Goal: Task Accomplishment & Management: Use online tool/utility

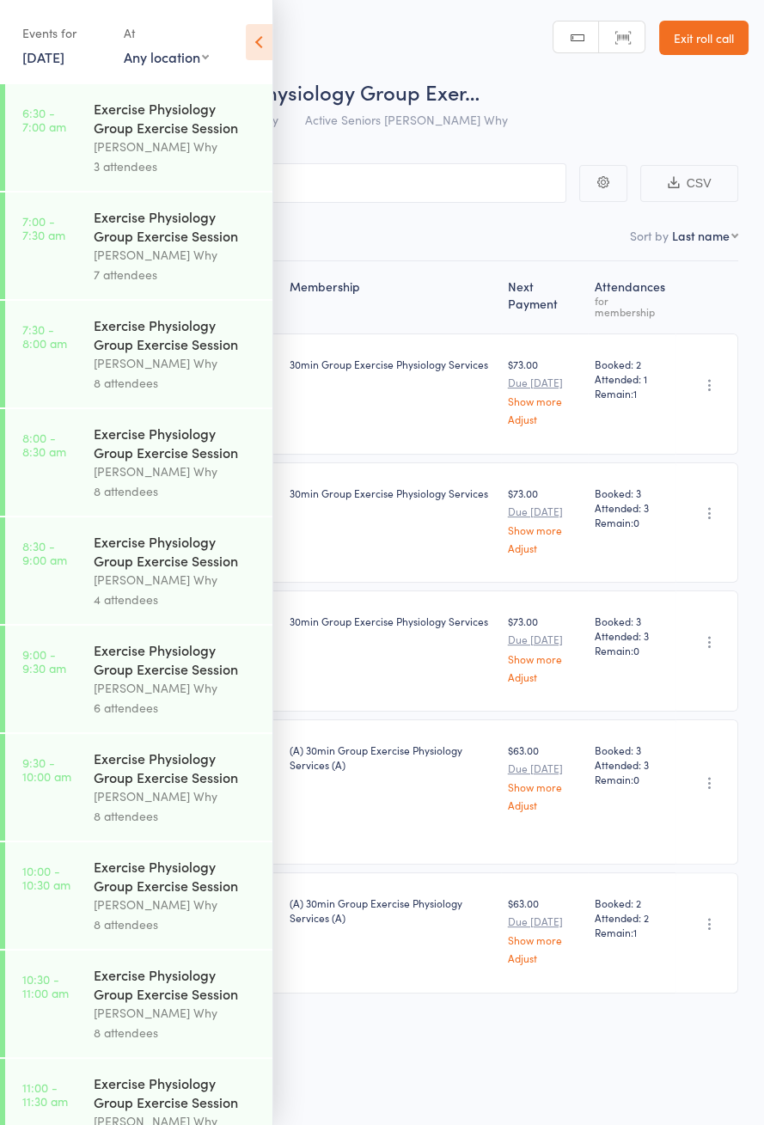
click at [71, 88] on link "6:30 - 7:00 am Exercise Physiology Group Exercise Session [PERSON_NAME] Why 3 a…" at bounding box center [138, 137] width 267 height 107
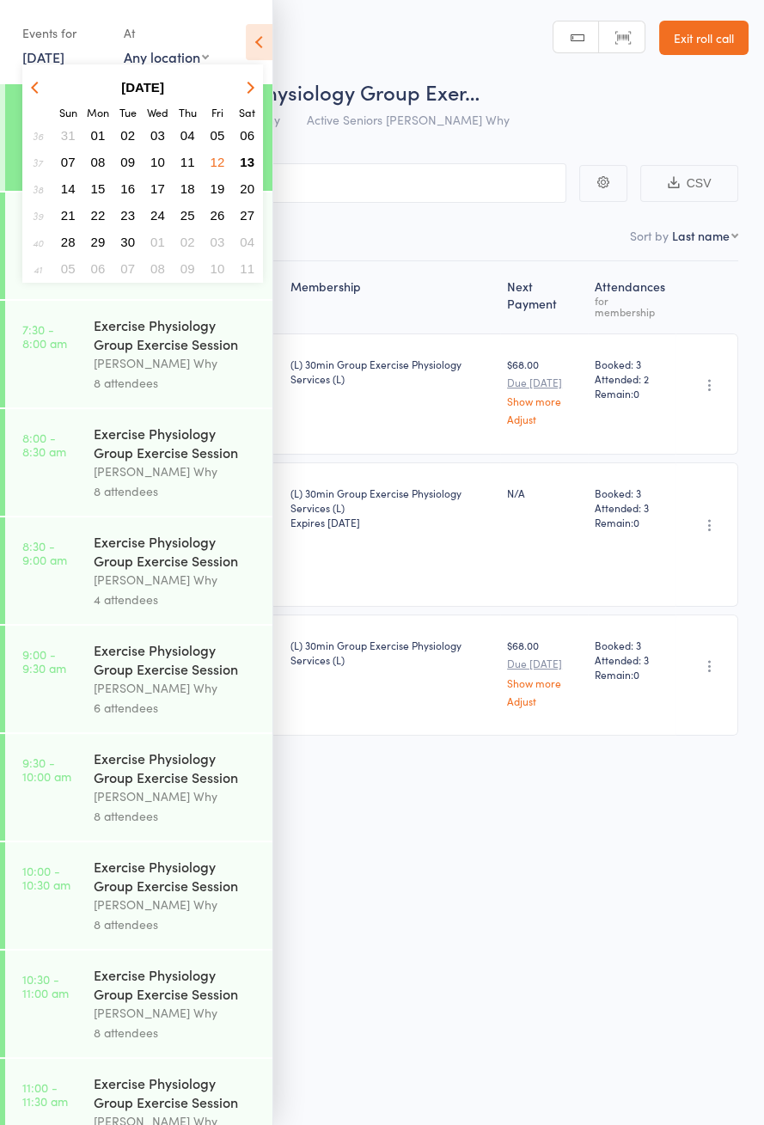
click at [249, 181] on span "20" at bounding box center [247, 188] width 15 height 15
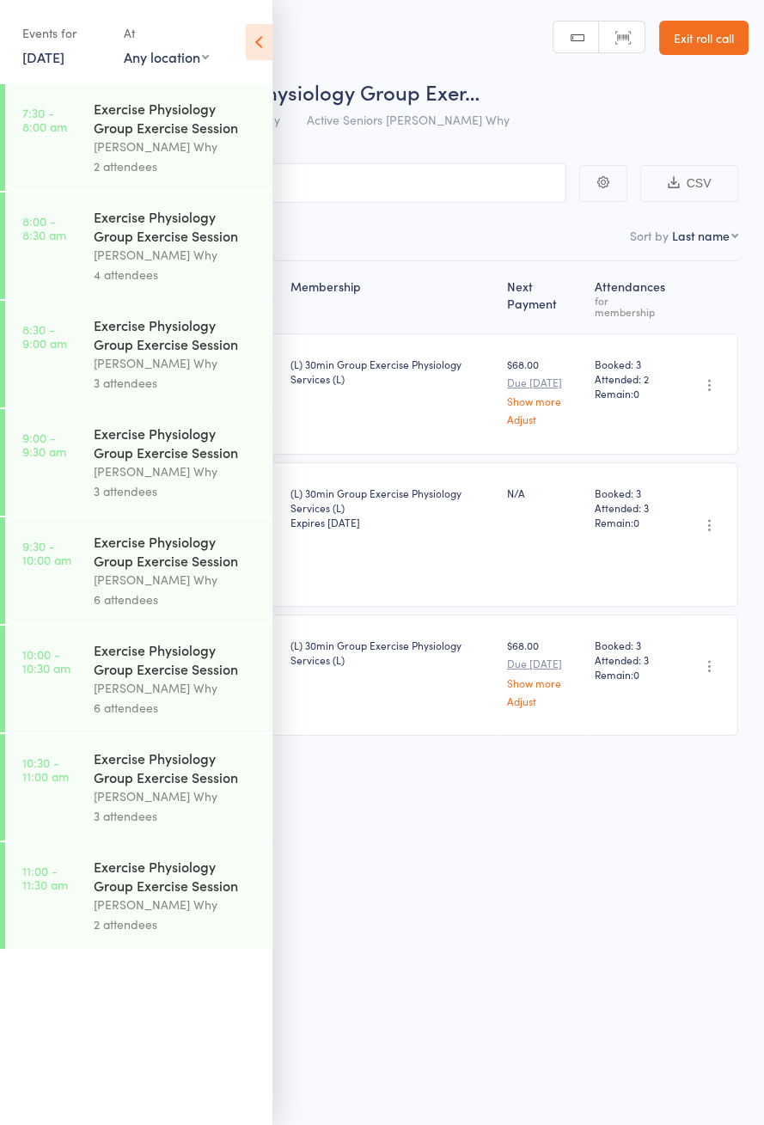
click at [92, 84] on link "7:30 - 8:00 am Exercise Physiology Group Exercise Session [PERSON_NAME] Why 2 a…" at bounding box center [138, 137] width 267 height 107
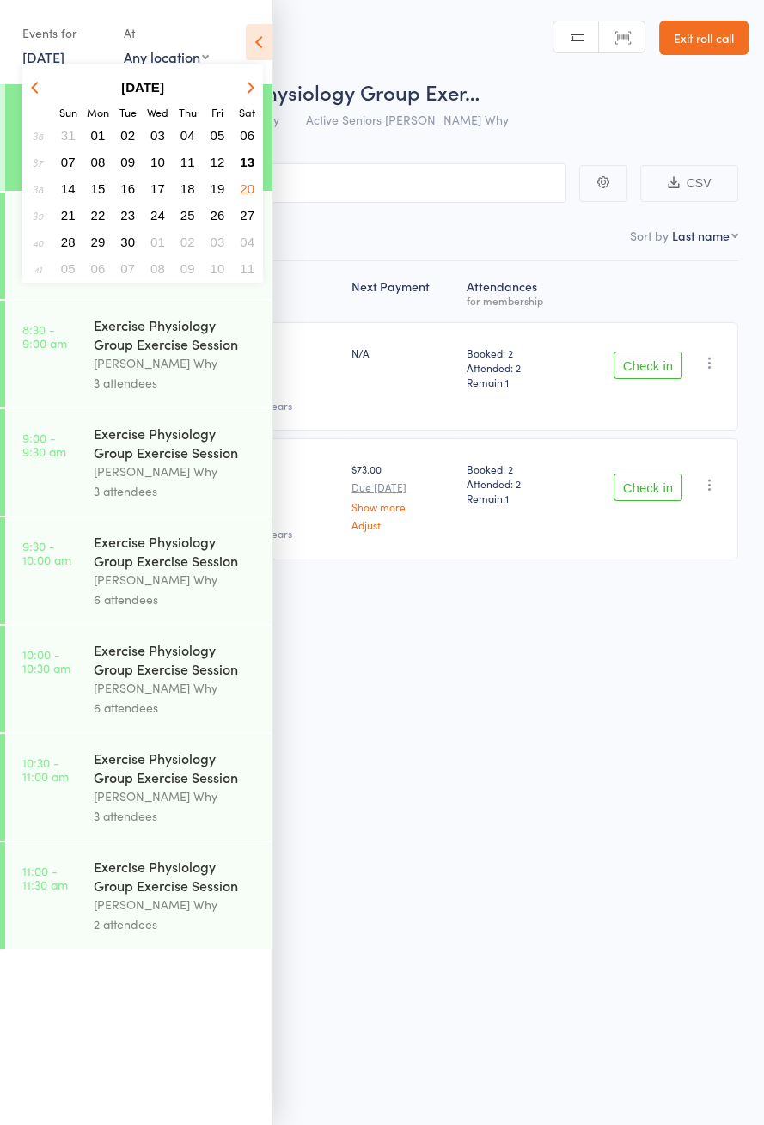
click at [260, 160] on button "13" at bounding box center [247, 161] width 27 height 23
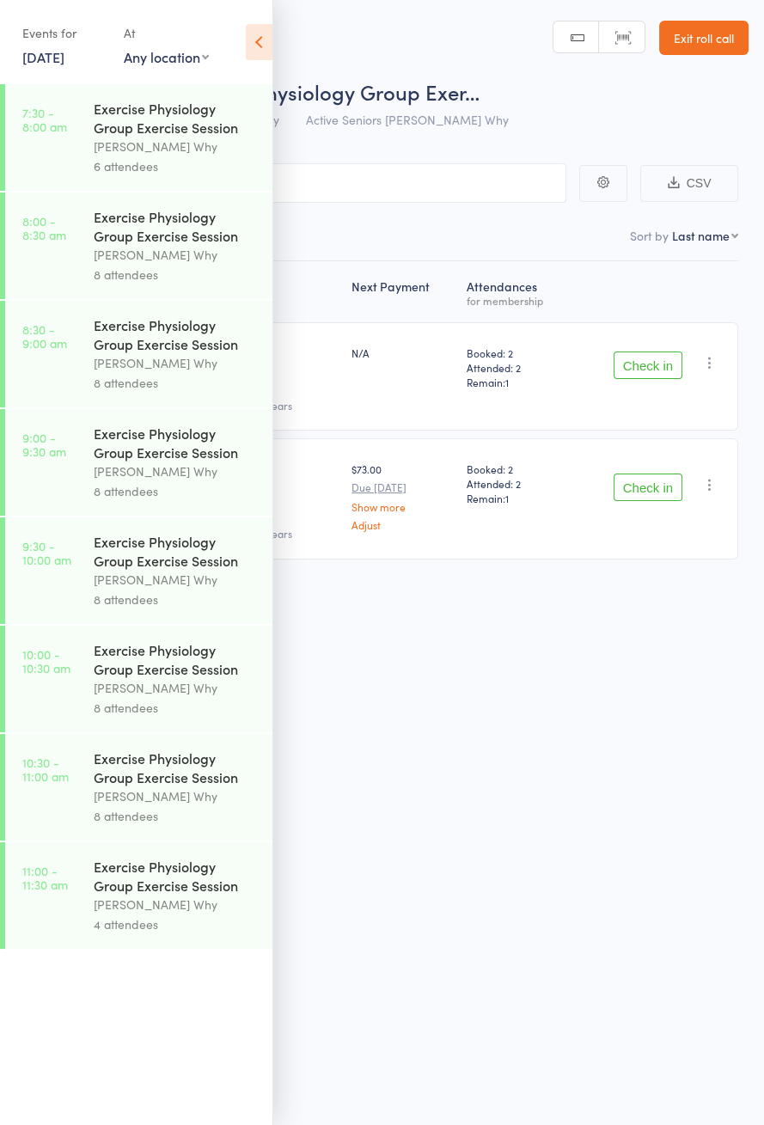
click at [292, 47] on header "Roll Call for Exercise Physiology Group Exer… [DATE] 07:30 Dee Why Active Senio…" at bounding box center [382, 69] width 764 height 138
click at [253, 53] on icon at bounding box center [259, 42] width 27 height 36
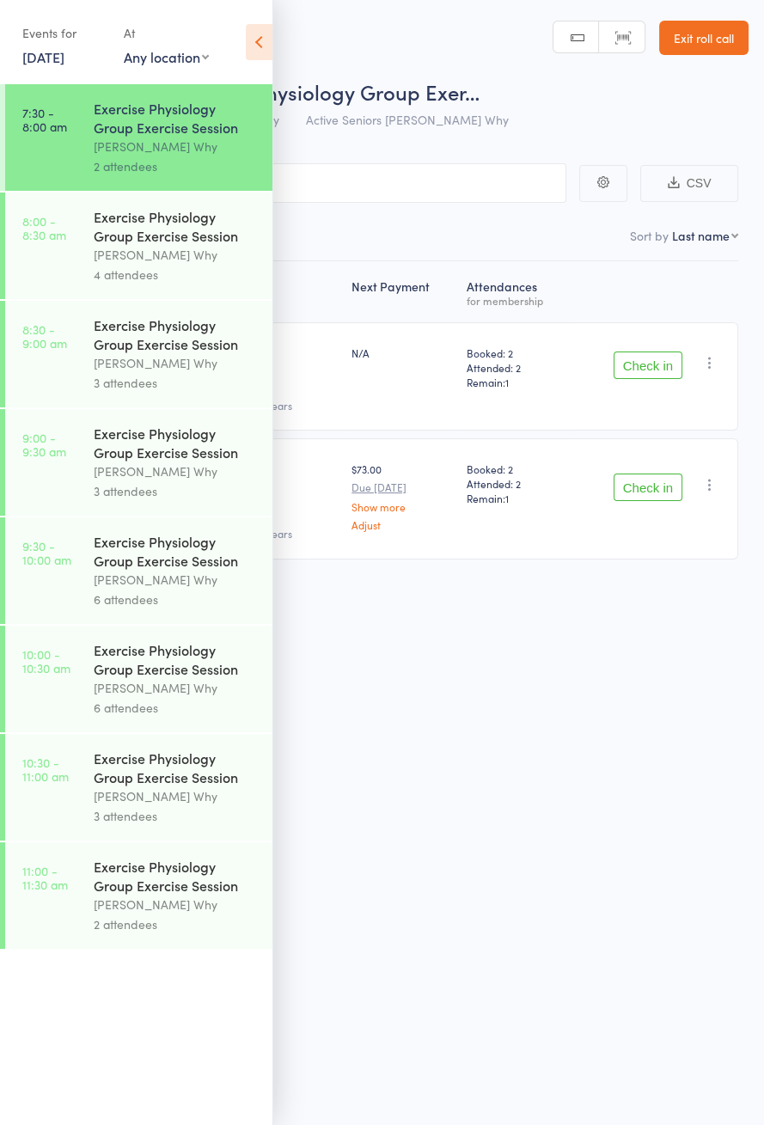
click at [266, 46] on icon at bounding box center [259, 42] width 27 height 36
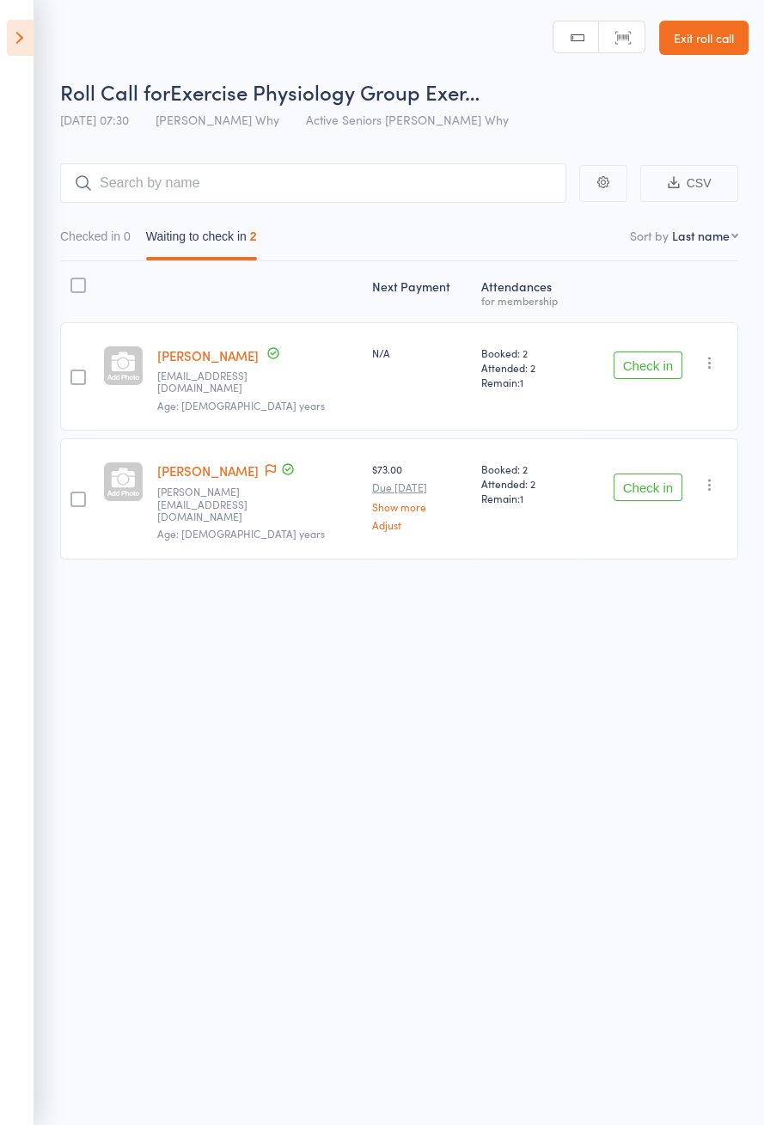
click at [101, 240] on button "Checked in 0" at bounding box center [95, 241] width 70 height 40
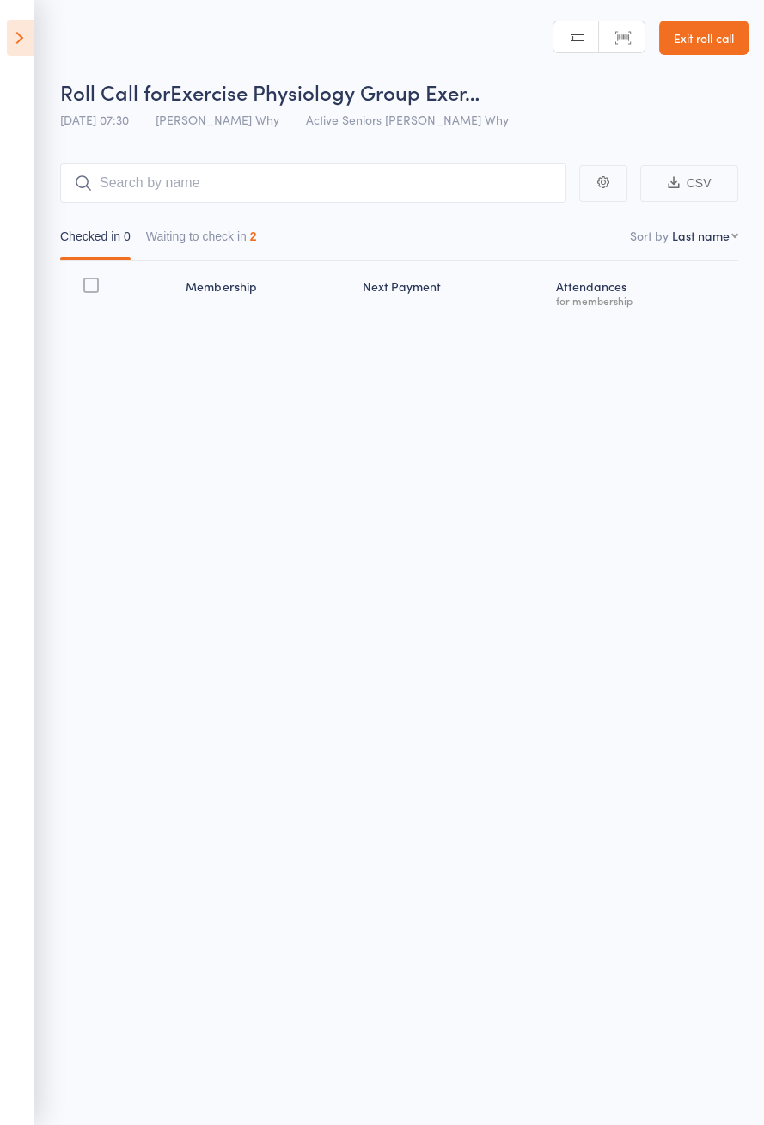
click at [32, 47] on icon at bounding box center [20, 38] width 27 height 36
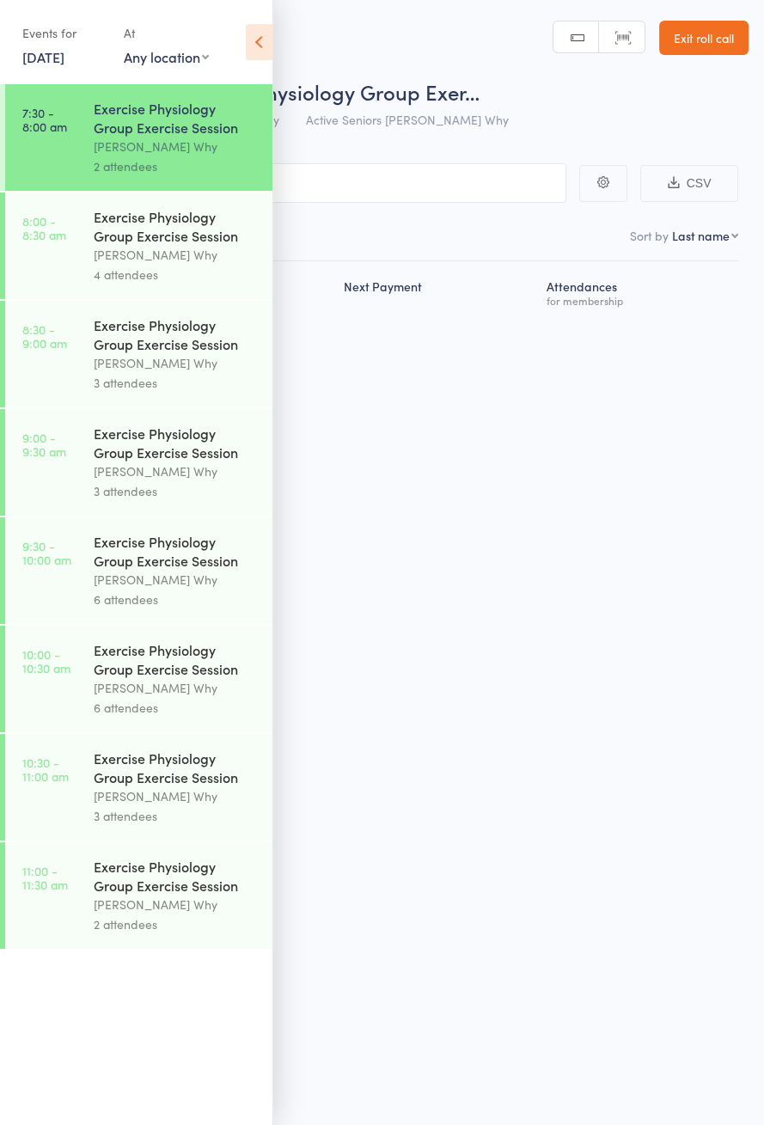
click at [64, 63] on link "[DATE]" at bounding box center [43, 56] width 42 height 19
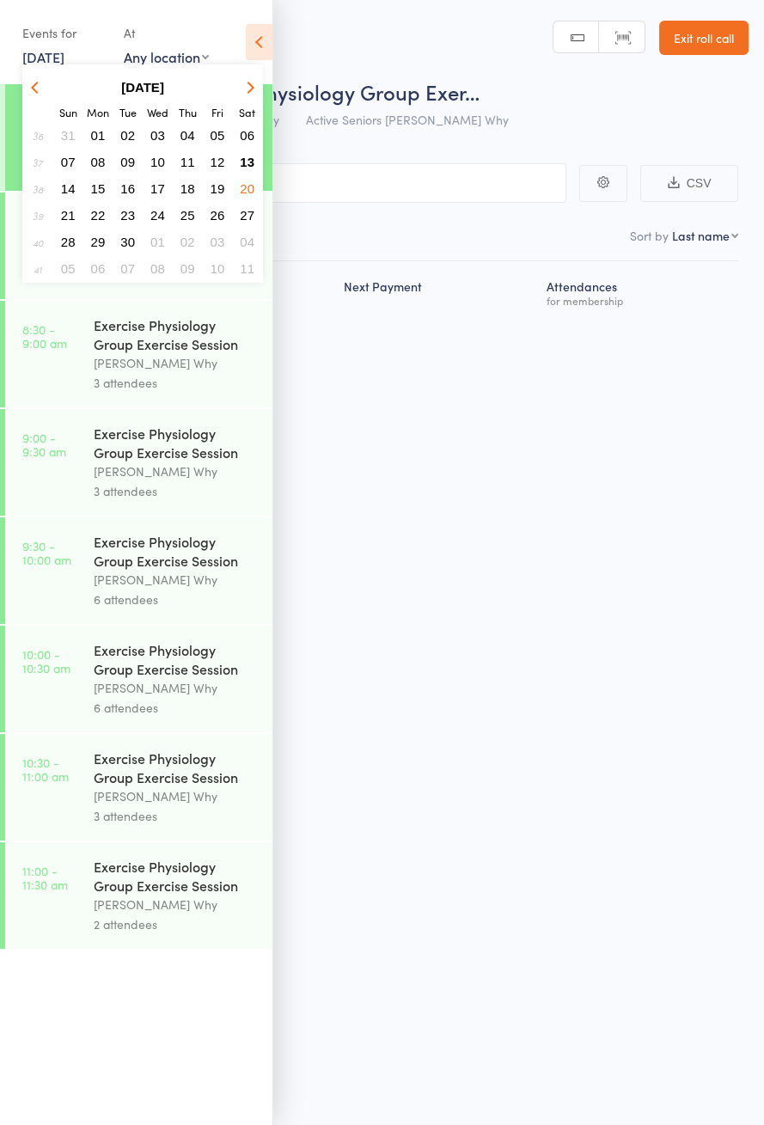
click at [259, 164] on button "13" at bounding box center [247, 161] width 27 height 23
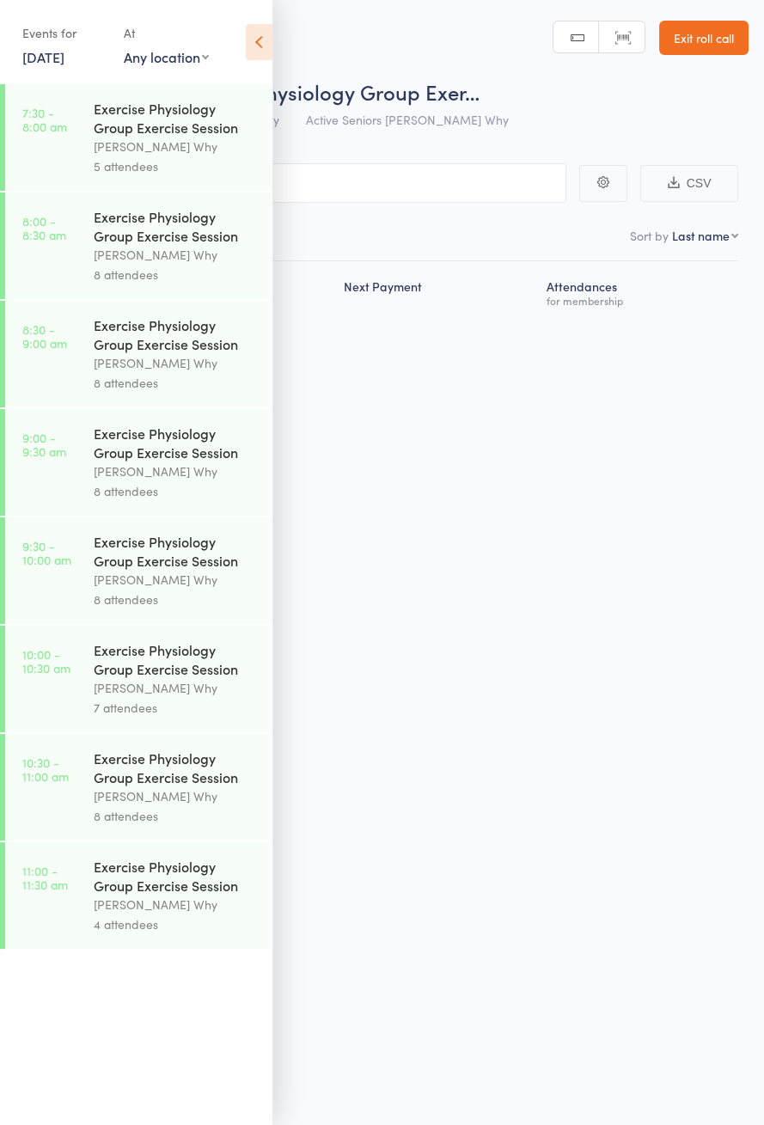
click at [227, 144] on div "[PERSON_NAME] Why" at bounding box center [176, 147] width 164 height 20
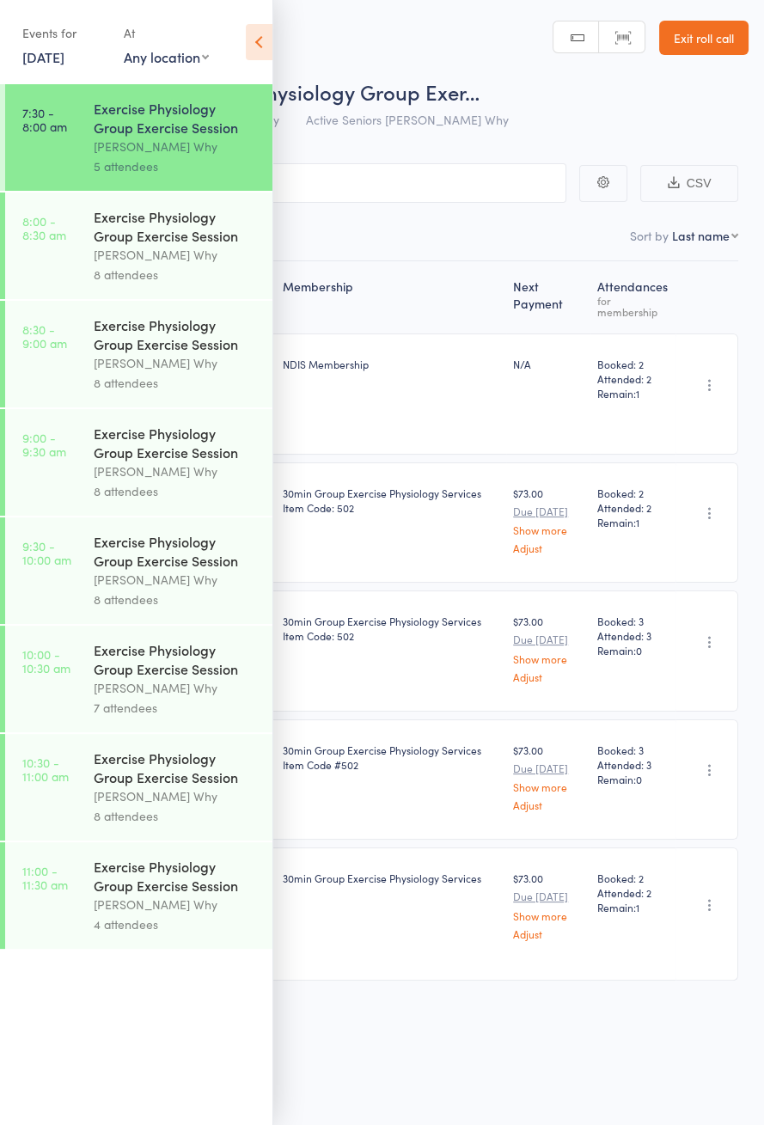
click at [268, 49] on icon at bounding box center [259, 42] width 27 height 36
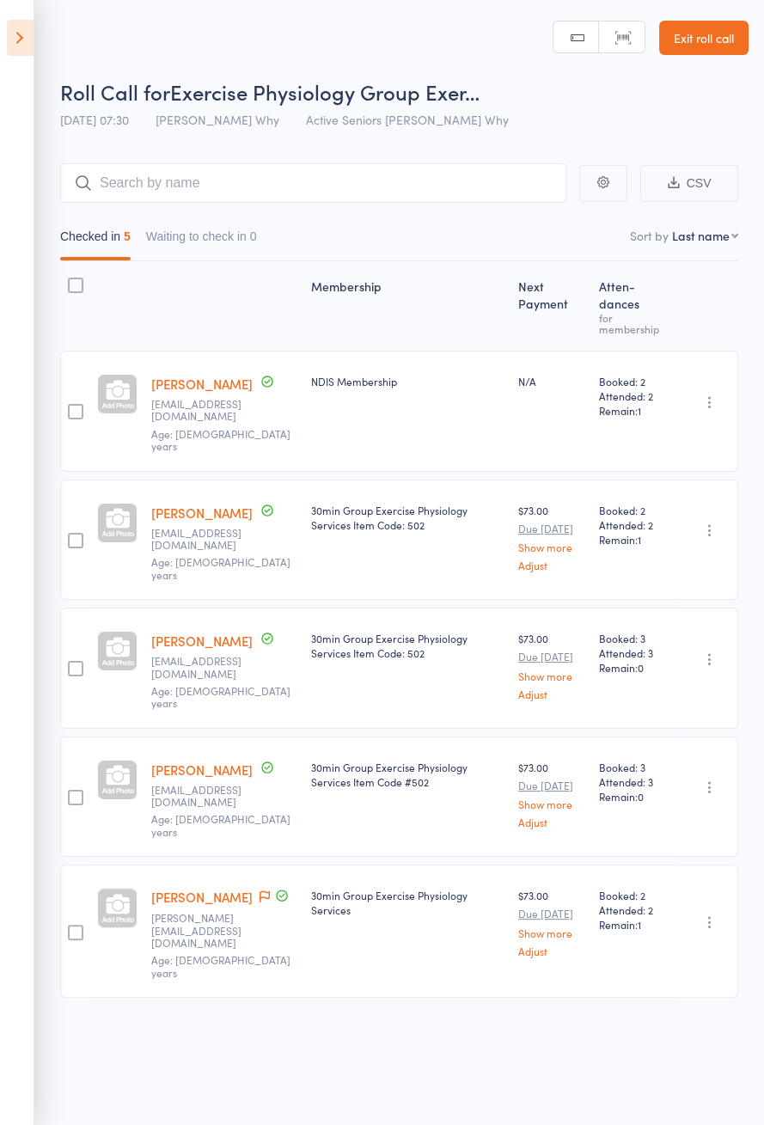
click at [22, 51] on icon at bounding box center [20, 38] width 27 height 36
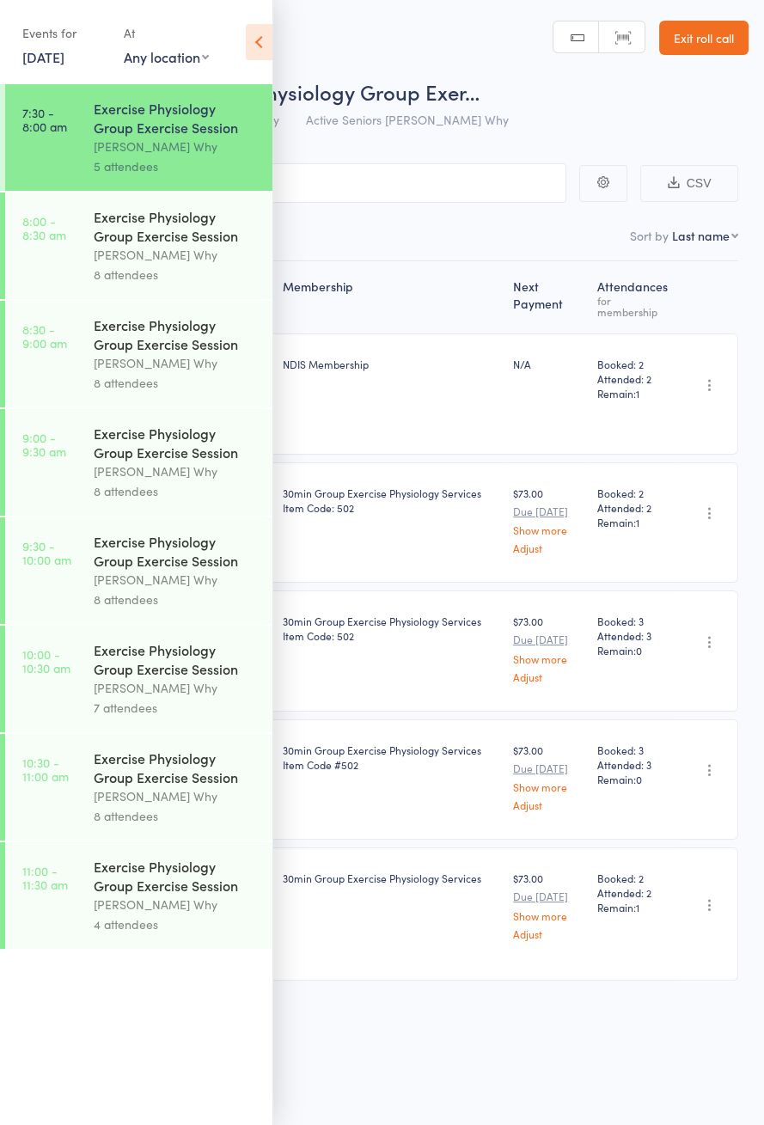
click at [130, 248] on div "[PERSON_NAME] Why" at bounding box center [176, 255] width 164 height 20
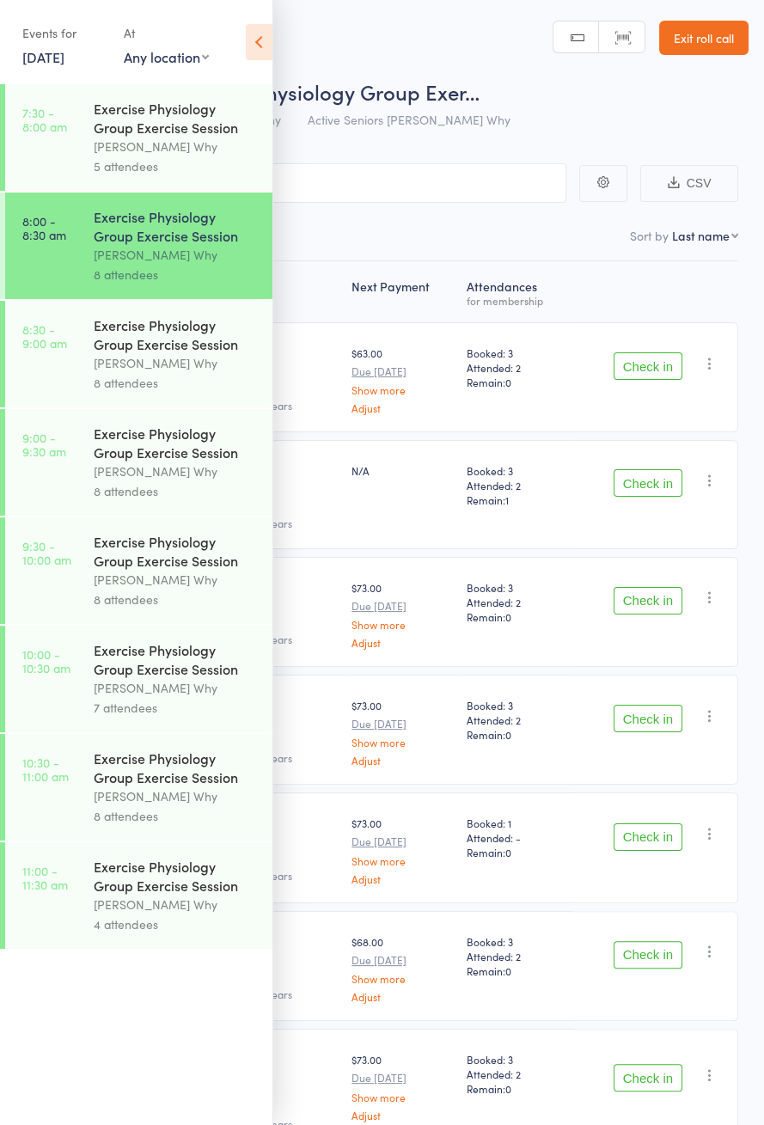
click at [269, 36] on icon at bounding box center [259, 42] width 27 height 36
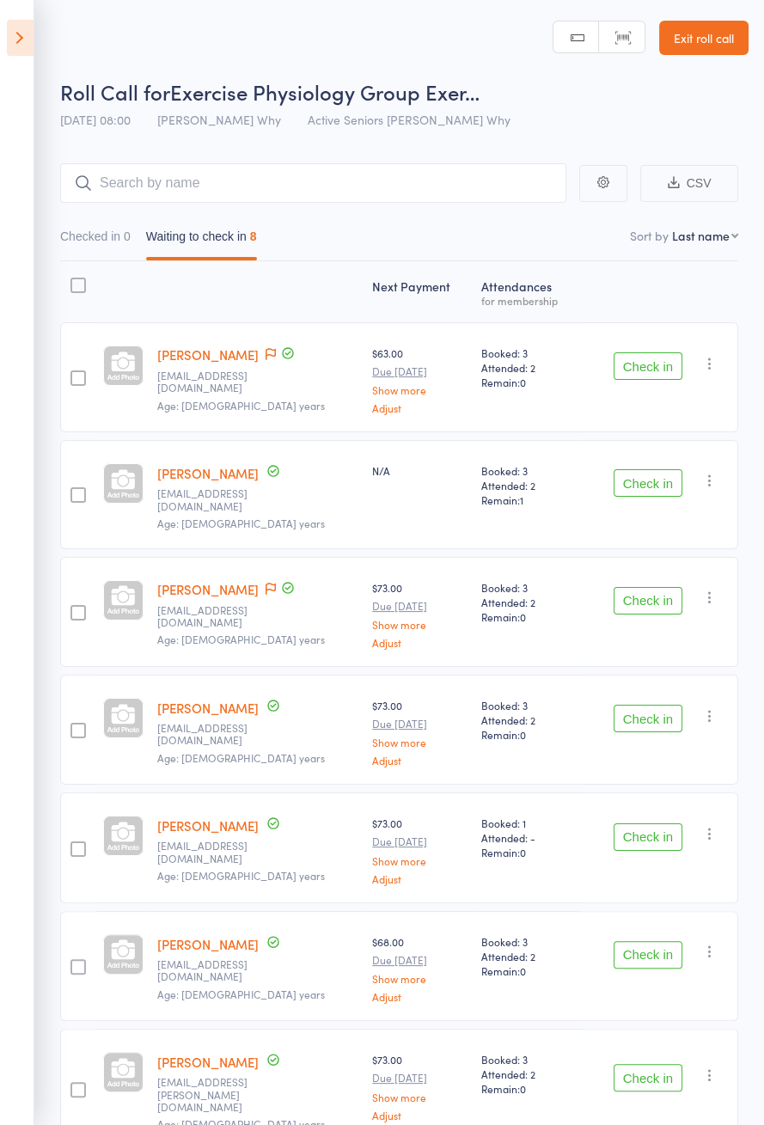
click at [266, 359] on span at bounding box center [271, 354] width 10 height 17
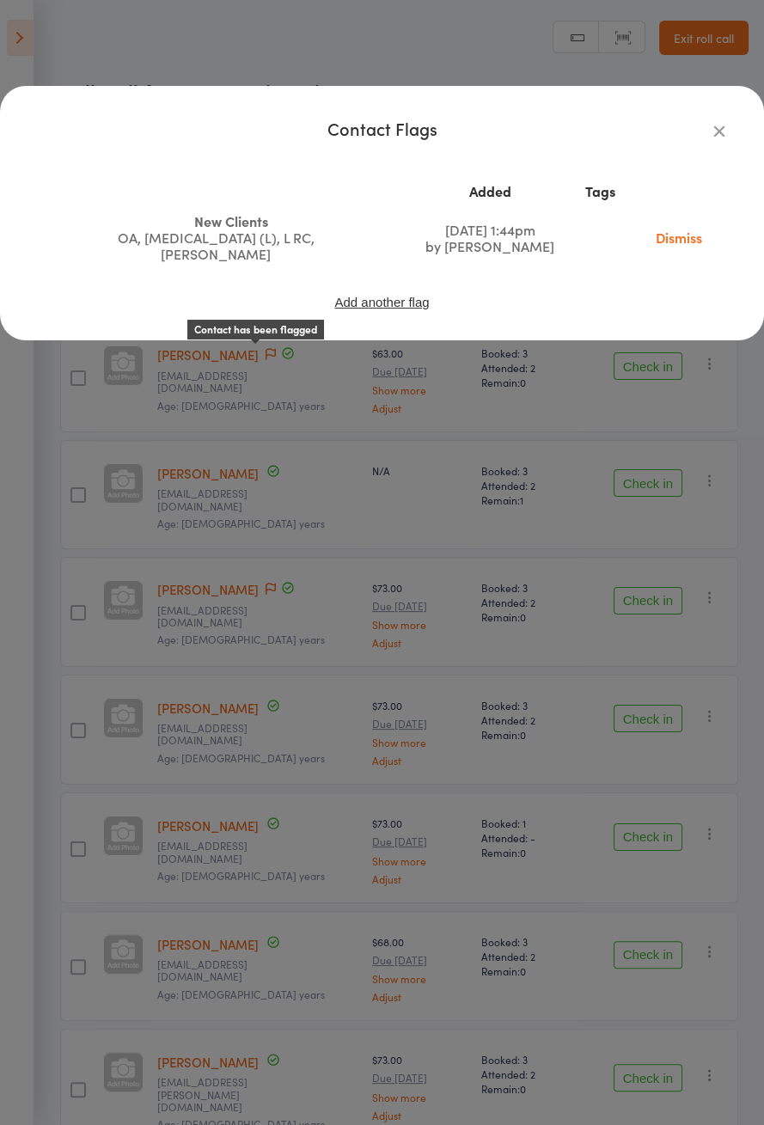
click at [715, 139] on icon "button" at bounding box center [719, 130] width 19 height 19
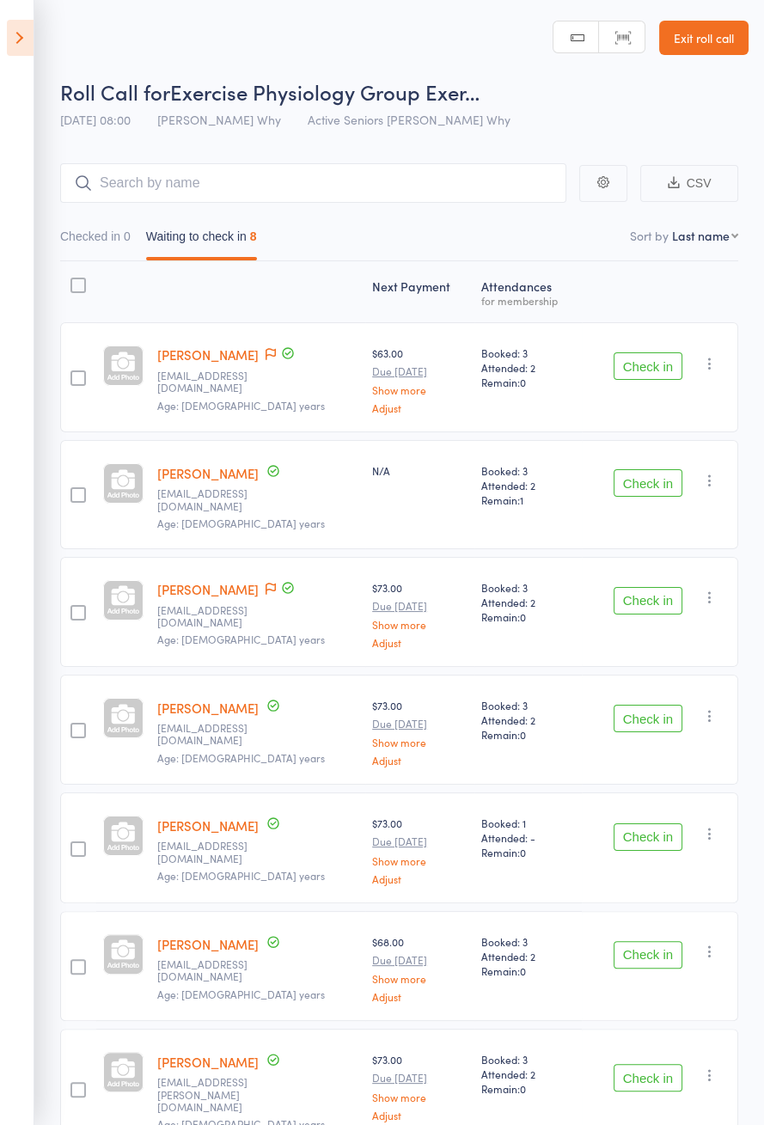
click at [650, 361] on button "Check in" at bounding box center [648, 366] width 69 height 28
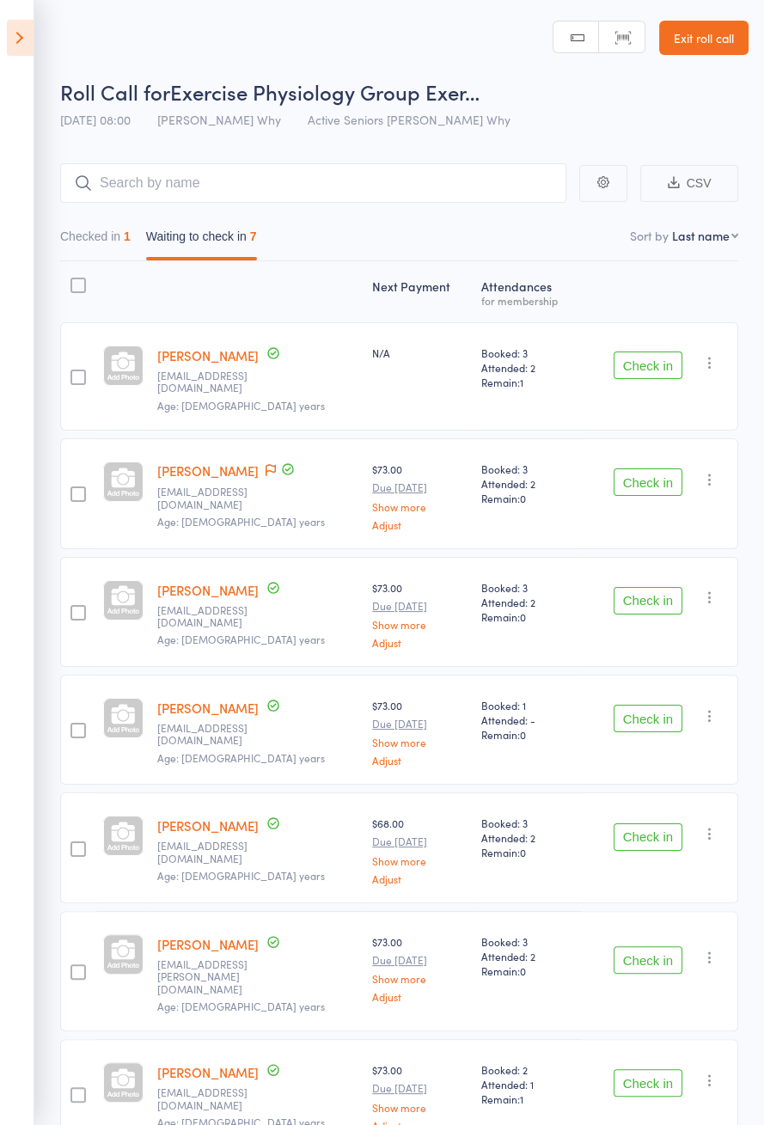
click at [651, 826] on button "Check in" at bounding box center [648, 837] width 69 height 28
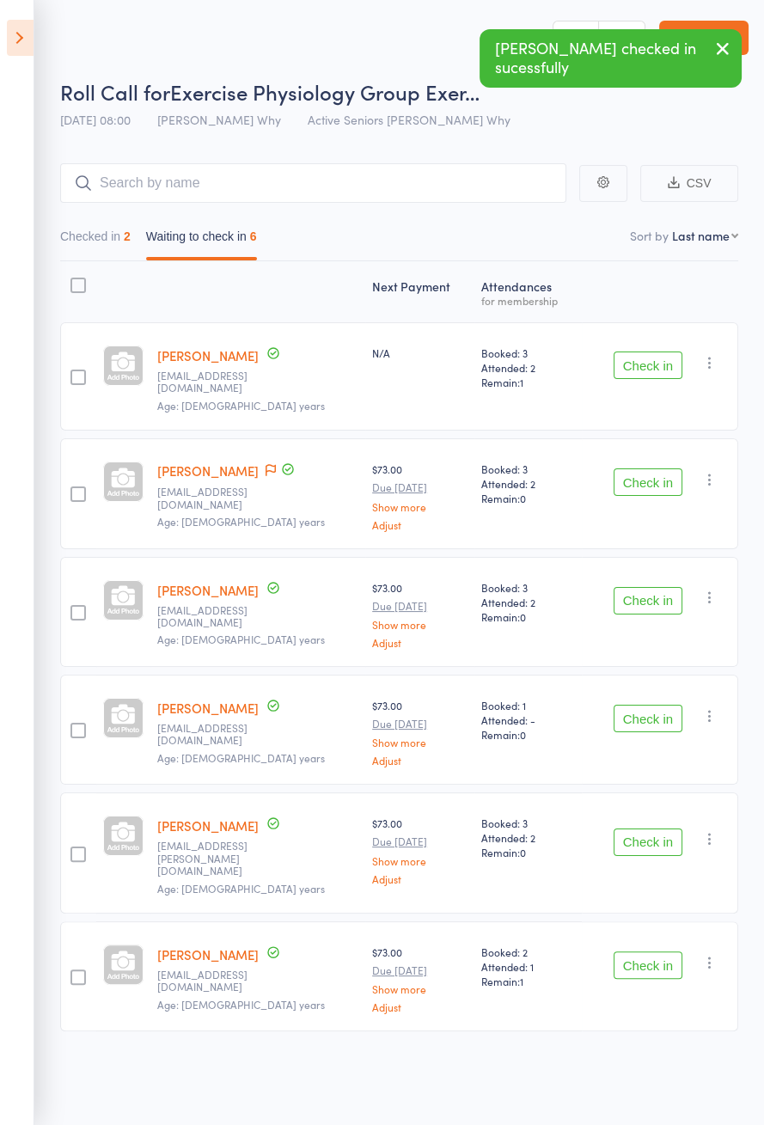
click at [21, 53] on icon at bounding box center [20, 38] width 27 height 36
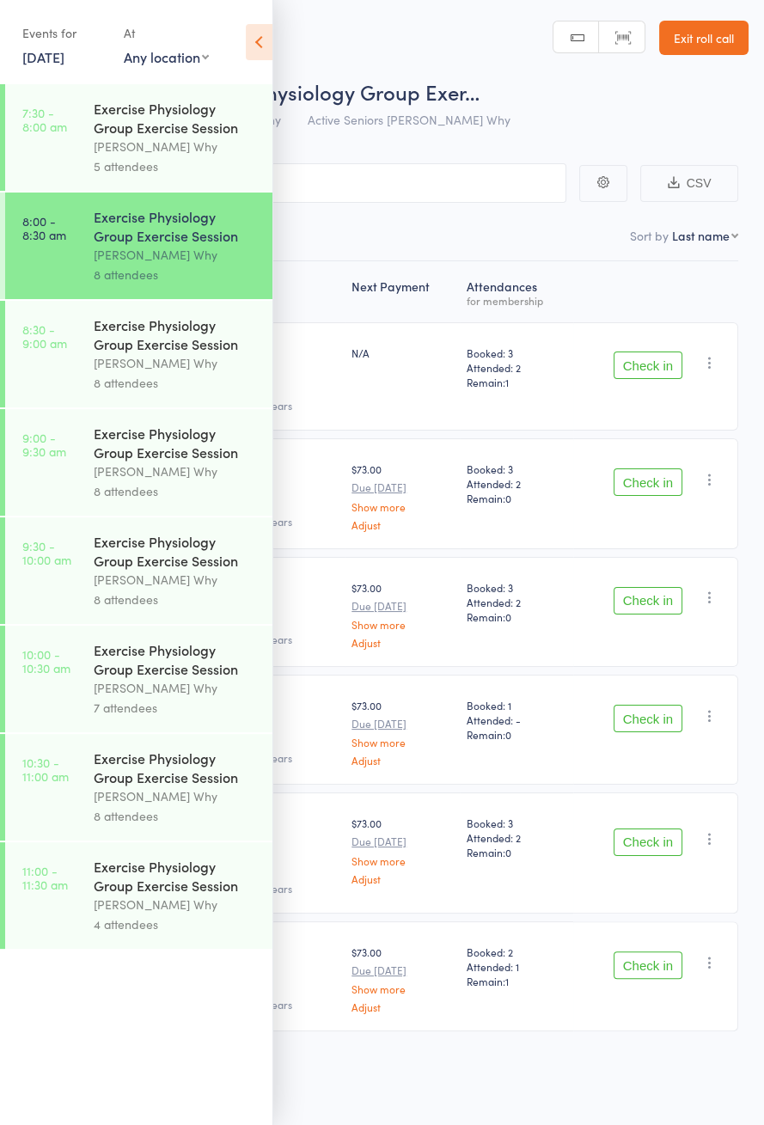
click at [67, 891] on time "11:00 - 11:30 am" at bounding box center [45, 878] width 46 height 28
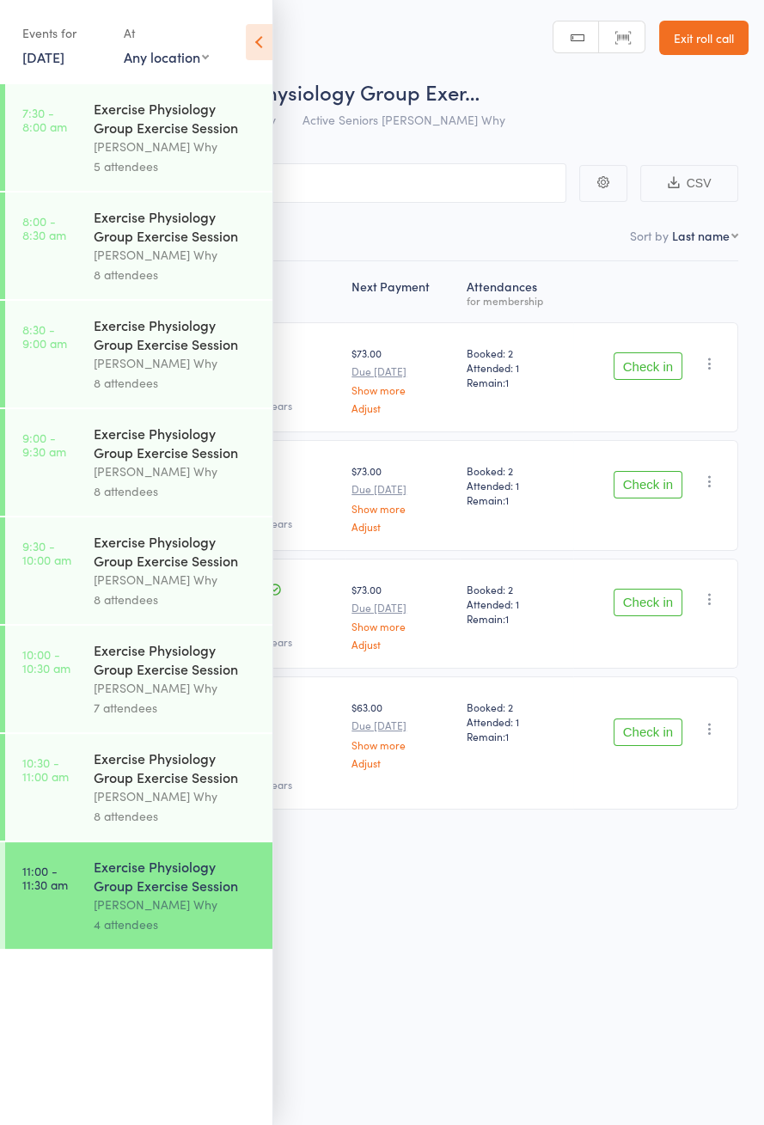
click at [254, 51] on icon at bounding box center [259, 42] width 27 height 36
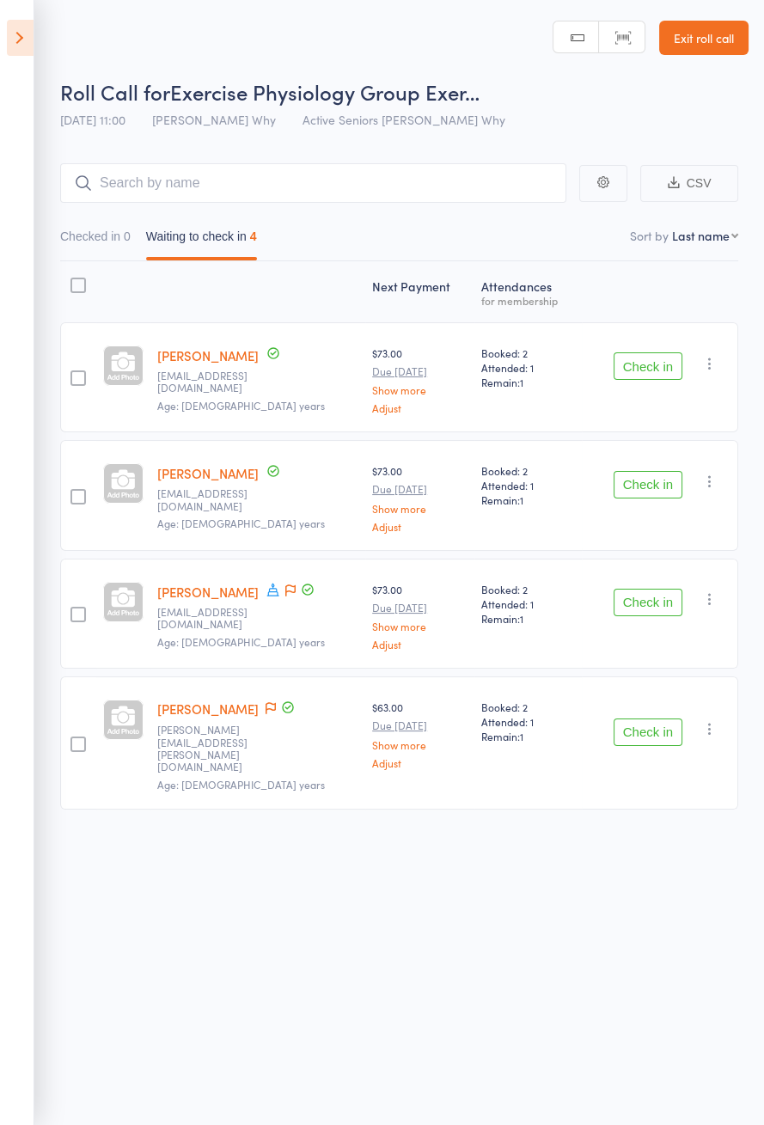
click at [14, 44] on icon at bounding box center [20, 38] width 27 height 36
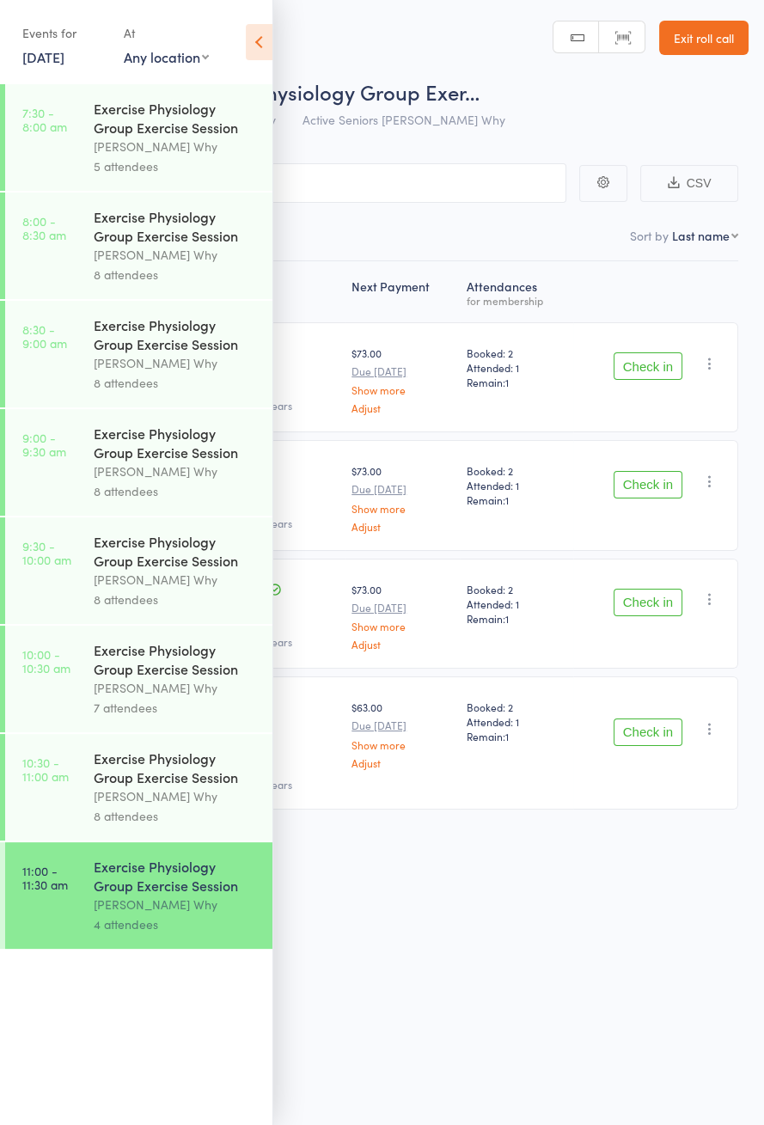
click at [80, 810] on link "10:30 - 11:00 am Exercise Physiology Group Exercise Session Dee Why 8 attendees" at bounding box center [138, 787] width 267 height 107
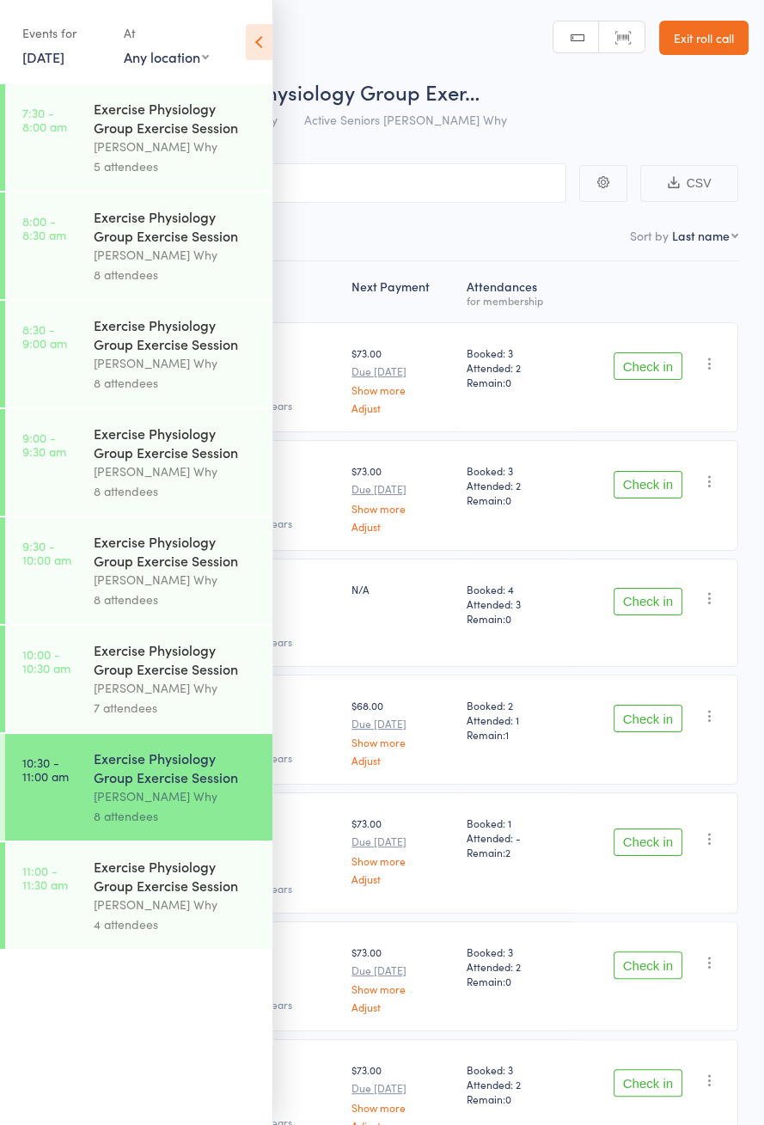
click at [263, 49] on icon at bounding box center [259, 42] width 27 height 36
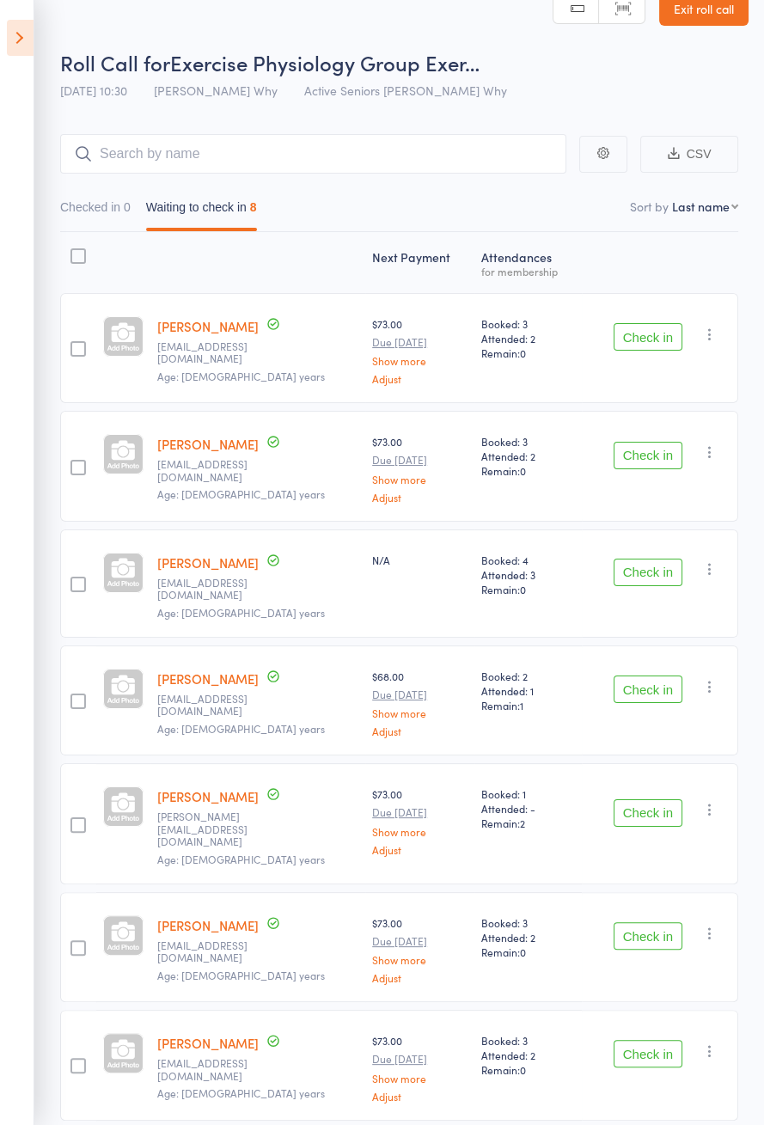
scroll to position [107, 0]
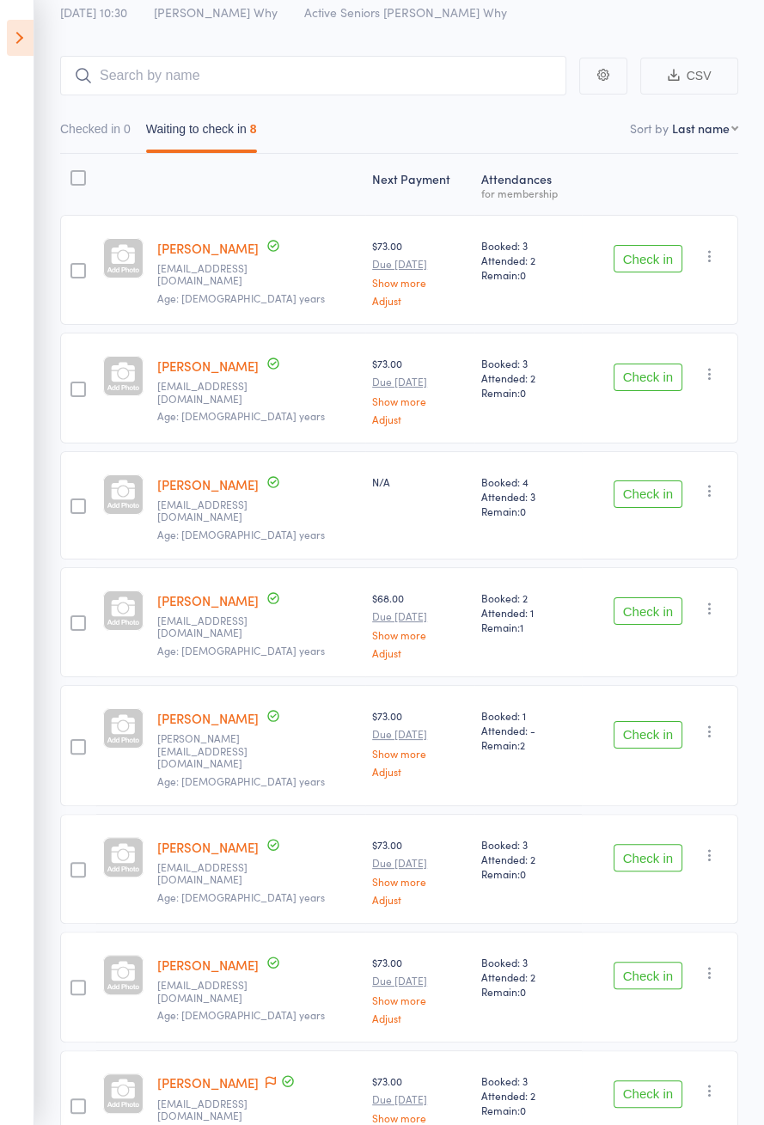
click at [15, 40] on icon at bounding box center [20, 38] width 27 height 36
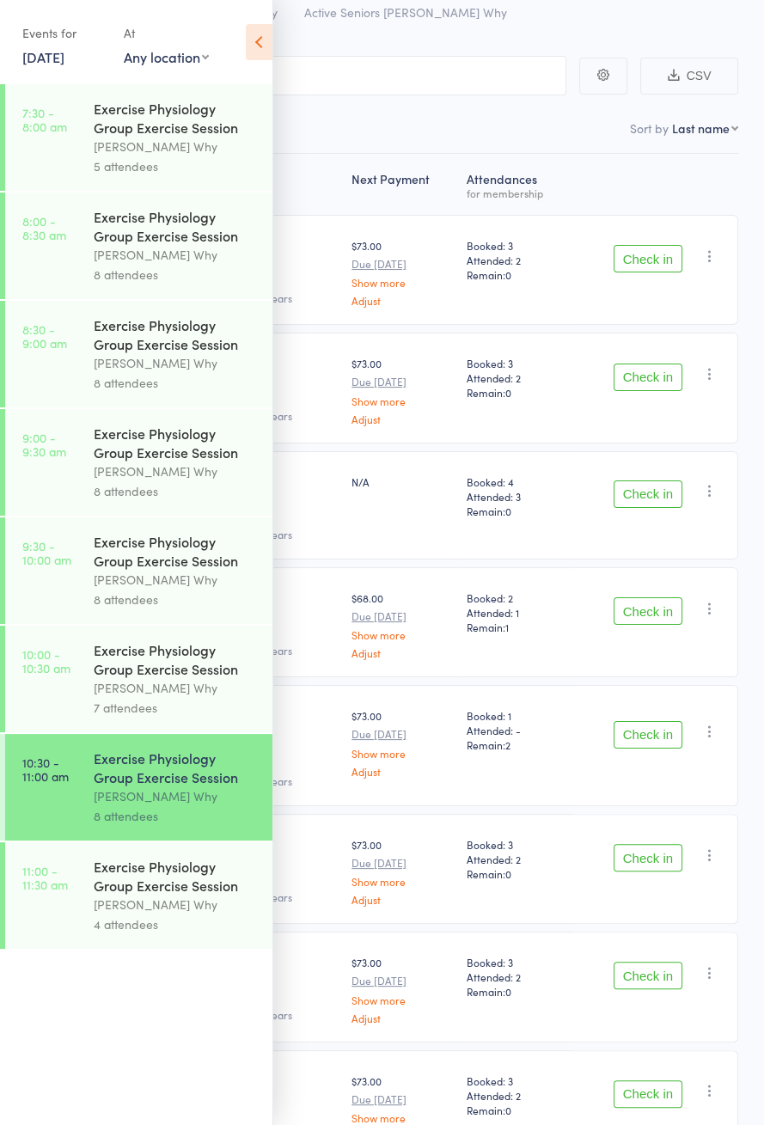
click at [46, 270] on link "8:00 - 8:30 am Exercise Physiology Group Exercise Session Dee Why 8 attendees" at bounding box center [138, 246] width 267 height 107
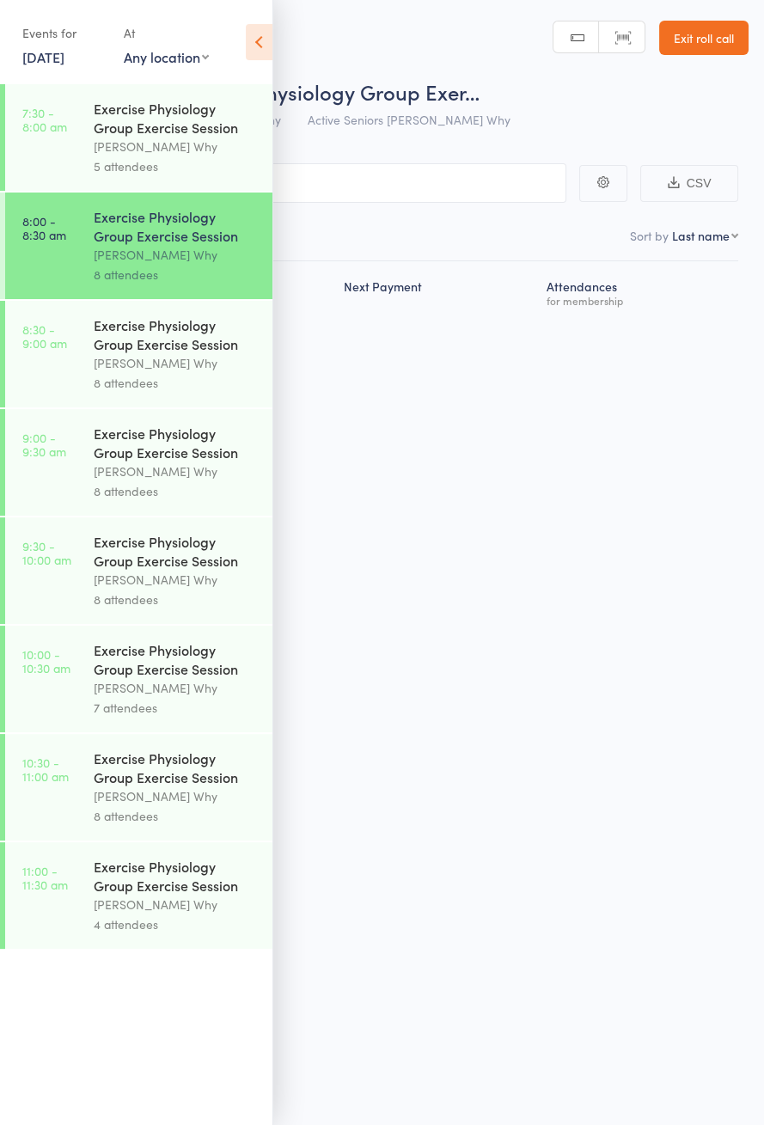
click at [253, 55] on icon at bounding box center [259, 42] width 27 height 36
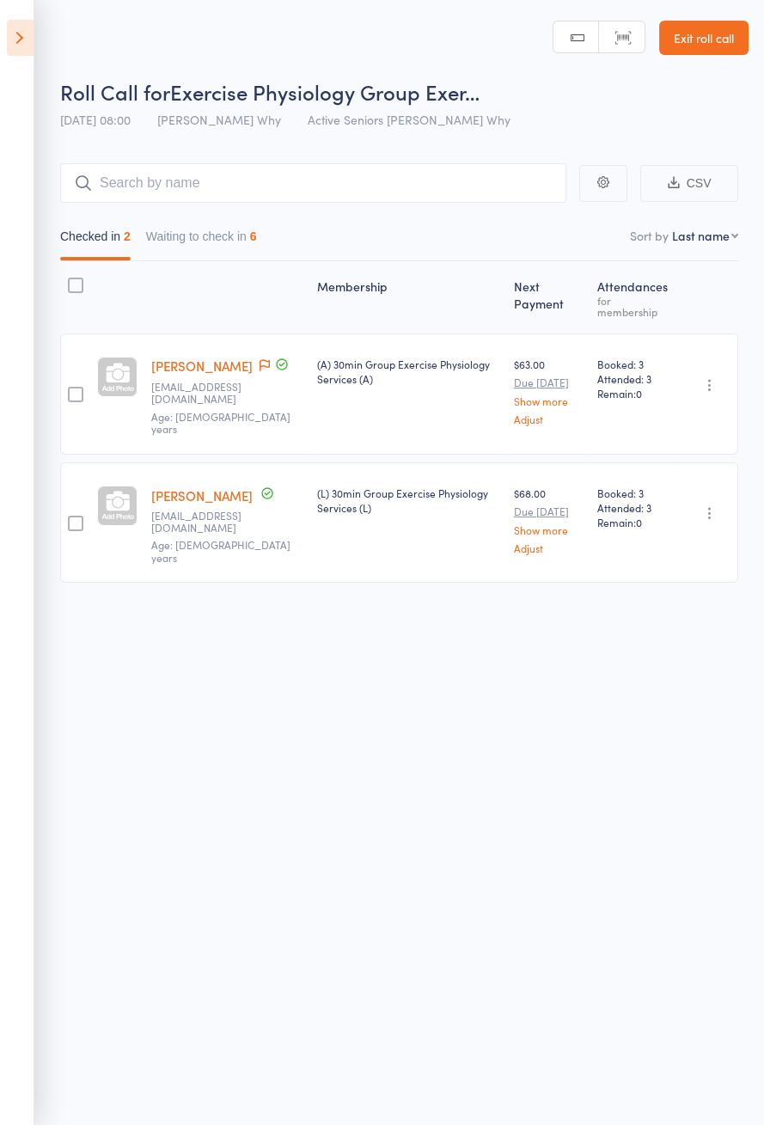
click at [244, 241] on button "Waiting to check in 6" at bounding box center [201, 241] width 111 height 40
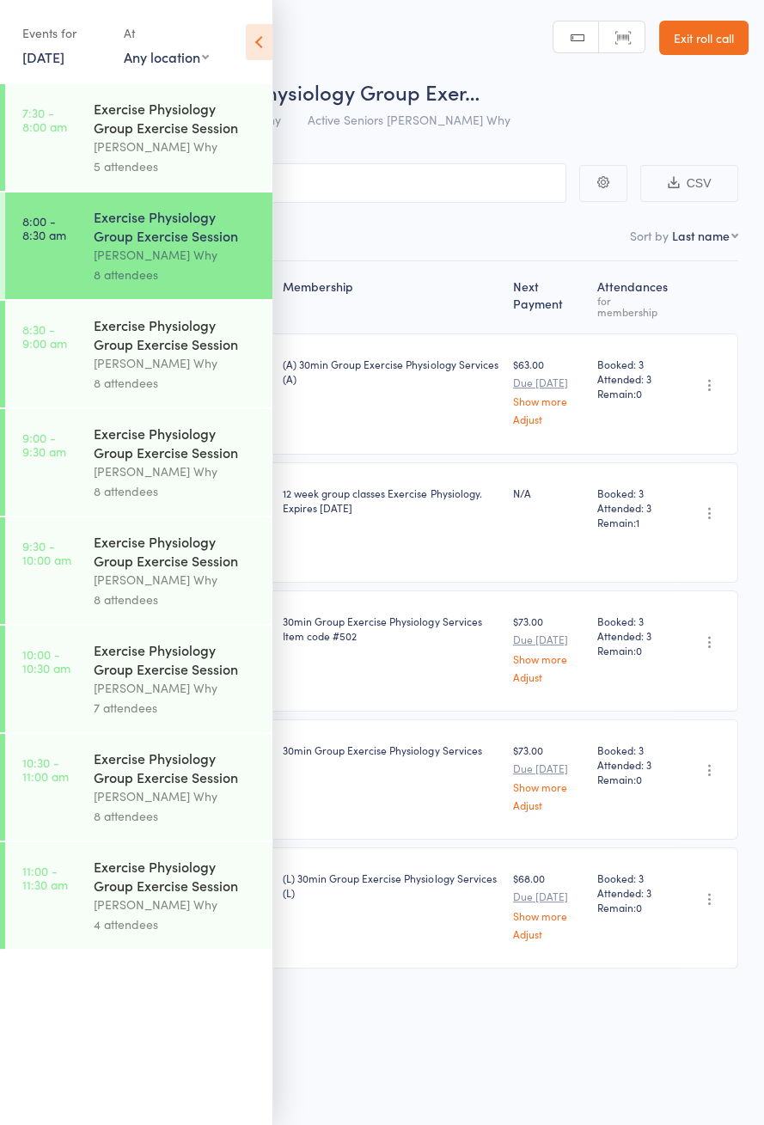
click at [272, 49] on icon at bounding box center [259, 42] width 27 height 36
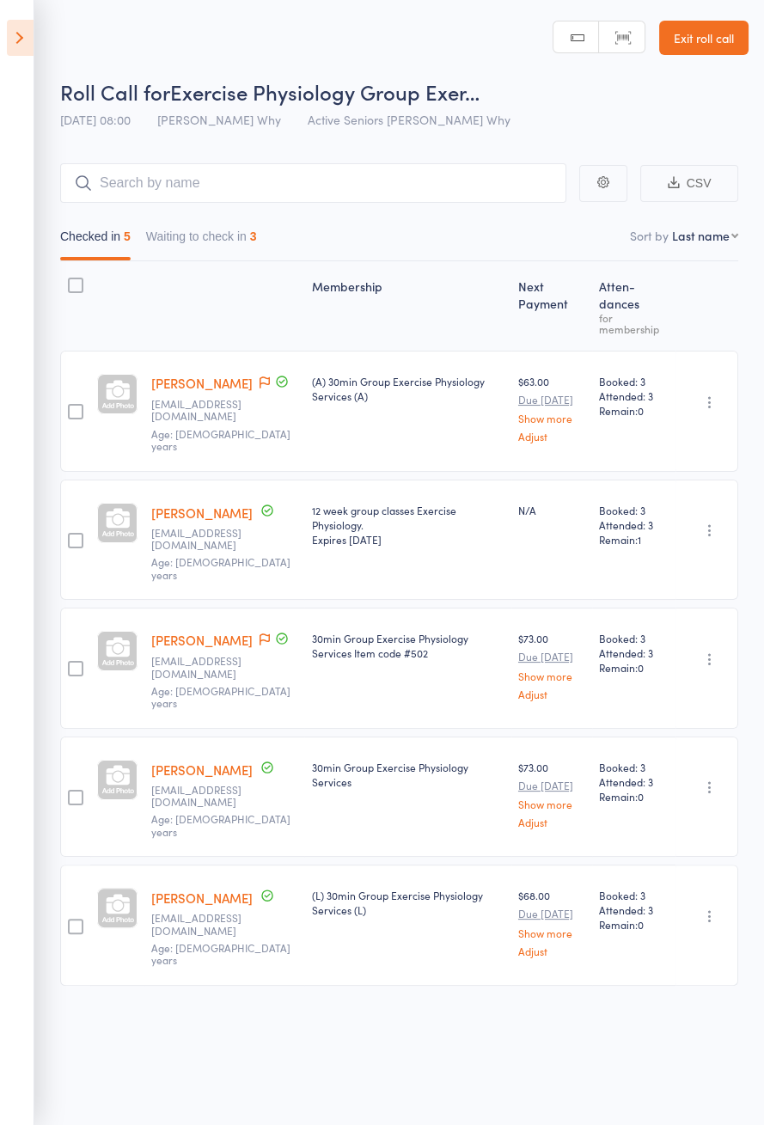
click at [245, 240] on button "Waiting to check in 3" at bounding box center [201, 241] width 111 height 40
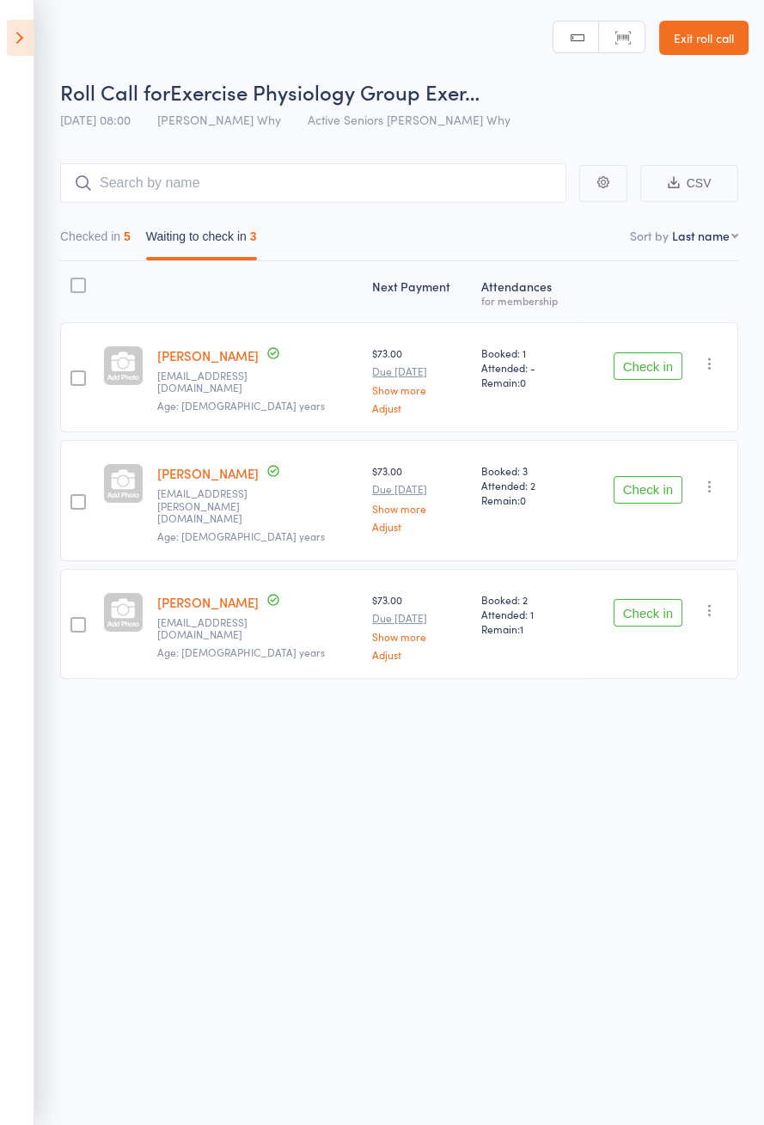
click at [659, 370] on button "Check in" at bounding box center [648, 366] width 69 height 28
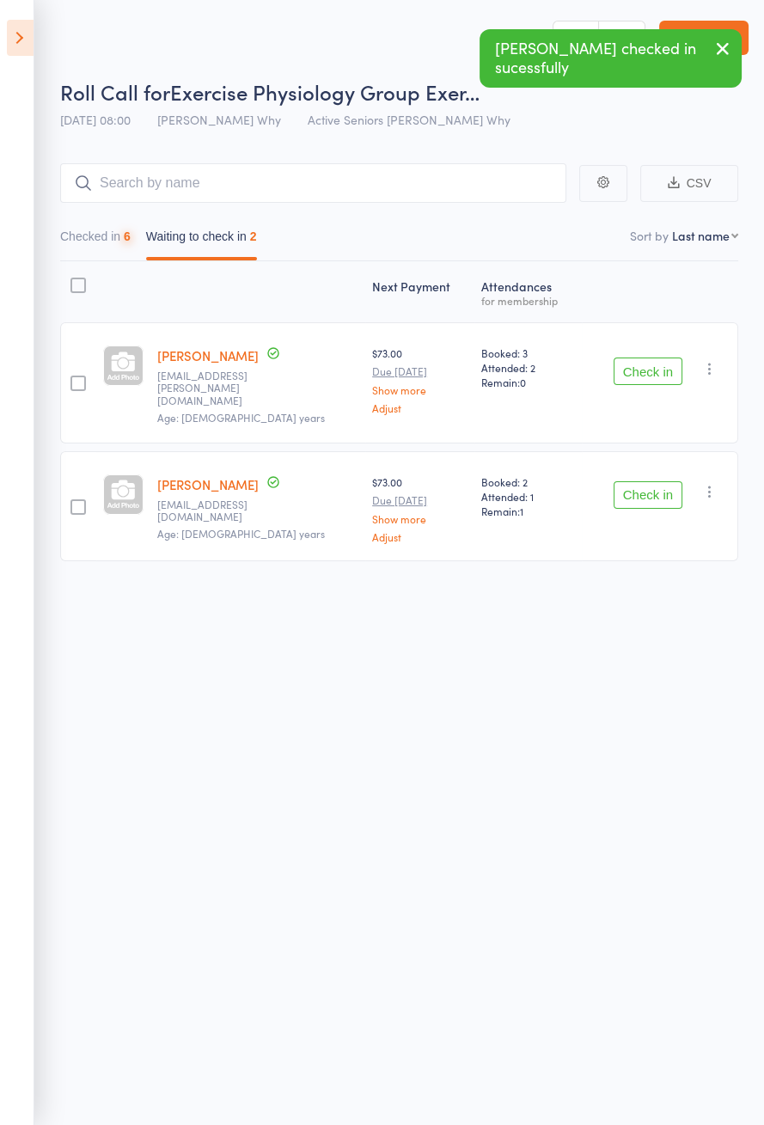
click at [648, 368] on button "Check in" at bounding box center [648, 372] width 69 height 28
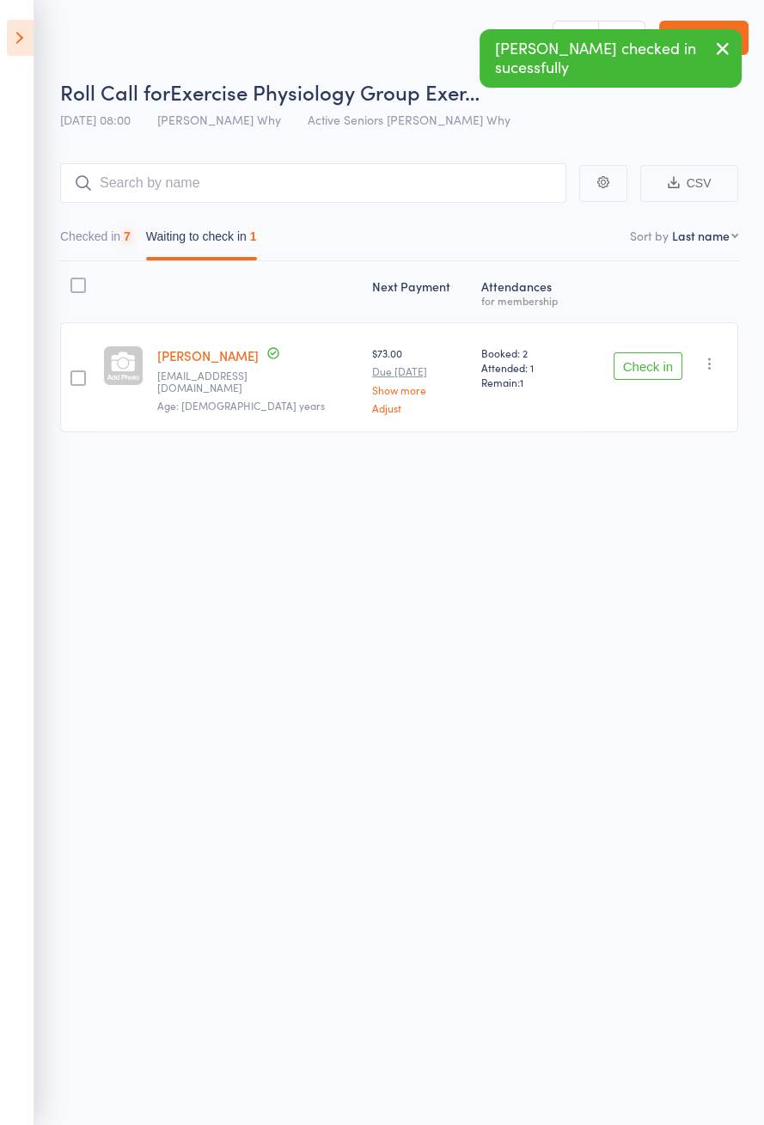
click at [645, 369] on button "Check in" at bounding box center [648, 366] width 69 height 28
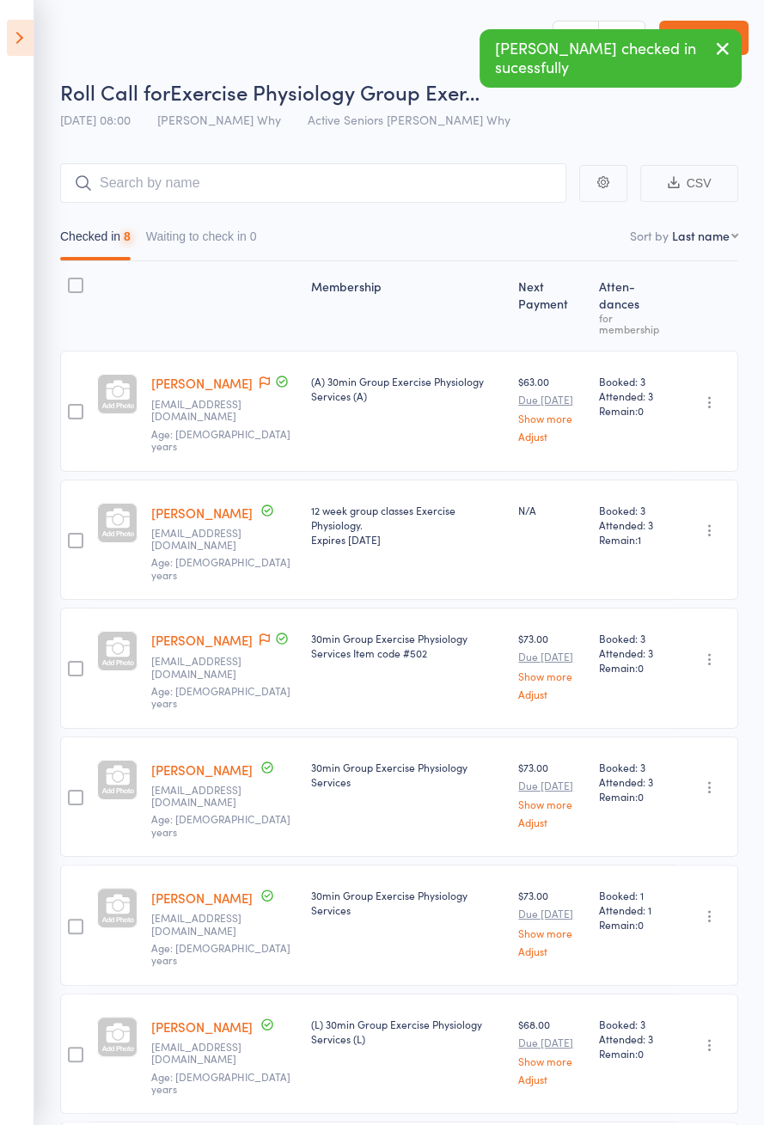
click at [29, 53] on icon at bounding box center [20, 38] width 27 height 36
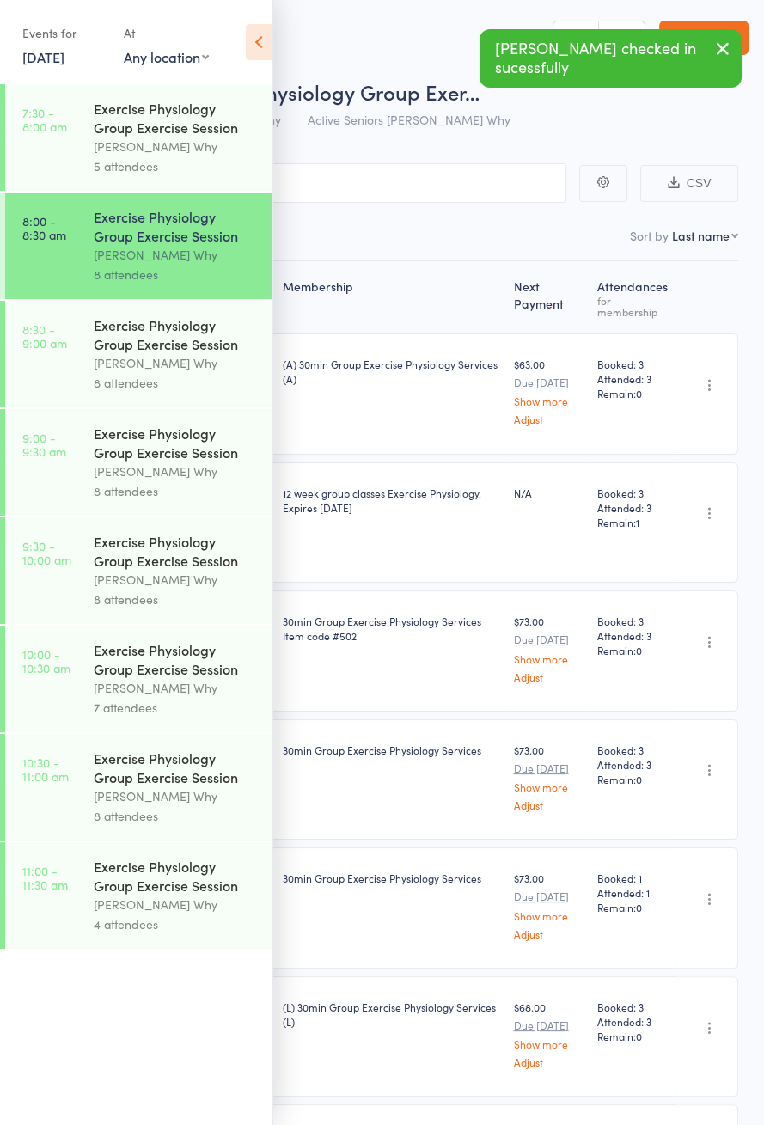
click at [210, 338] on div "Exercise Physiology Group Exercise Session" at bounding box center [176, 334] width 164 height 38
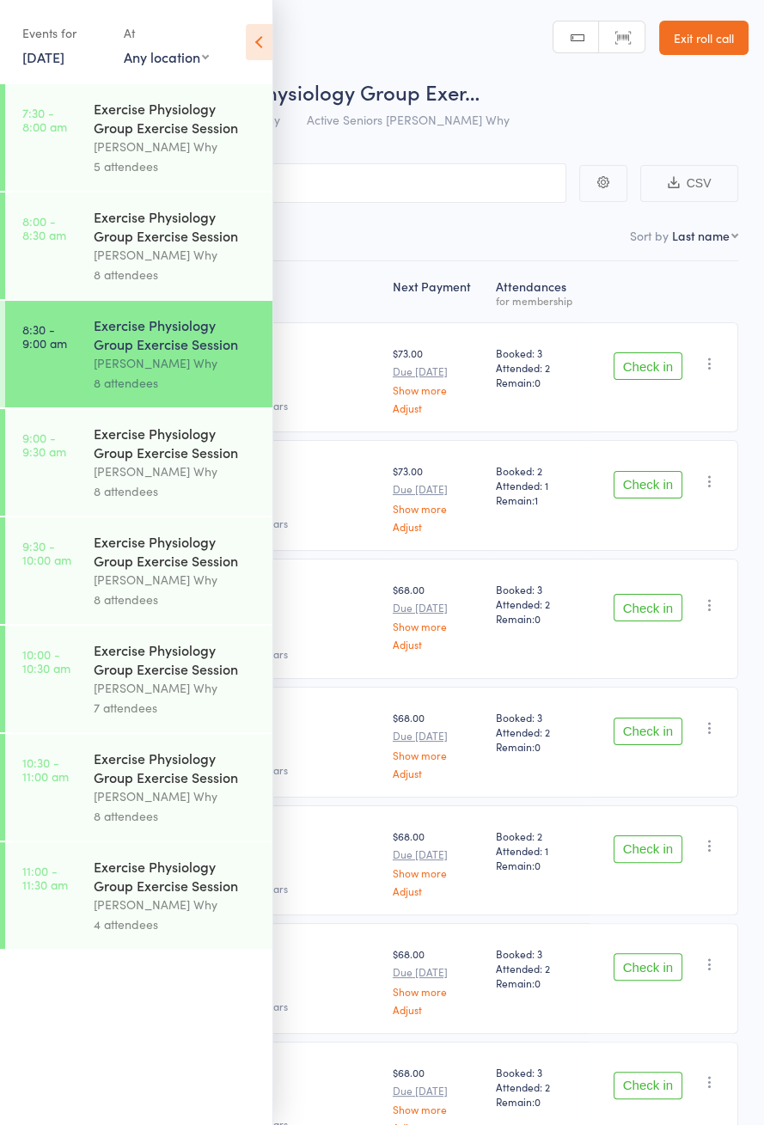
click at [258, 54] on icon at bounding box center [259, 42] width 27 height 36
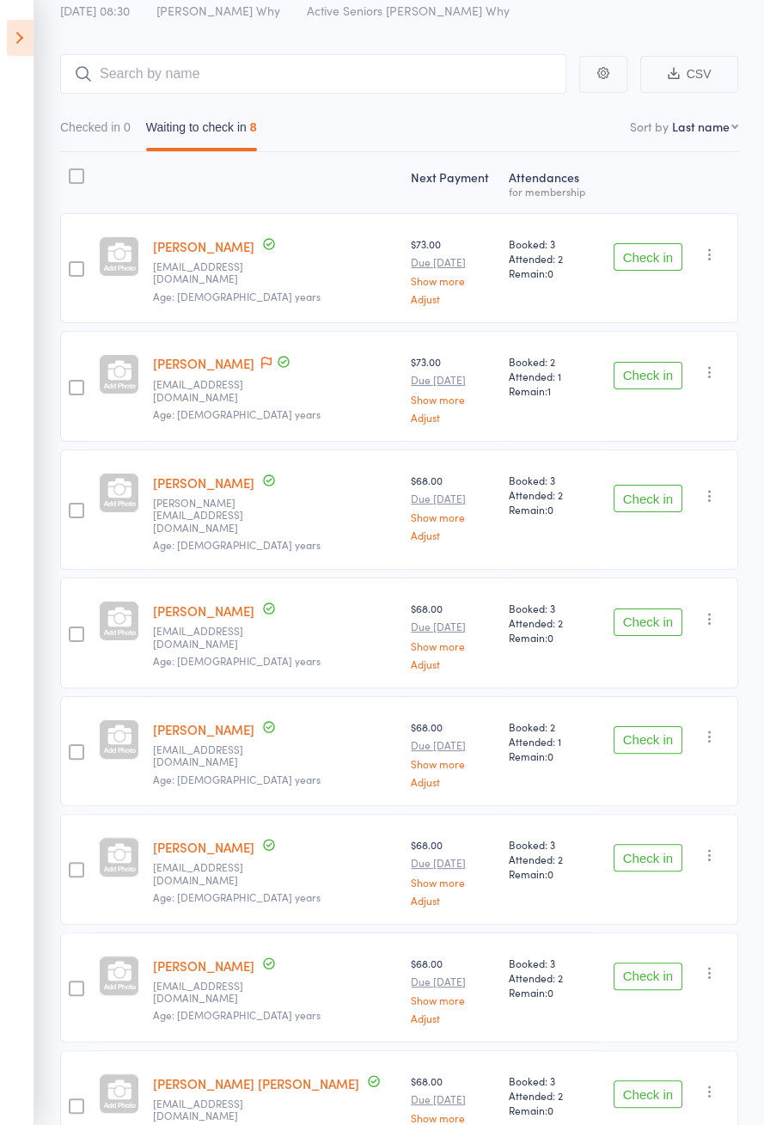
scroll to position [120, 0]
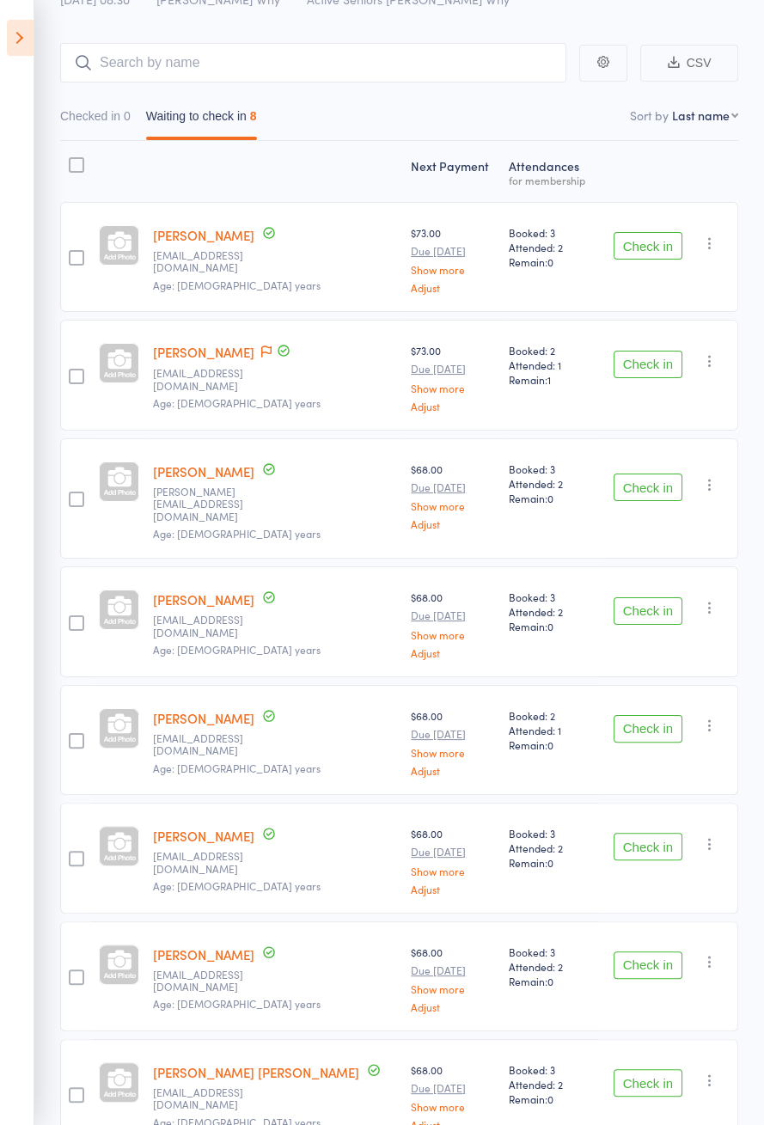
click at [25, 52] on icon at bounding box center [20, 38] width 27 height 36
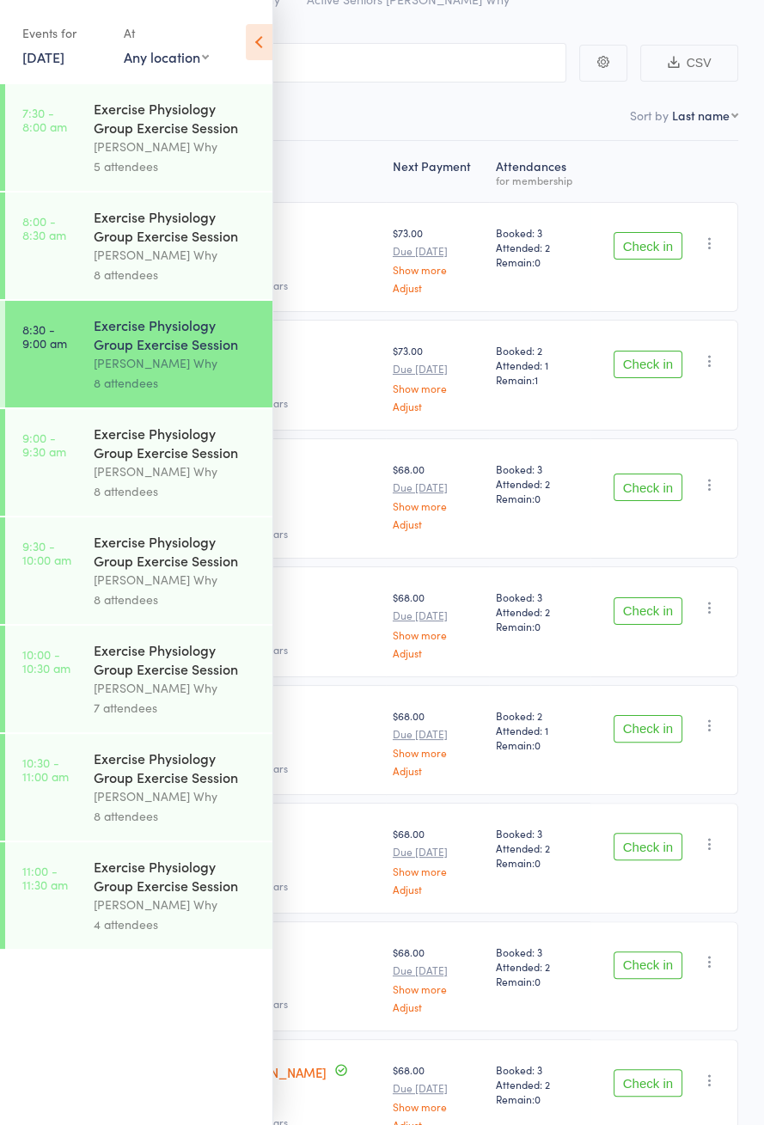
click at [193, 268] on div "8 attendees" at bounding box center [176, 275] width 164 height 20
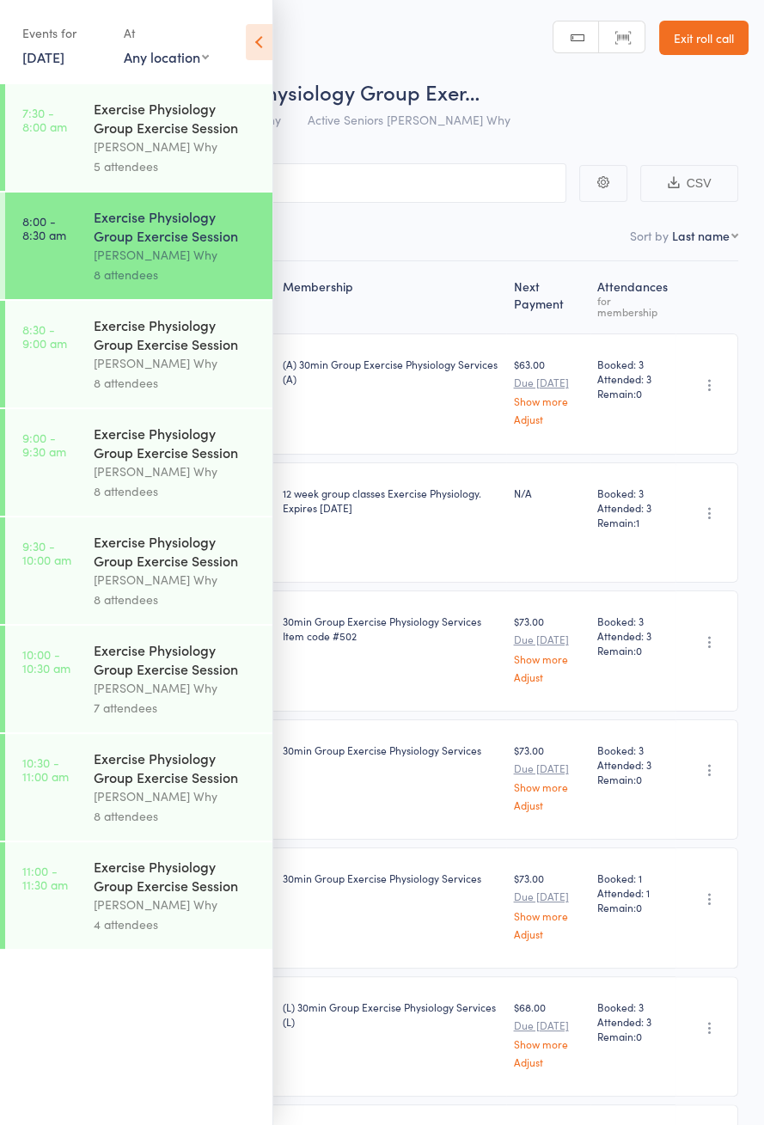
click at [254, 51] on icon at bounding box center [259, 42] width 27 height 36
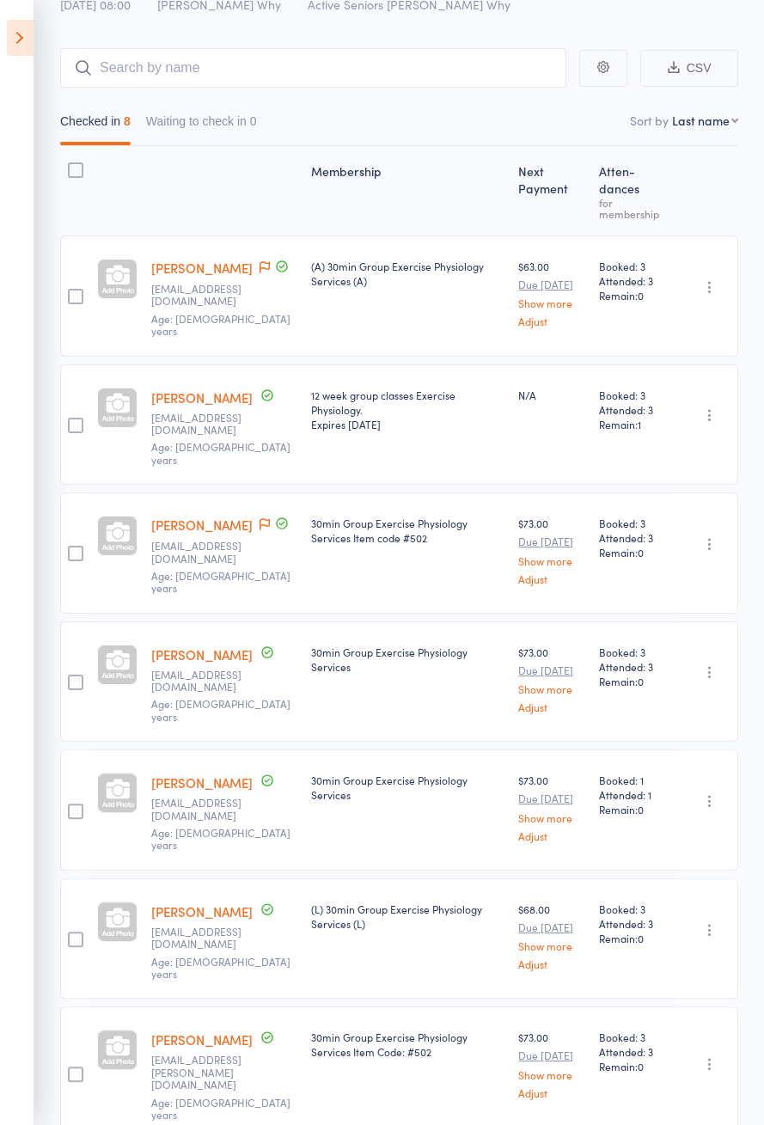
scroll to position [127, 0]
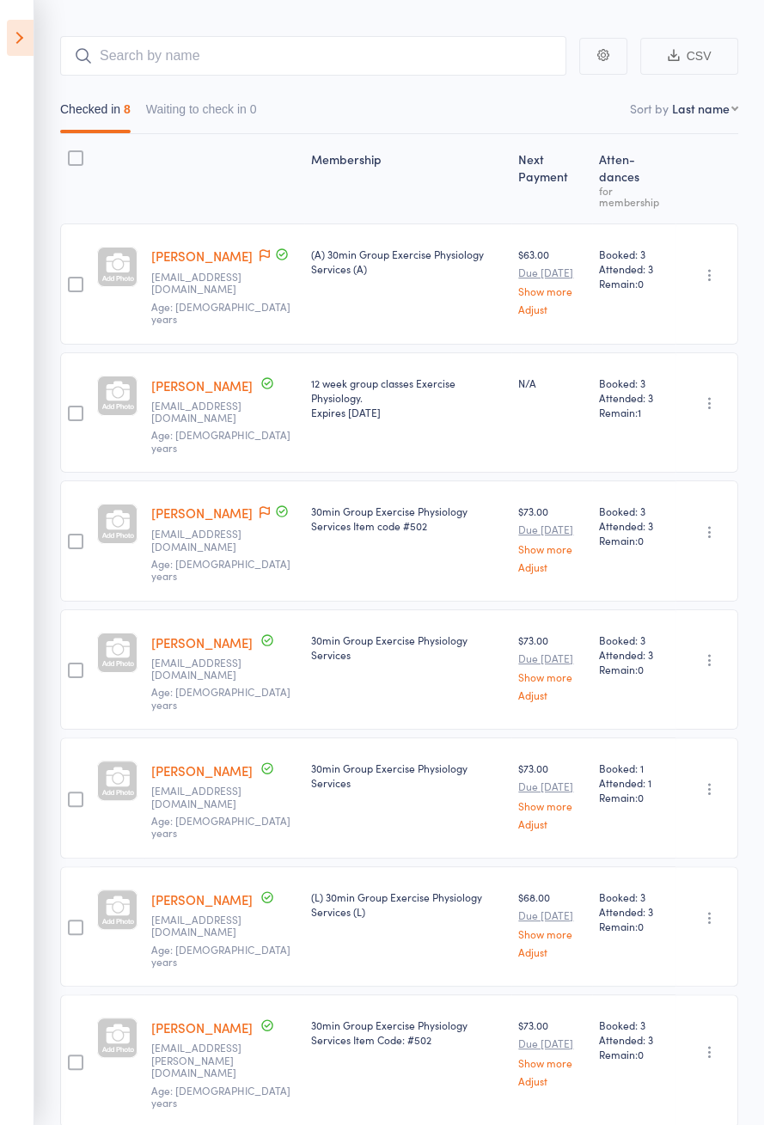
click at [21, 39] on icon at bounding box center [20, 38] width 27 height 36
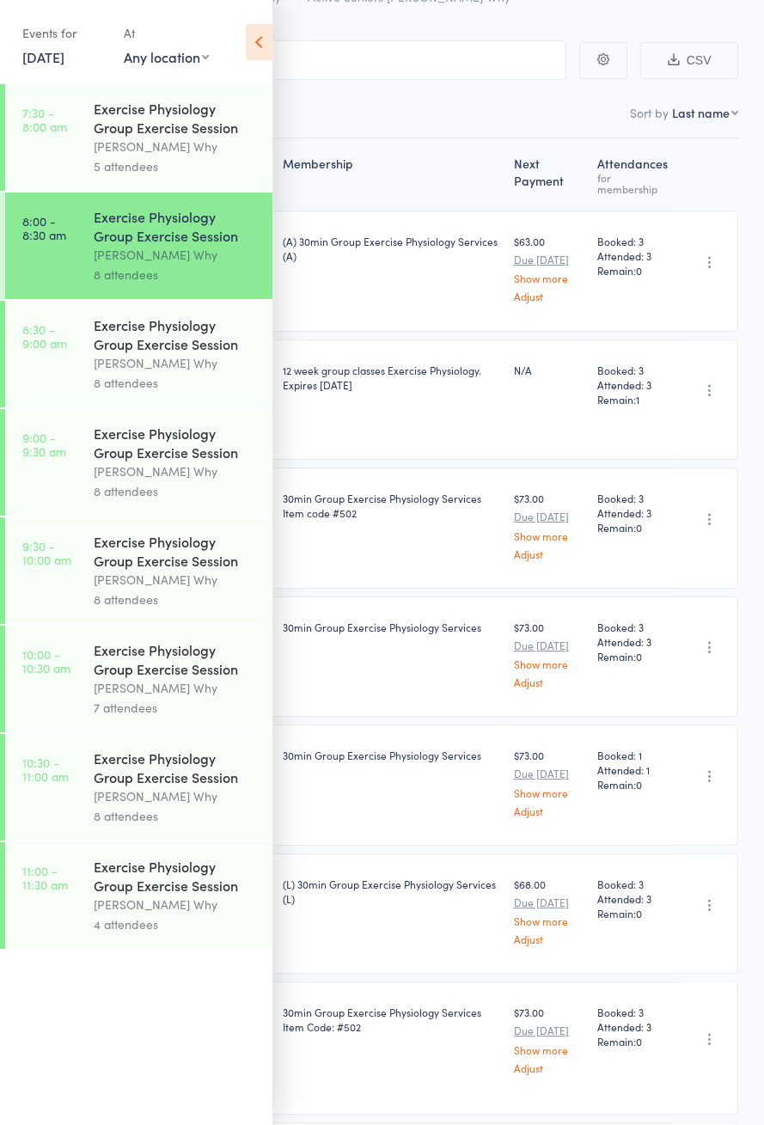
click at [78, 368] on link "8:30 - 9:00 am Exercise Physiology Group Exercise Session Dee Why 8 attendees" at bounding box center [138, 354] width 267 height 107
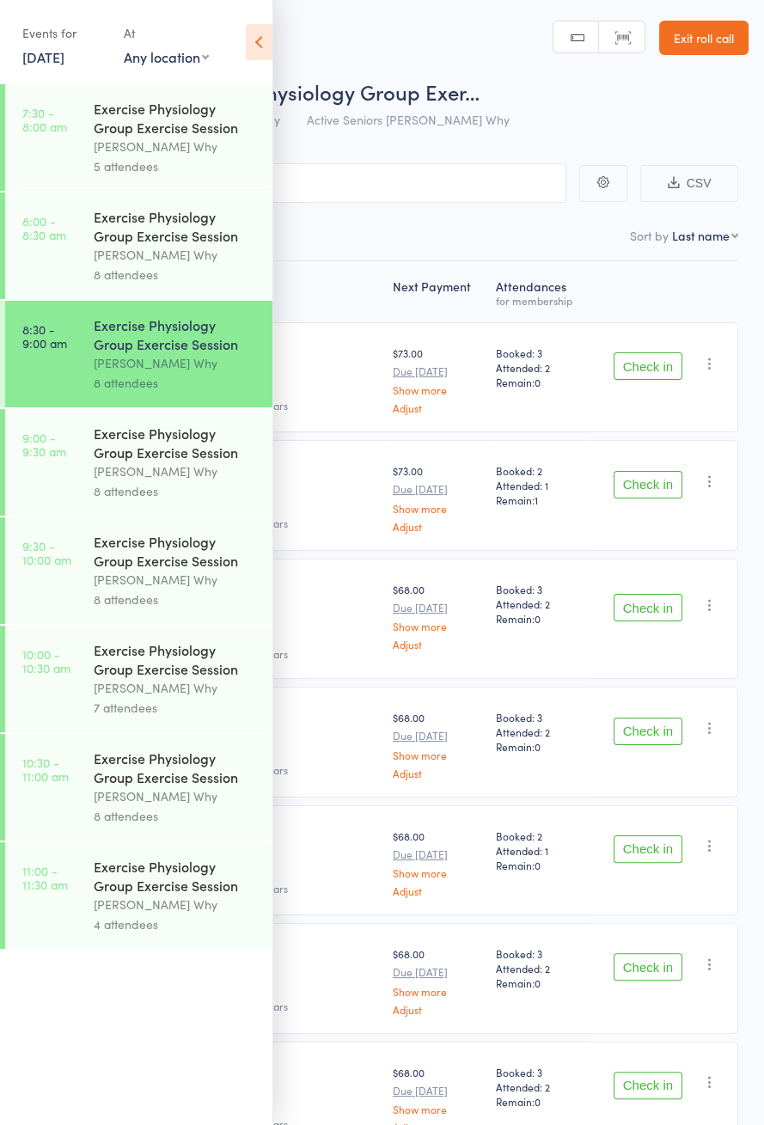
click at [267, 51] on icon at bounding box center [259, 42] width 27 height 36
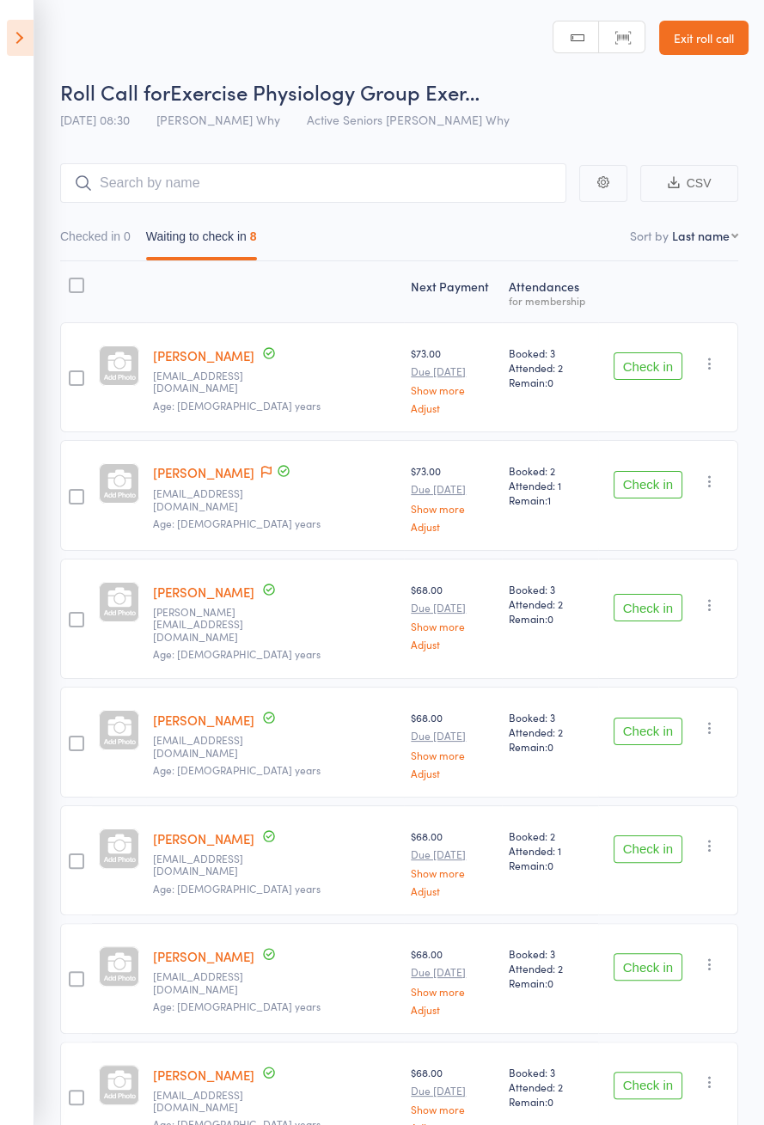
click at [680, 358] on button "Check in" at bounding box center [648, 366] width 69 height 28
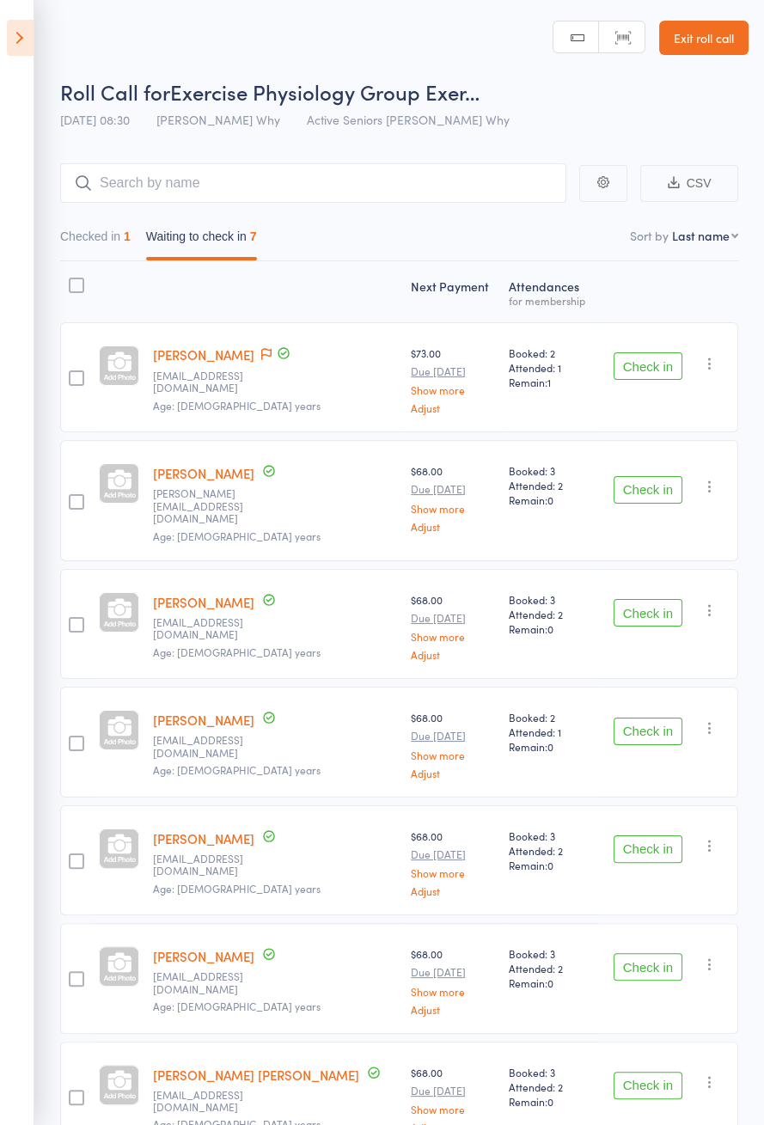
click at [655, 1078] on button "Check in" at bounding box center [648, 1086] width 69 height 28
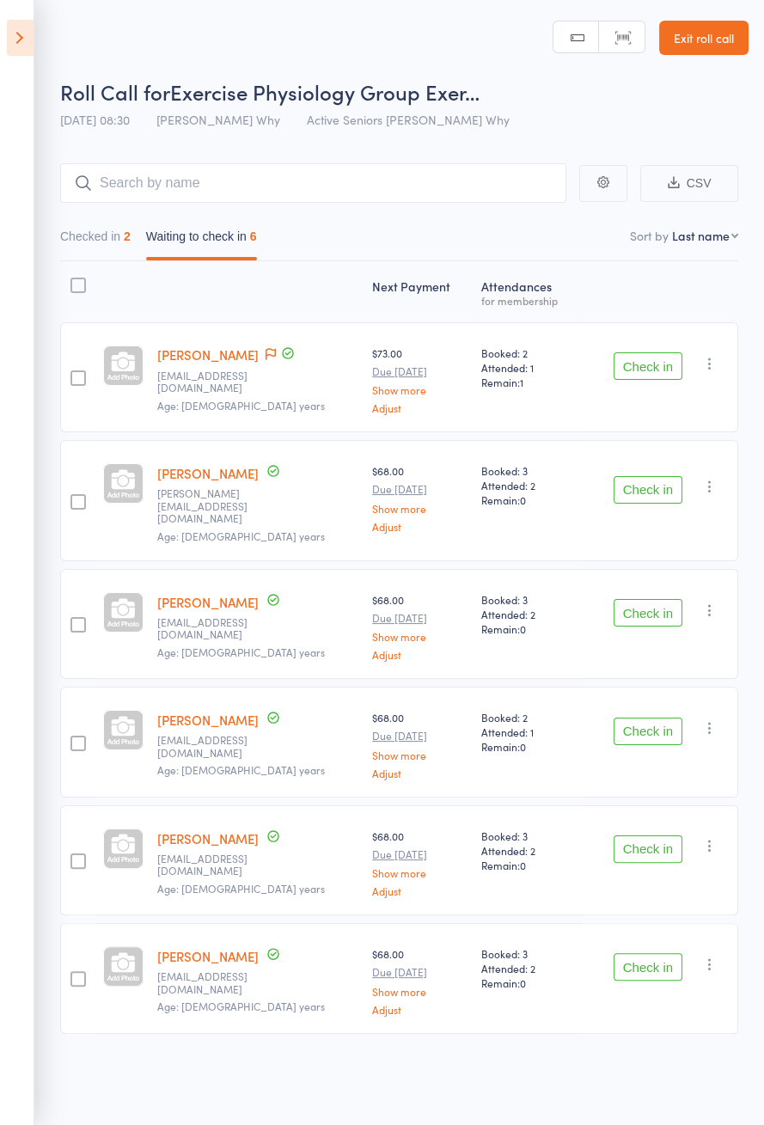
click at [17, 43] on icon at bounding box center [20, 38] width 27 height 36
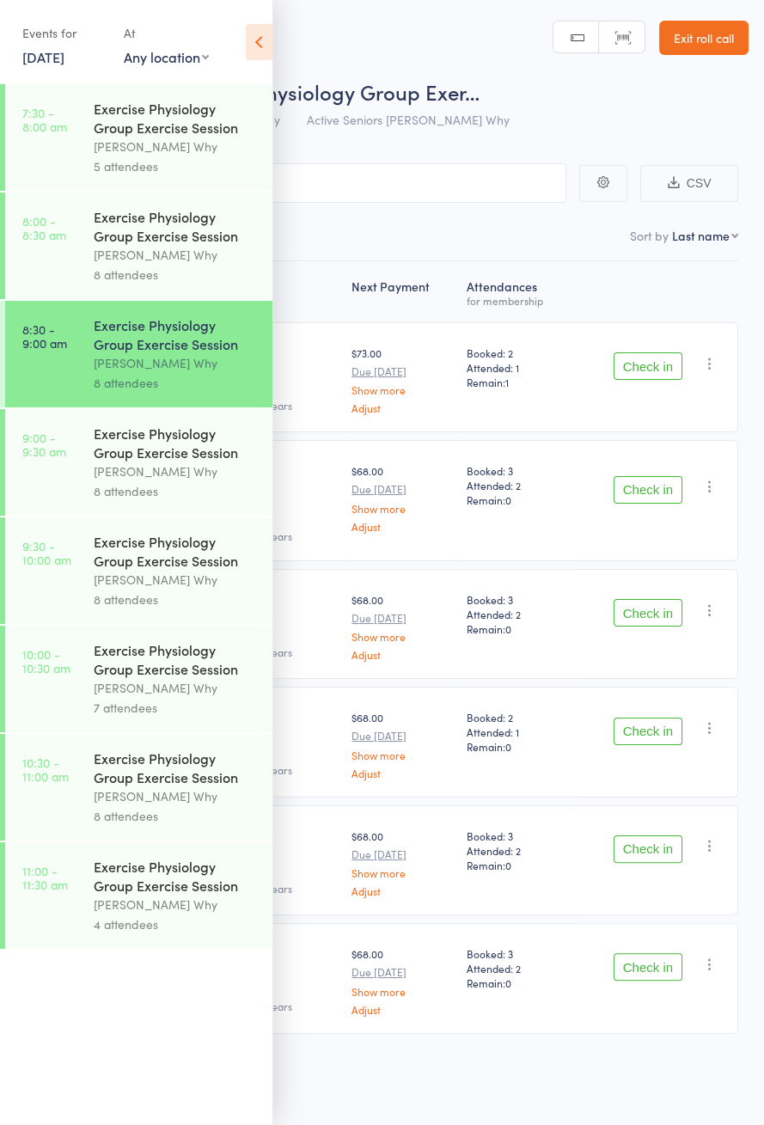
click at [253, 43] on icon at bounding box center [259, 42] width 27 height 36
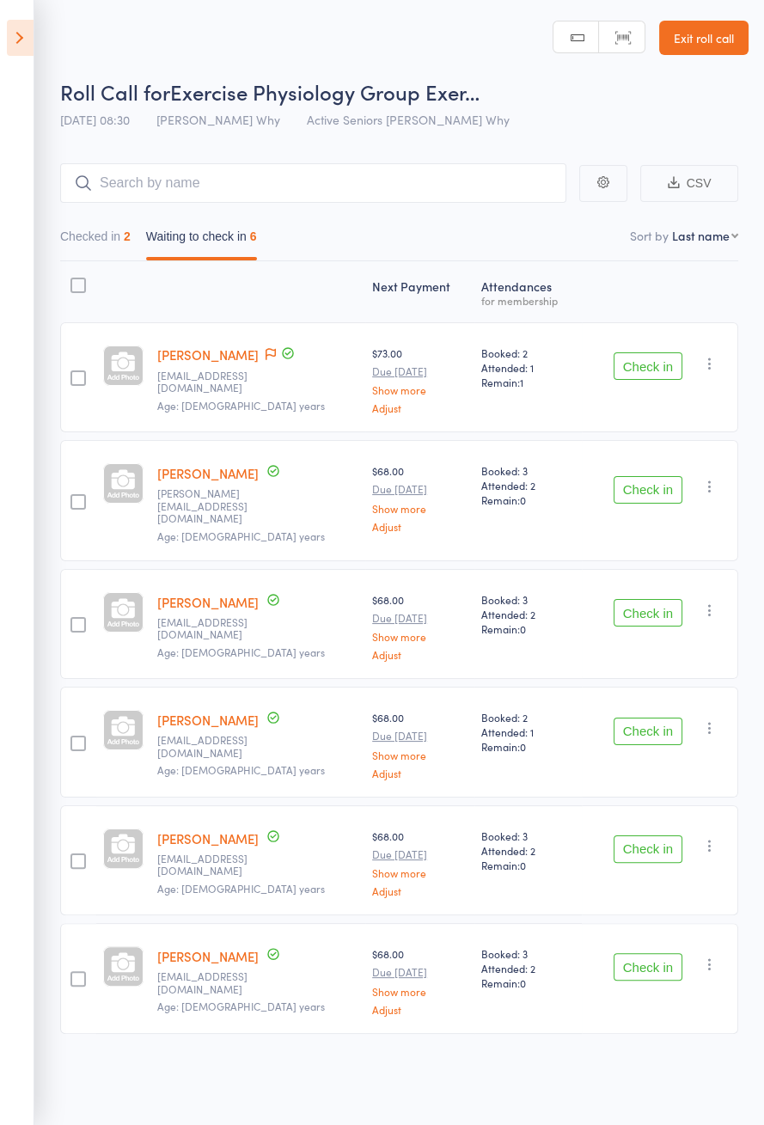
click at [657, 718] on button "Check in" at bounding box center [648, 732] width 69 height 28
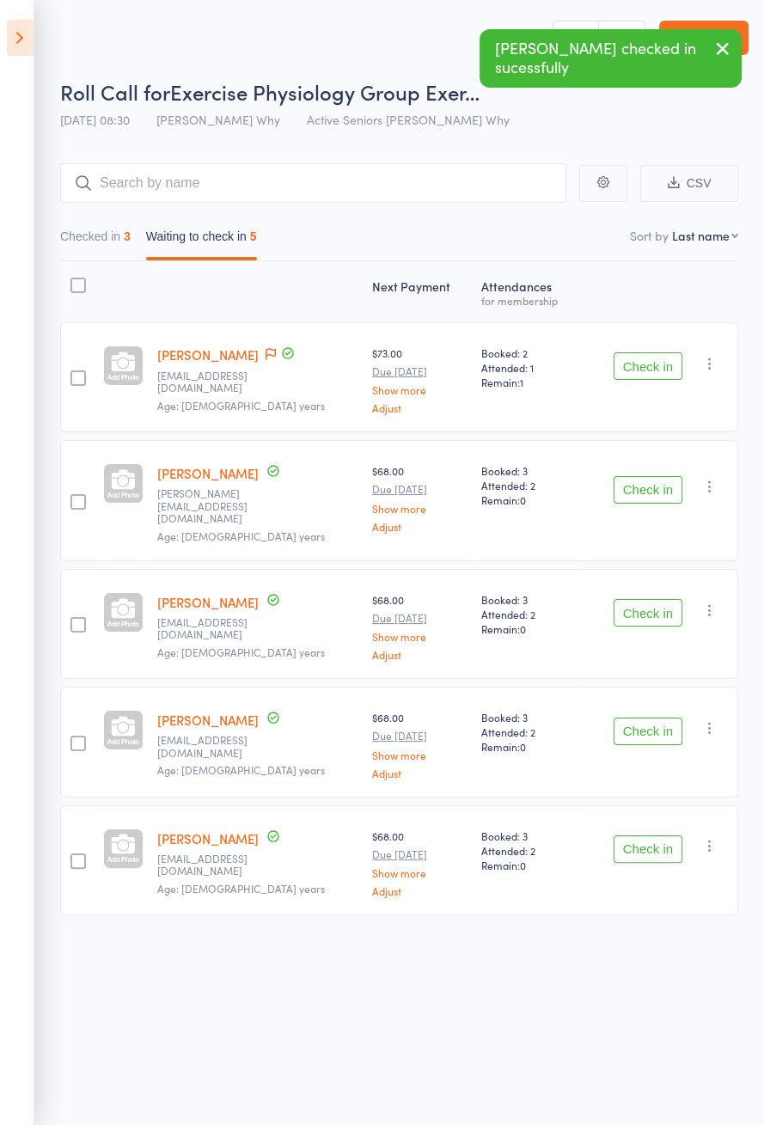
click at [266, 352] on icon at bounding box center [271, 354] width 10 height 12
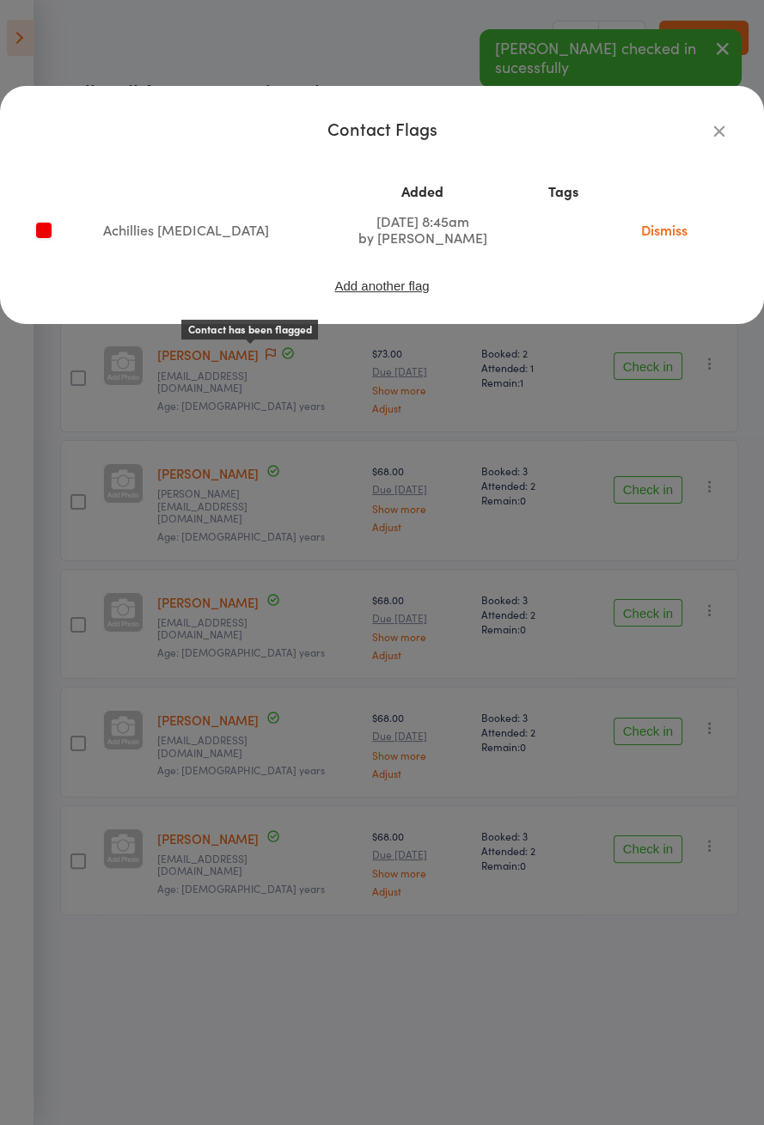
click at [727, 125] on icon "button" at bounding box center [719, 130] width 19 height 19
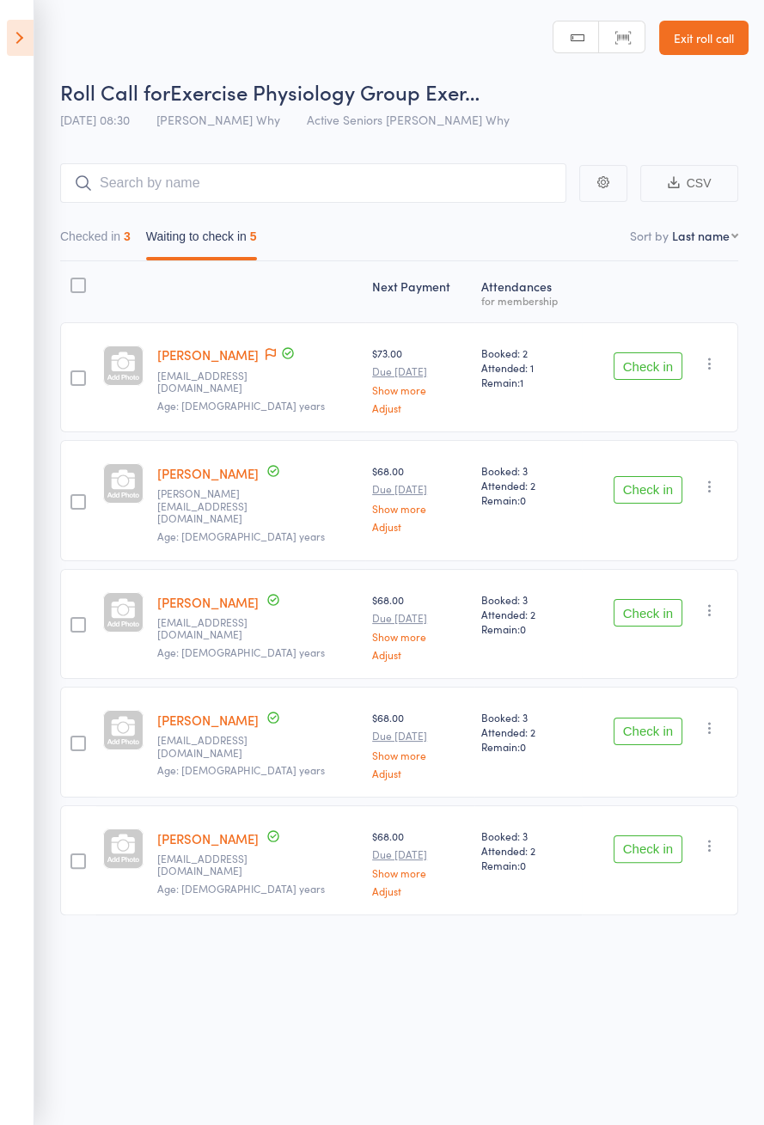
click at [663, 370] on button "Check in" at bounding box center [648, 366] width 69 height 28
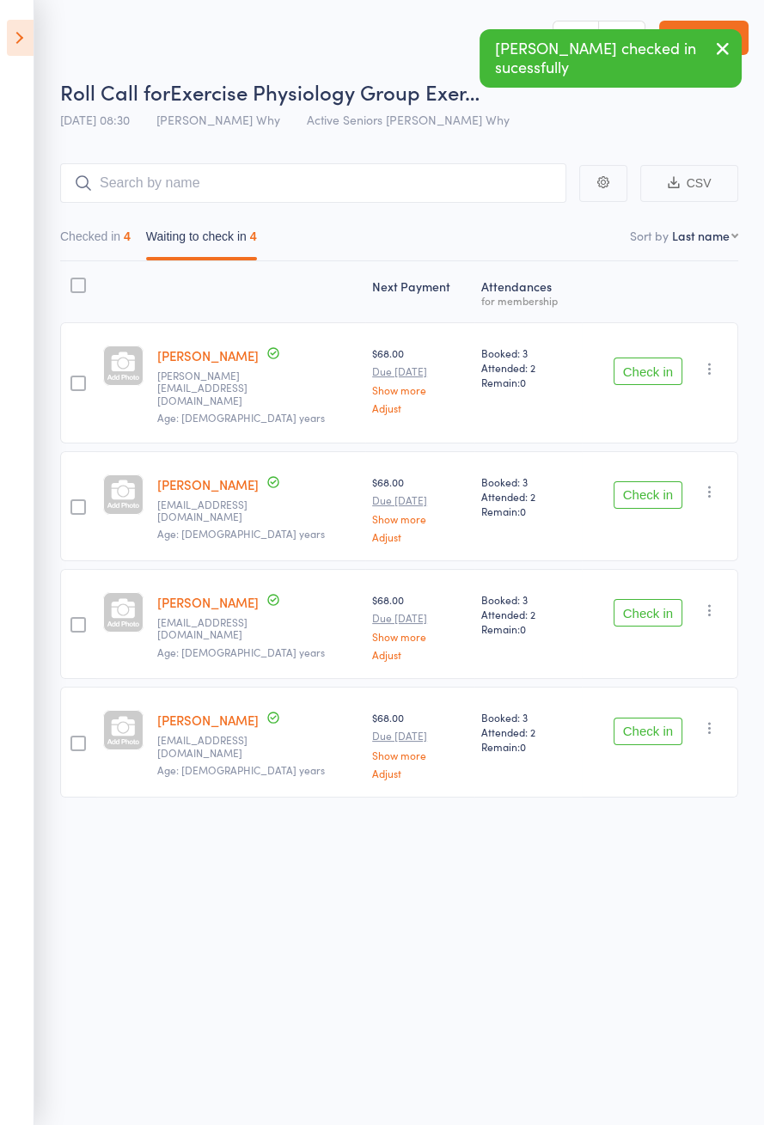
click at [656, 604] on button "Check in" at bounding box center [648, 613] width 69 height 28
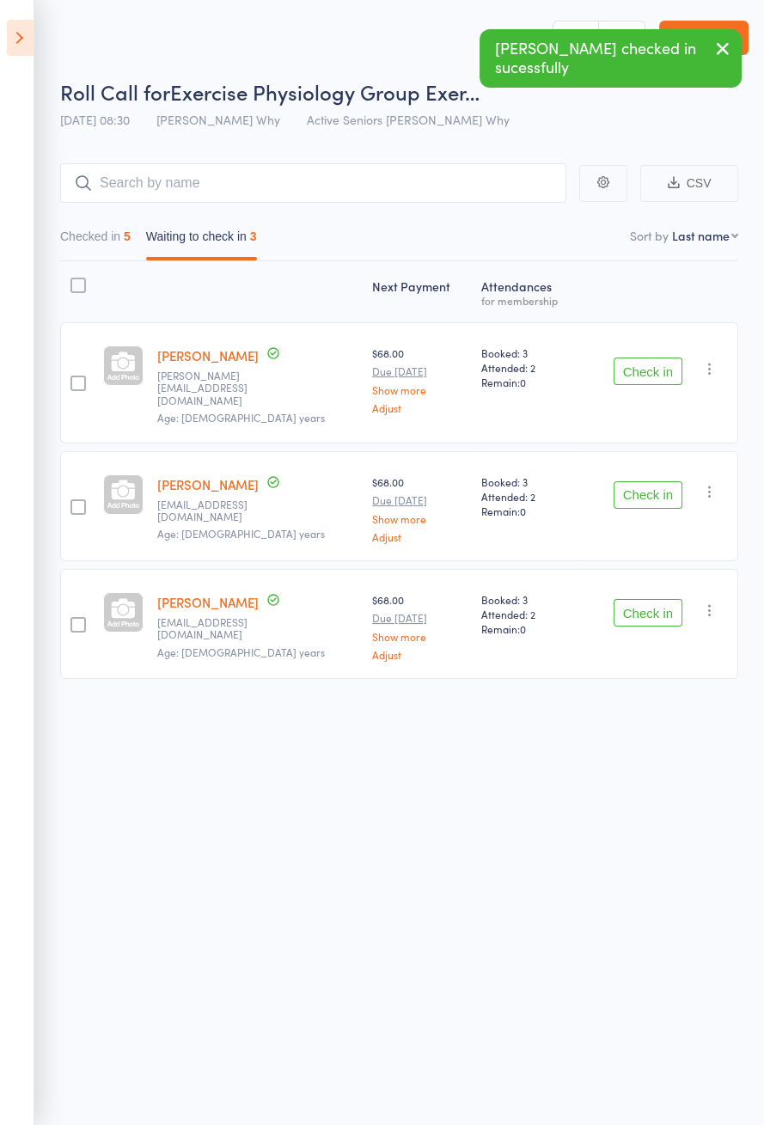
click at [658, 599] on button "Check in" at bounding box center [648, 613] width 69 height 28
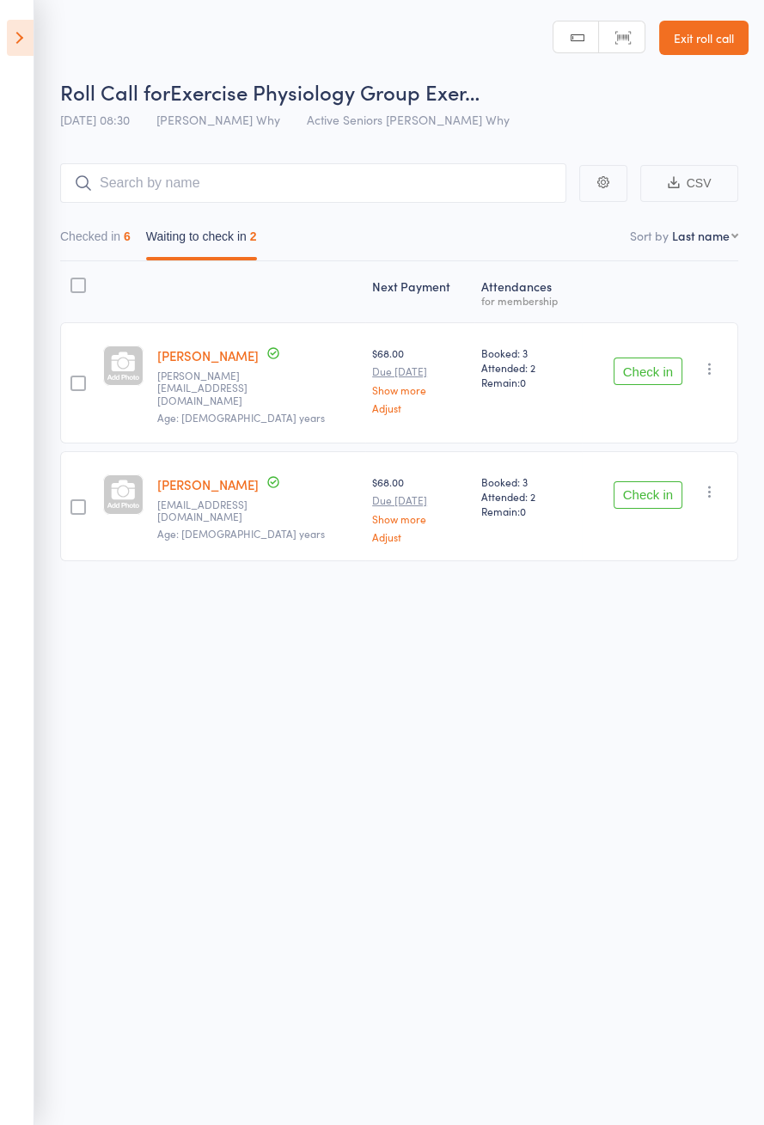
click at [14, 51] on icon at bounding box center [20, 38] width 27 height 36
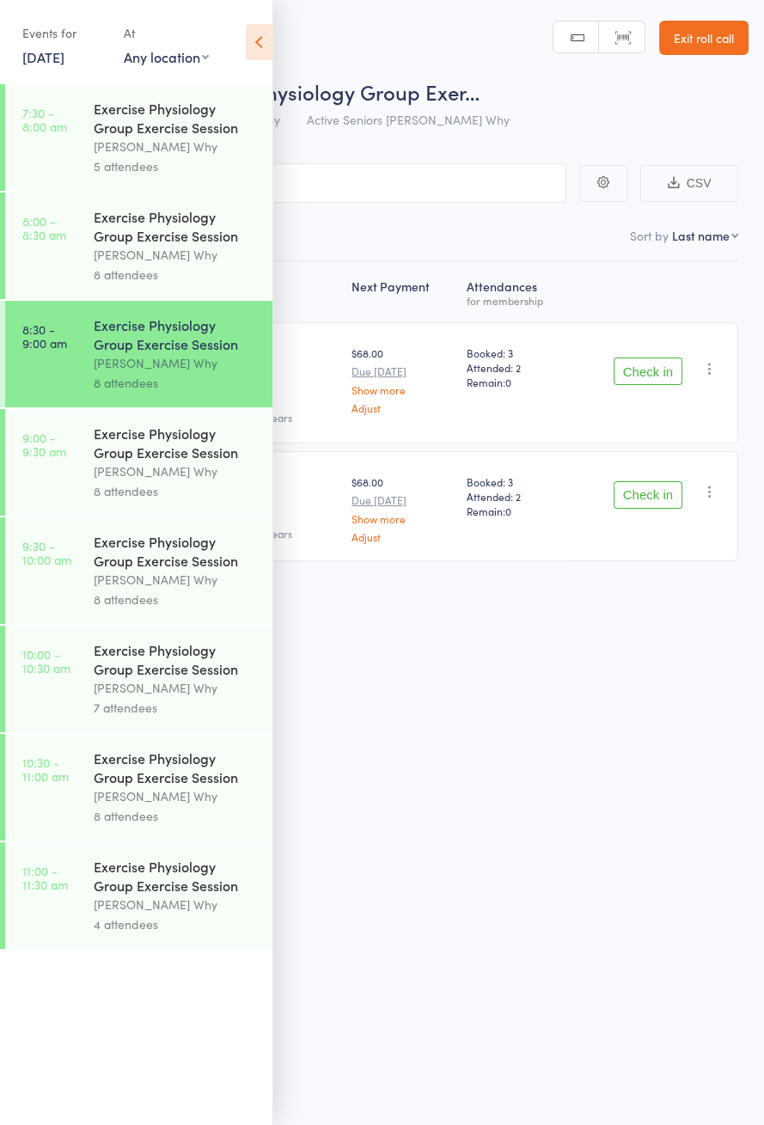
click at [181, 473] on div "[PERSON_NAME] Why" at bounding box center [176, 472] width 164 height 20
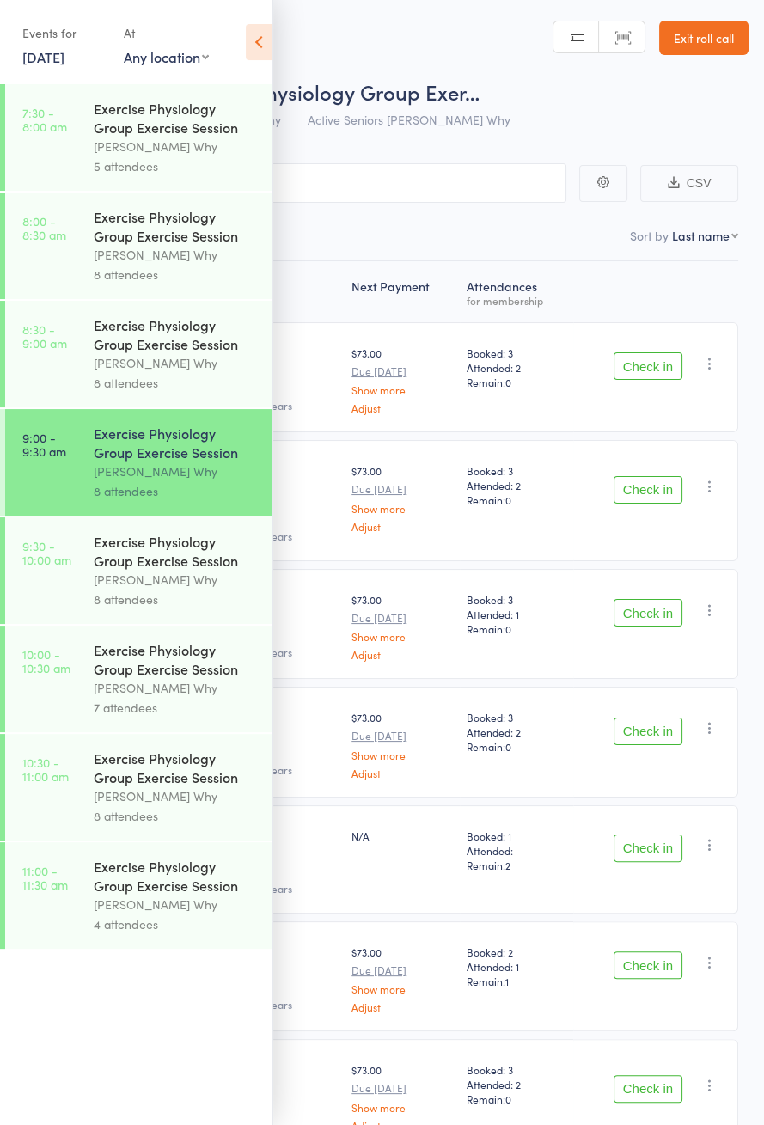
click at [253, 56] on icon at bounding box center [259, 42] width 27 height 36
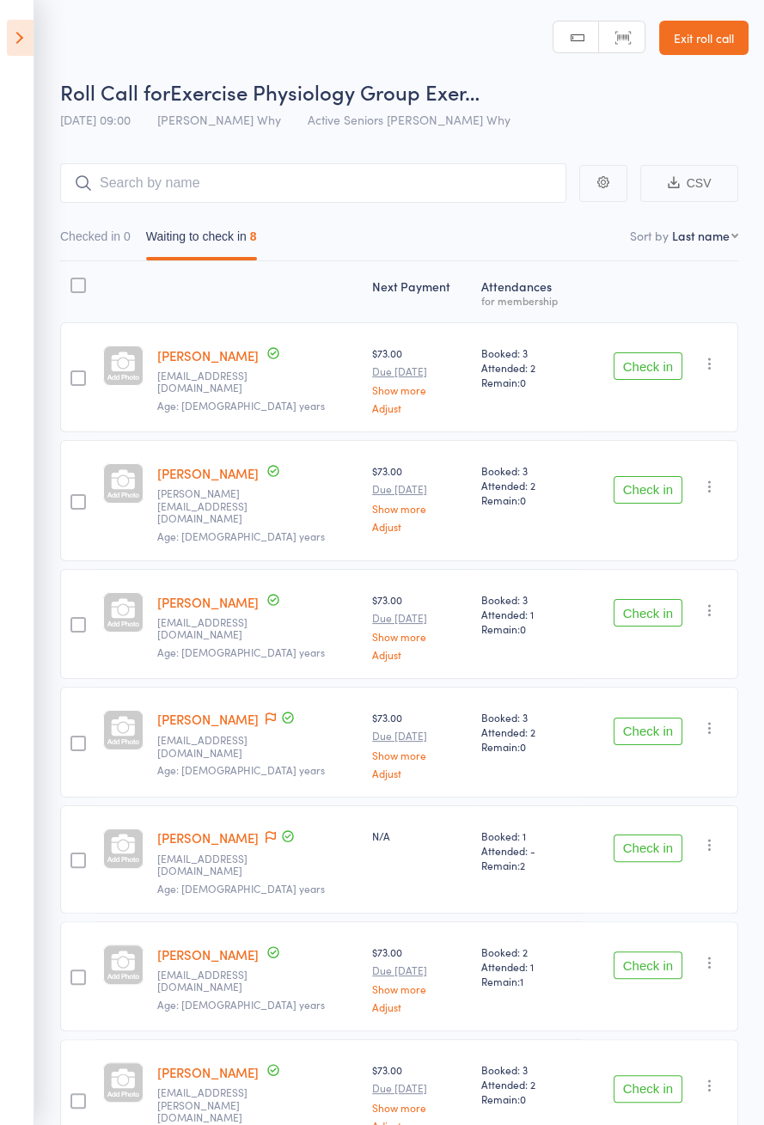
click at [21, 53] on icon at bounding box center [20, 38] width 27 height 36
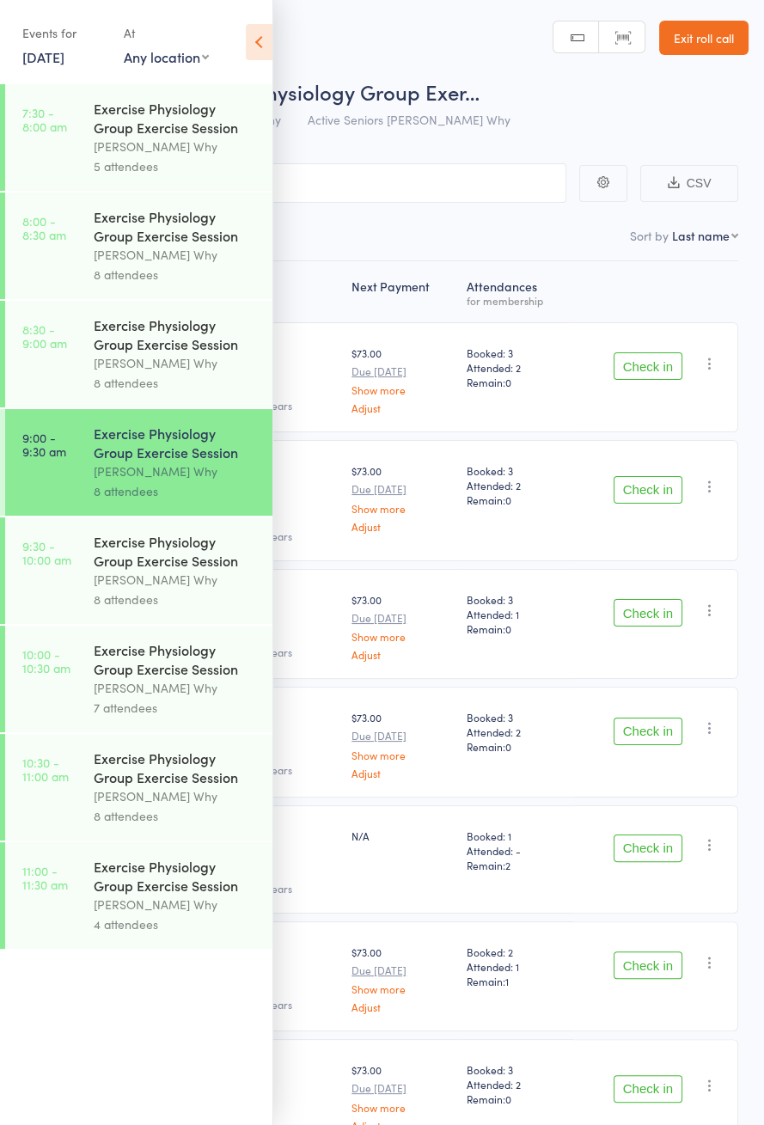
click at [199, 366] on div "[PERSON_NAME] Why" at bounding box center [176, 363] width 164 height 20
click at [265, 58] on icon at bounding box center [259, 42] width 27 height 36
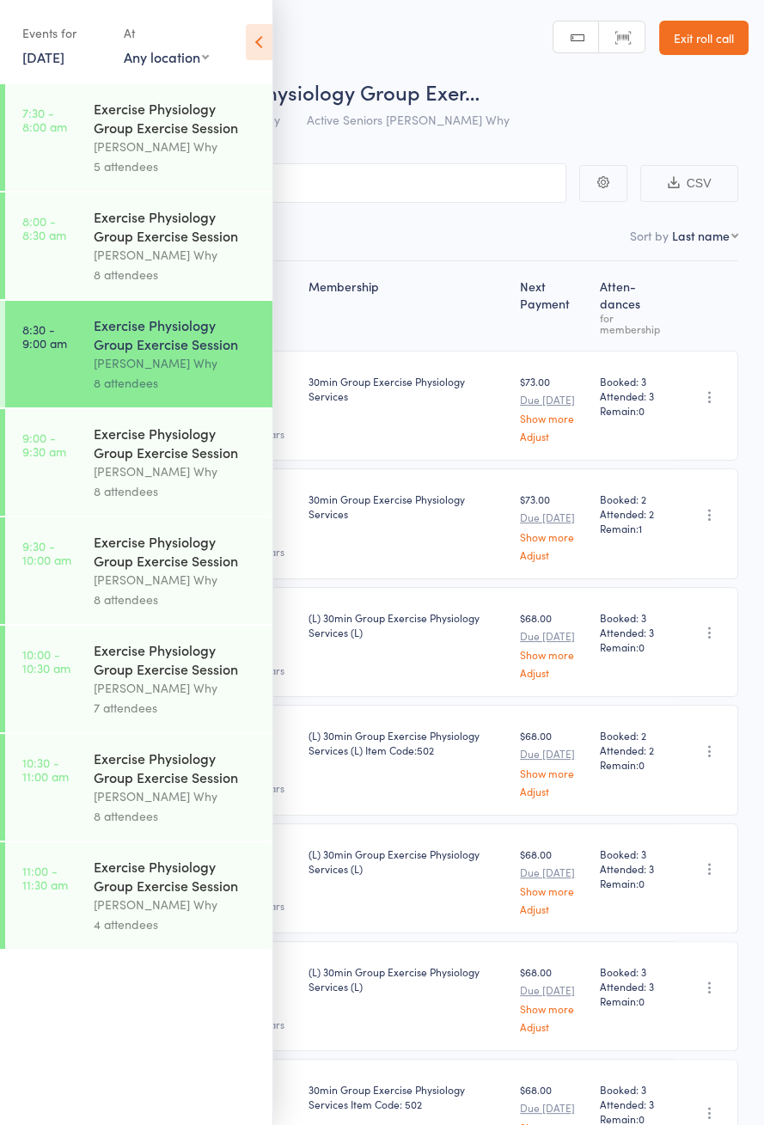
click at [269, 45] on icon at bounding box center [259, 42] width 27 height 36
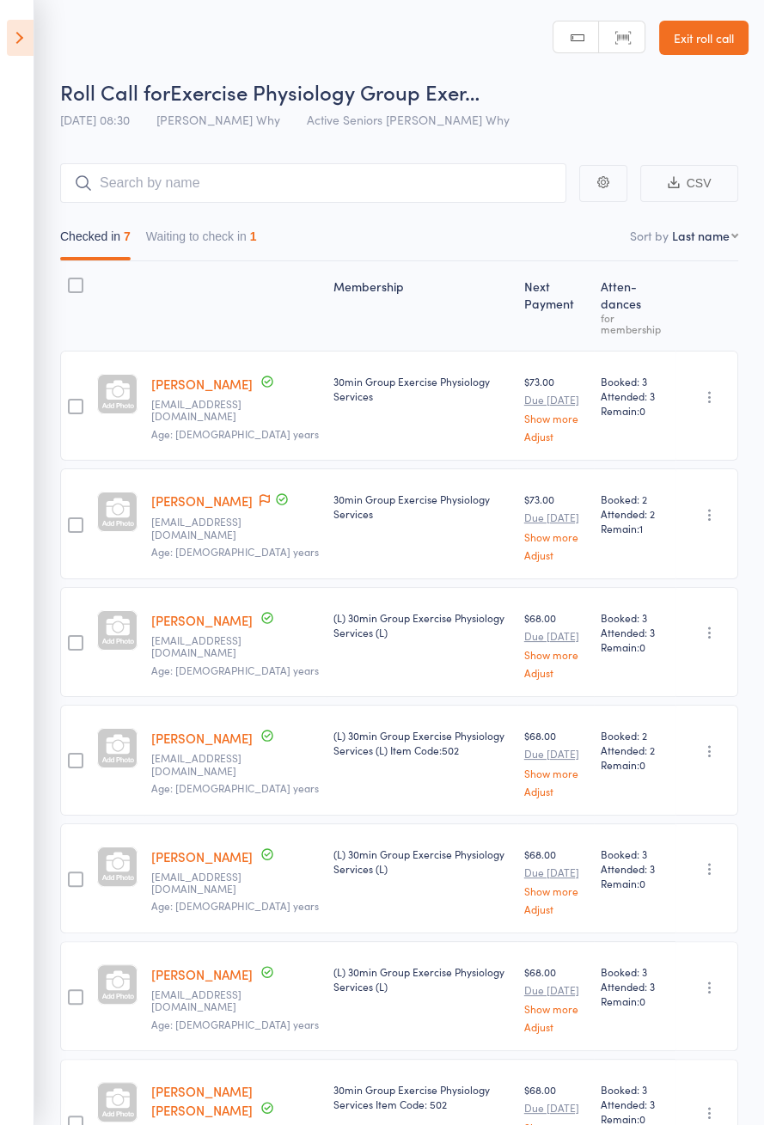
click at [240, 231] on button "Waiting to check in 1" at bounding box center [201, 241] width 111 height 40
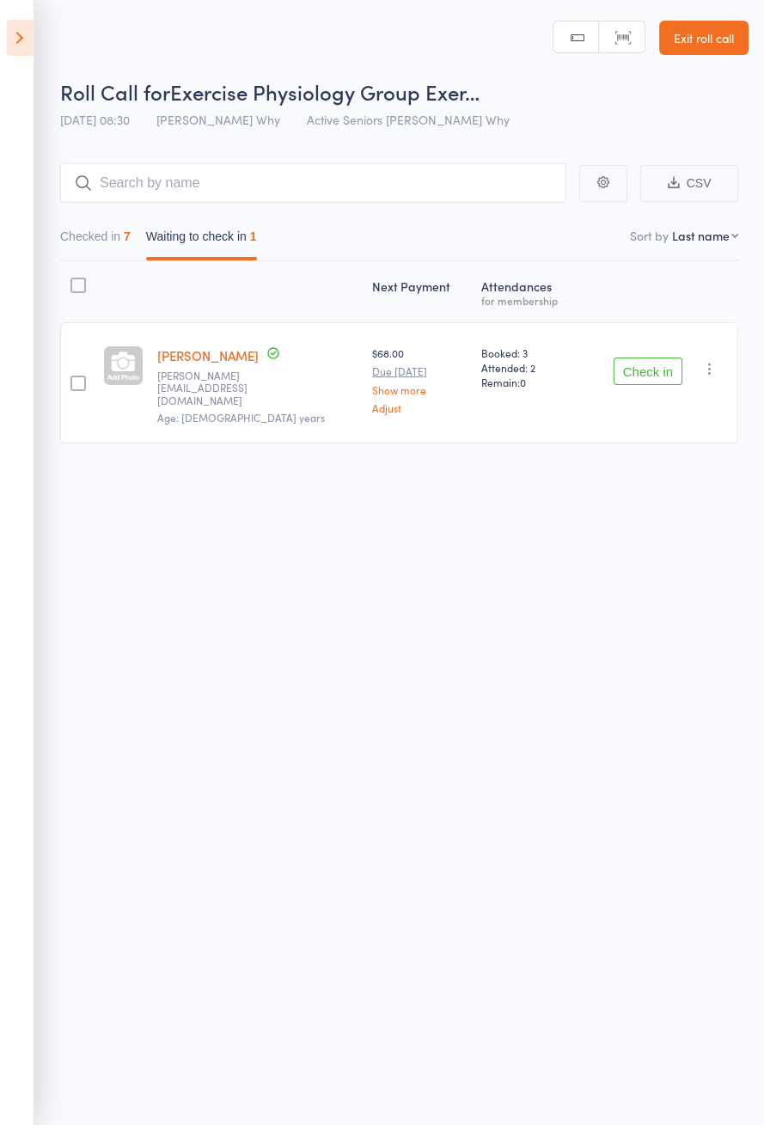
click at [713, 360] on icon "button" at bounding box center [709, 368] width 17 height 17
click at [681, 517] on li "Remove" at bounding box center [649, 517] width 142 height 23
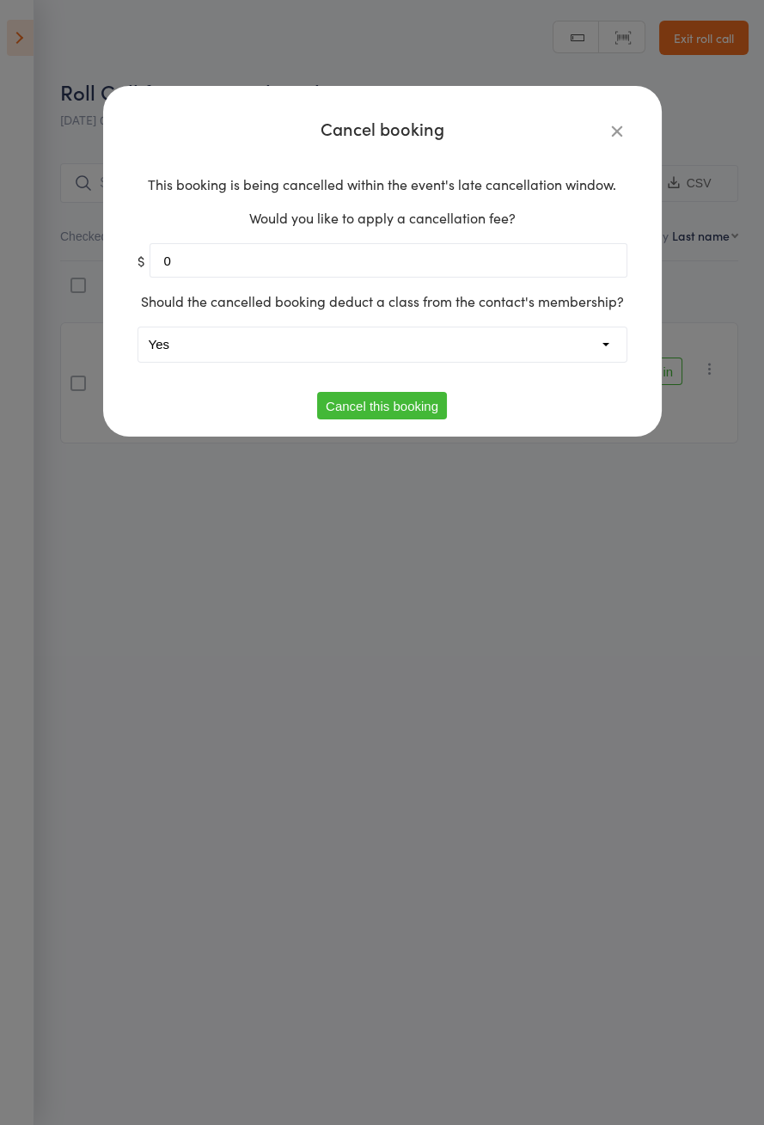
click at [609, 138] on icon "button" at bounding box center [617, 130] width 19 height 19
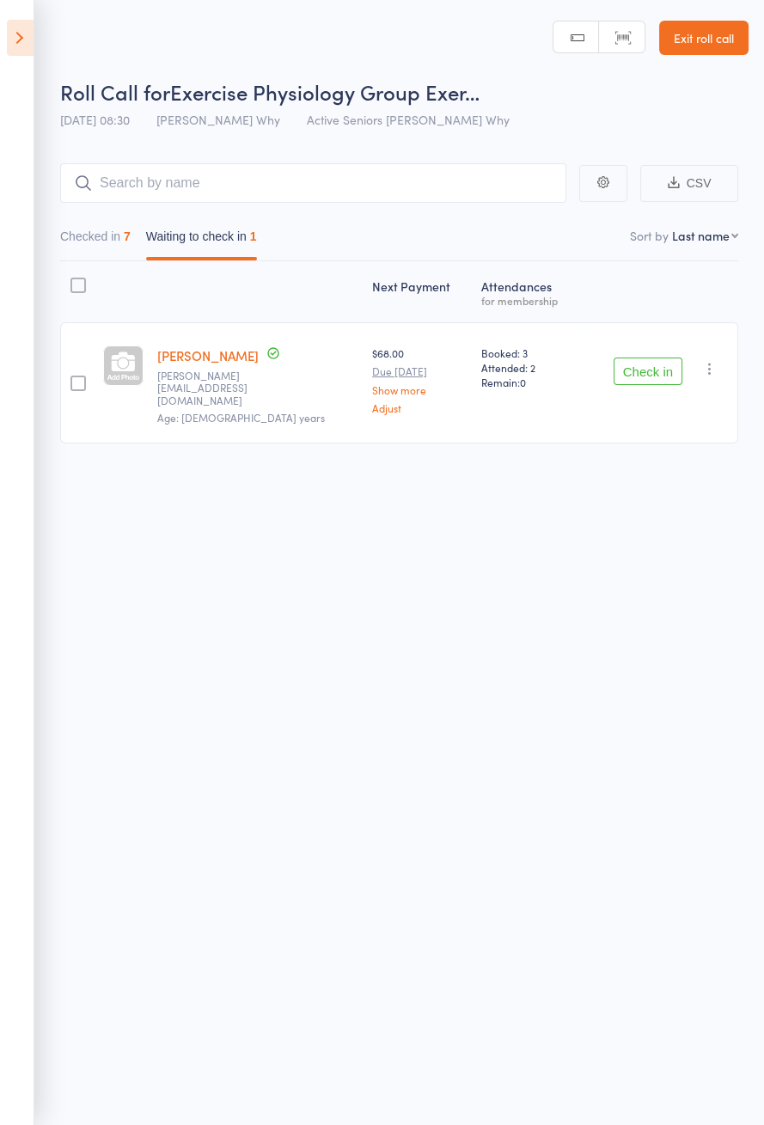
click at [714, 369] on icon "button" at bounding box center [709, 368] width 17 height 17
click at [683, 533] on li "Mark absent" at bounding box center [649, 540] width 142 height 23
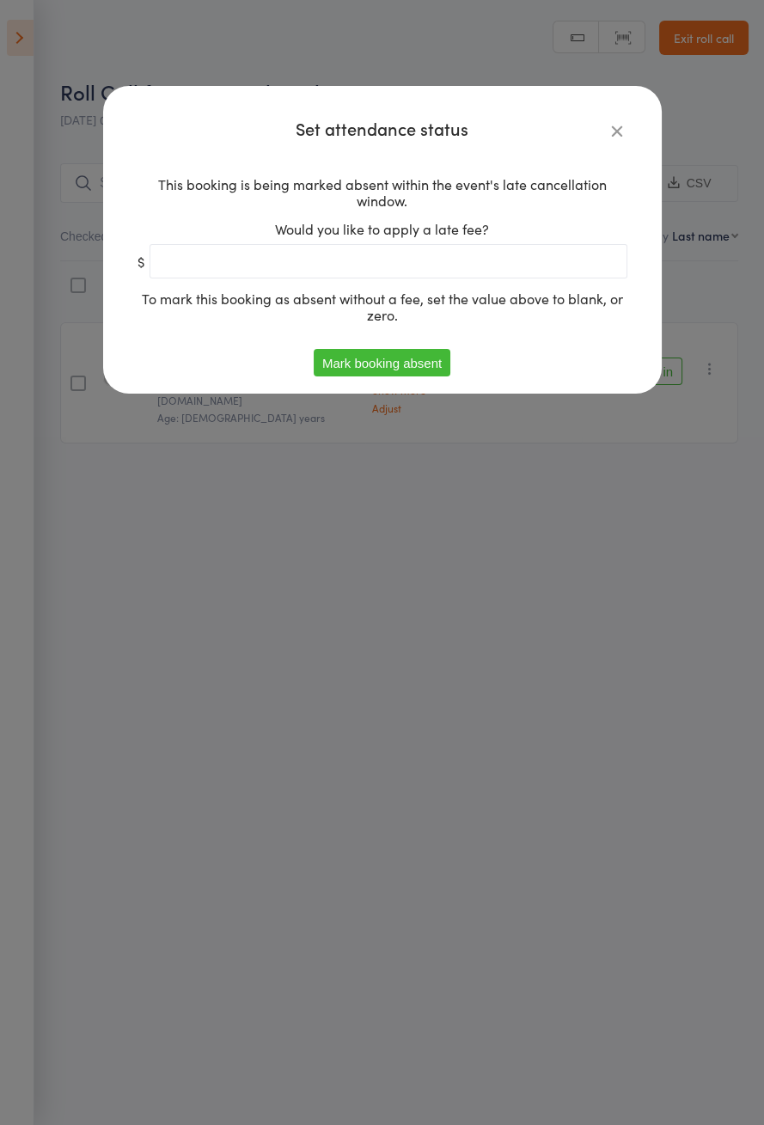
click at [622, 110] on div "Set attendance status This booking is being marked absent within the event's la…" at bounding box center [382, 240] width 559 height 308
click at [618, 123] on icon at bounding box center [617, 130] width 19 height 19
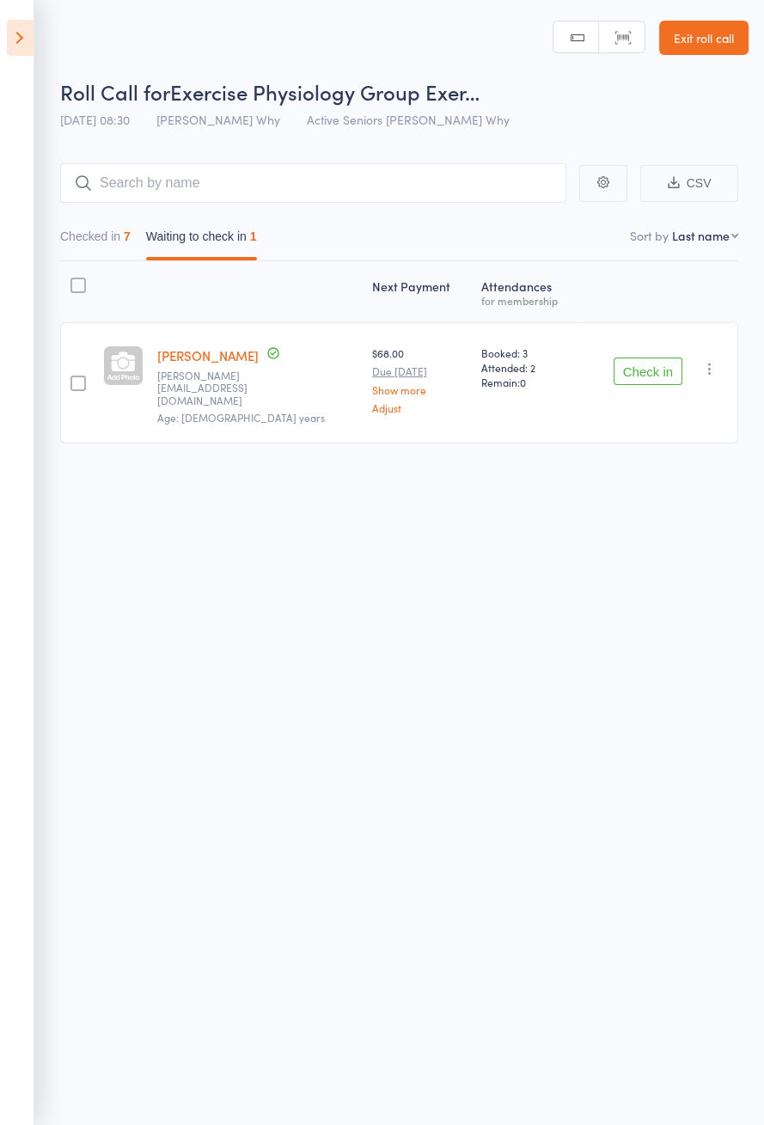
click at [708, 370] on button "button" at bounding box center [710, 368] width 21 height 21
click at [677, 513] on li "Remove" at bounding box center [649, 517] width 142 height 23
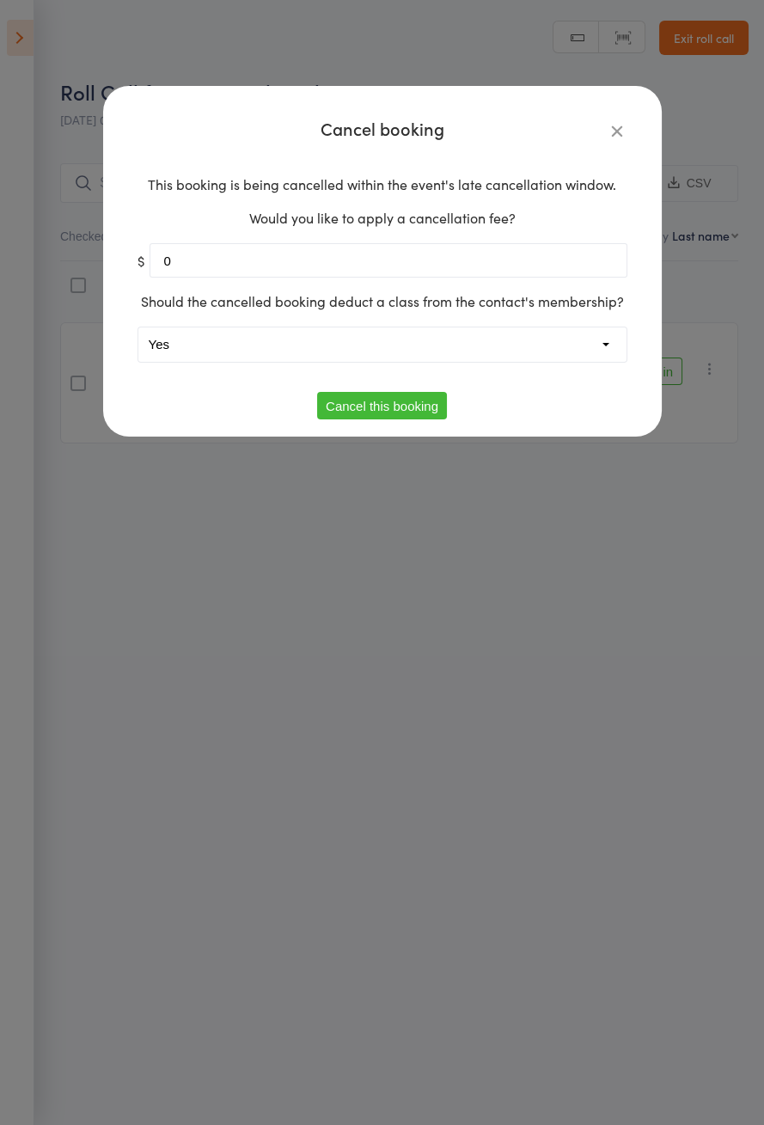
click at [457, 345] on select "Yes No" at bounding box center [382, 344] width 488 height 34
select select "1"
click at [437, 403] on button "Cancel this booking" at bounding box center [382, 406] width 130 height 28
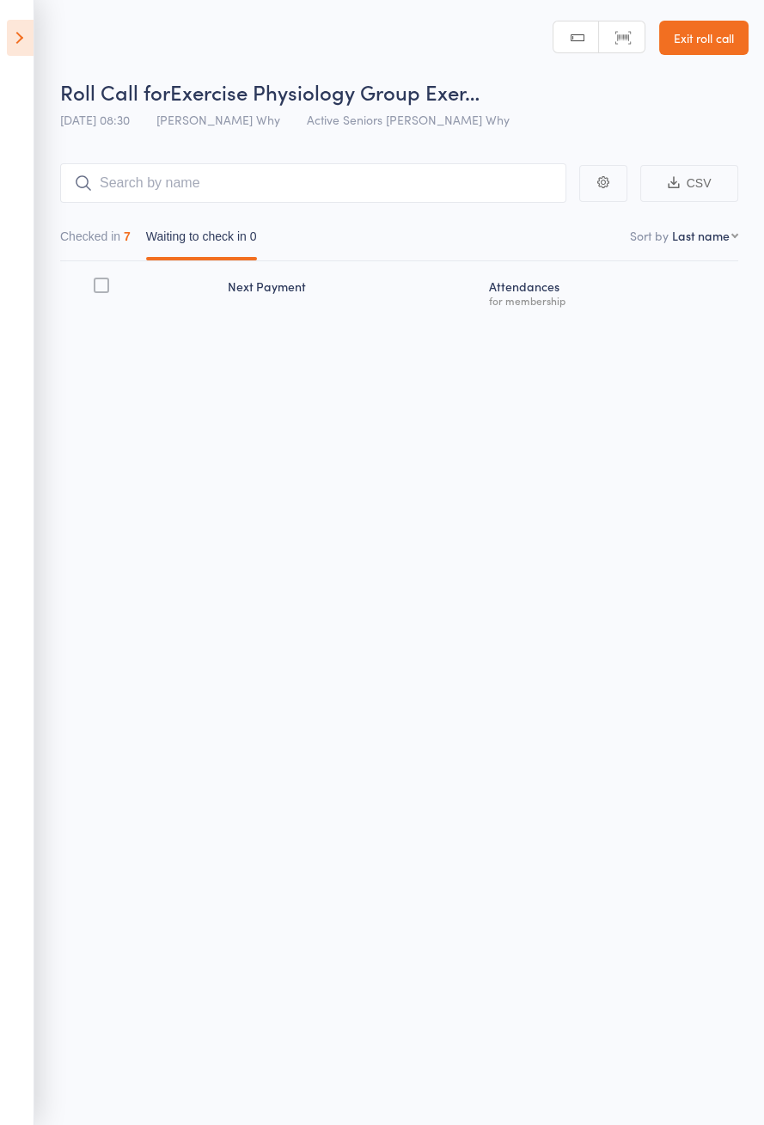
click at [28, 51] on icon at bounding box center [20, 38] width 27 height 36
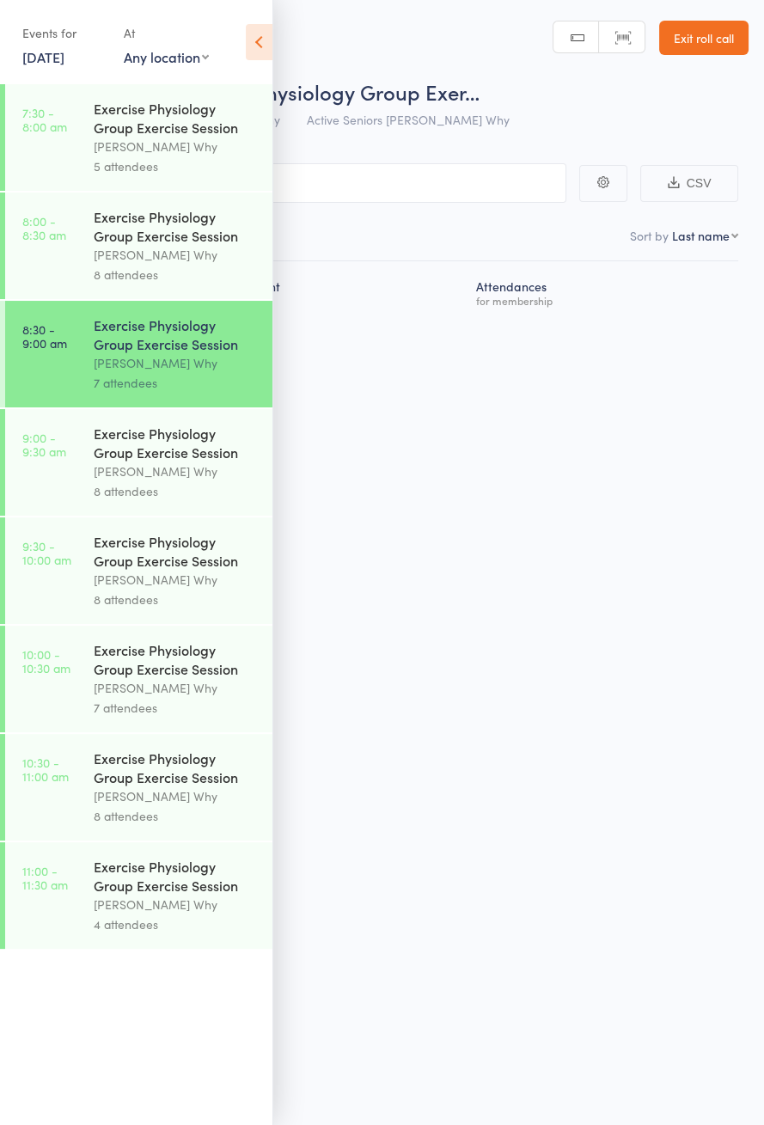
click at [209, 479] on div "[PERSON_NAME] Why" at bounding box center [176, 472] width 164 height 20
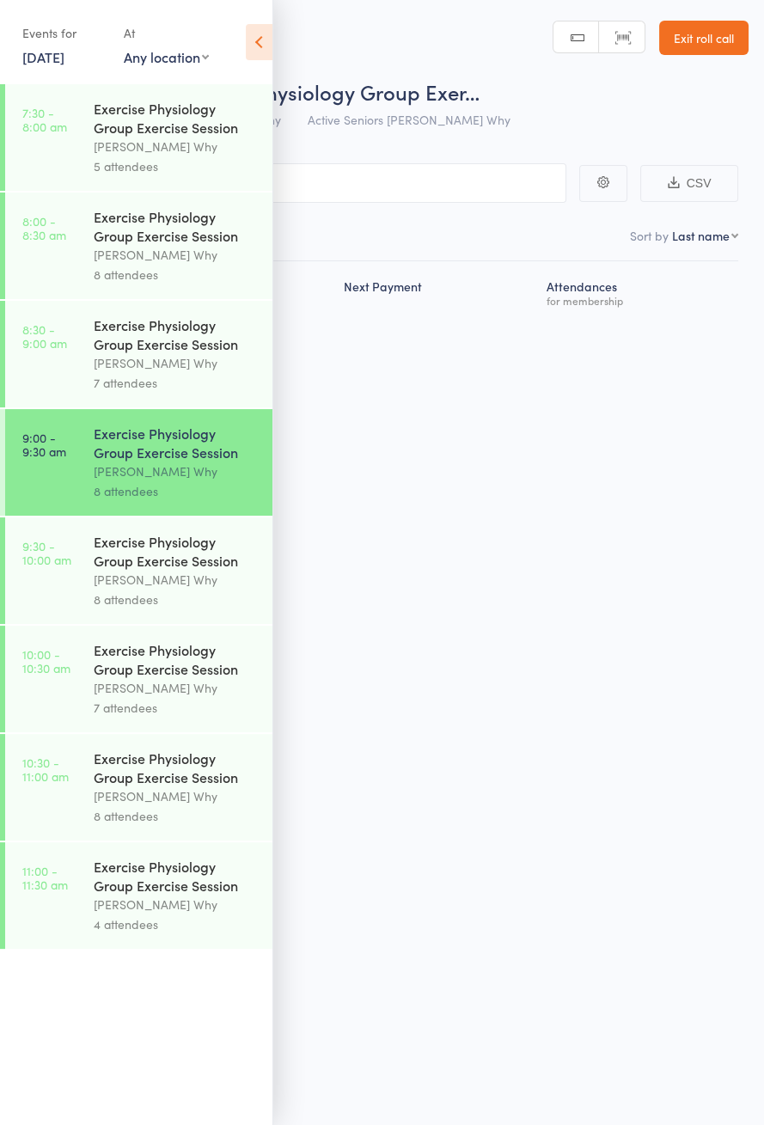
click at [252, 52] on icon at bounding box center [259, 42] width 27 height 36
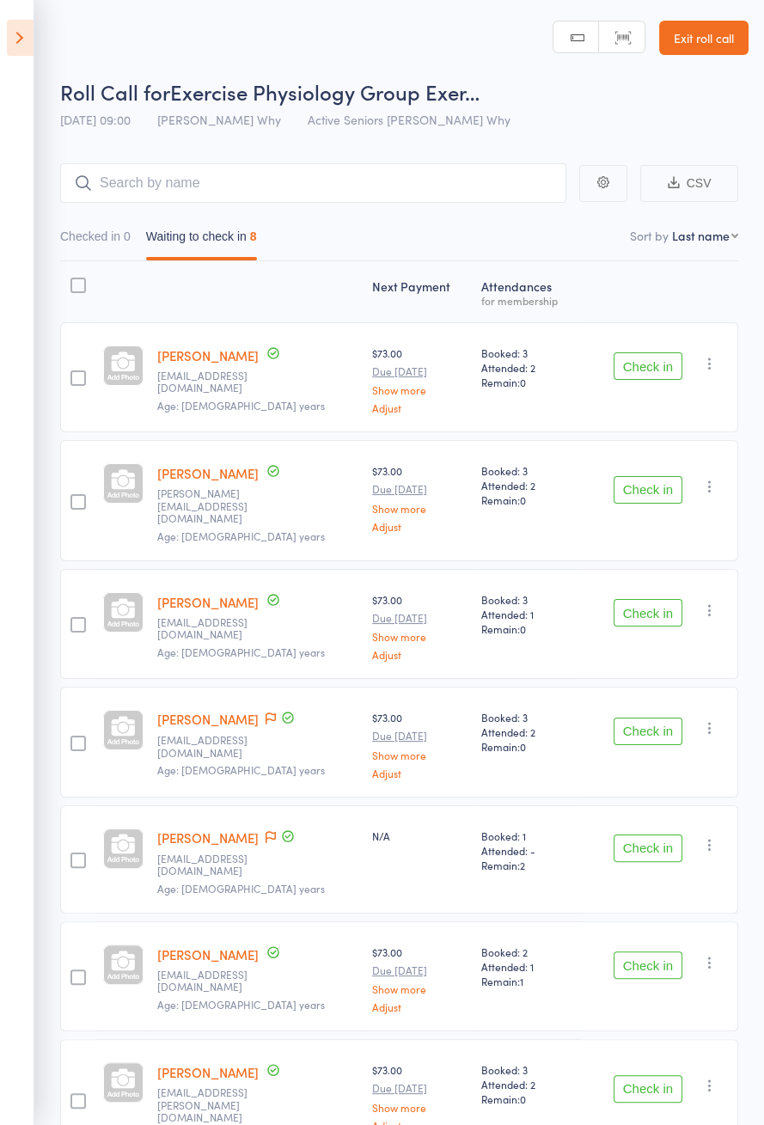
click at [731, 611] on div "Check in Check in Send message Add Note Add Task Add Flag Remove Mark absent" at bounding box center [660, 624] width 156 height 110
click at [719, 600] on button "button" at bounding box center [710, 610] width 21 height 21
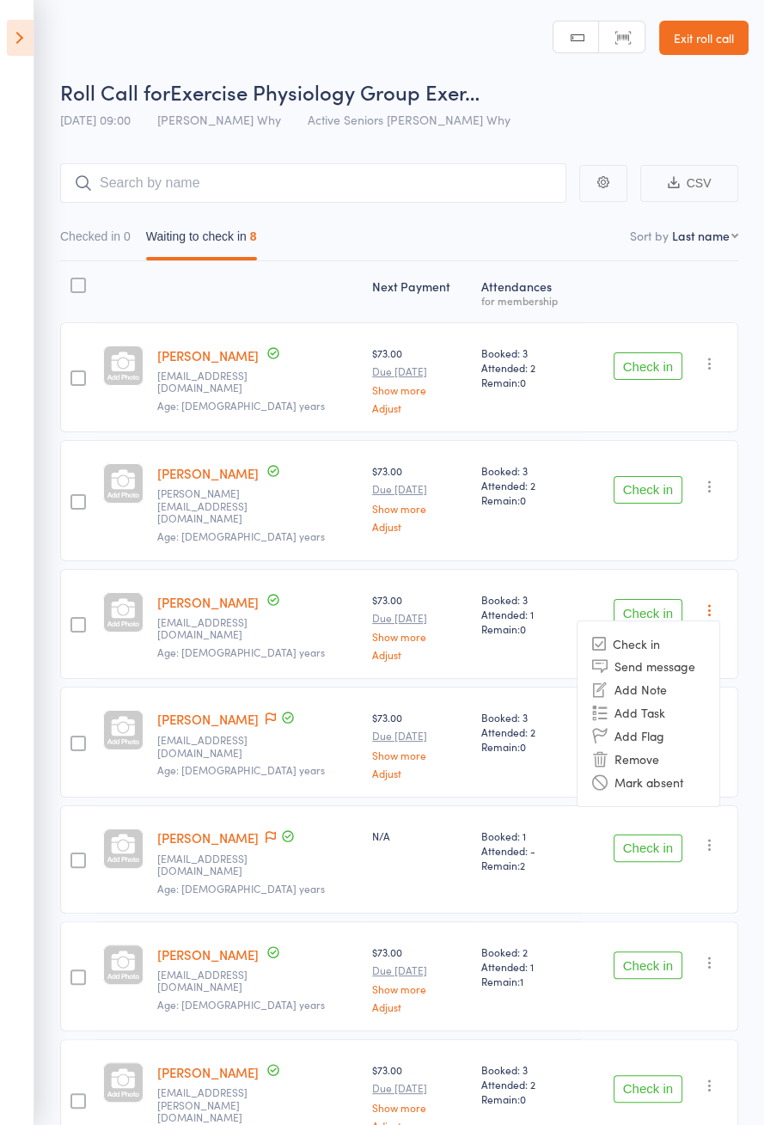
click at [680, 748] on li "Remove" at bounding box center [649, 759] width 142 height 23
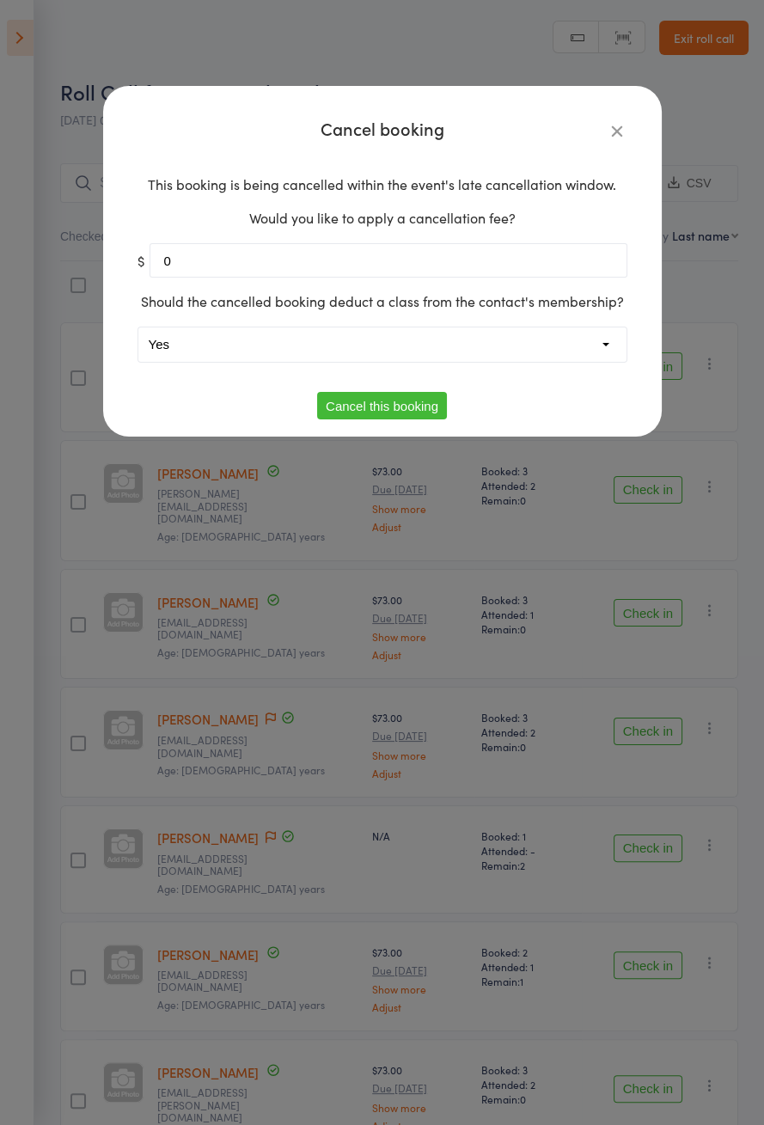
click at [552, 327] on select "Yes No" at bounding box center [382, 344] width 488 height 34
select select "1"
click at [420, 404] on button "Cancel this booking" at bounding box center [382, 406] width 130 height 28
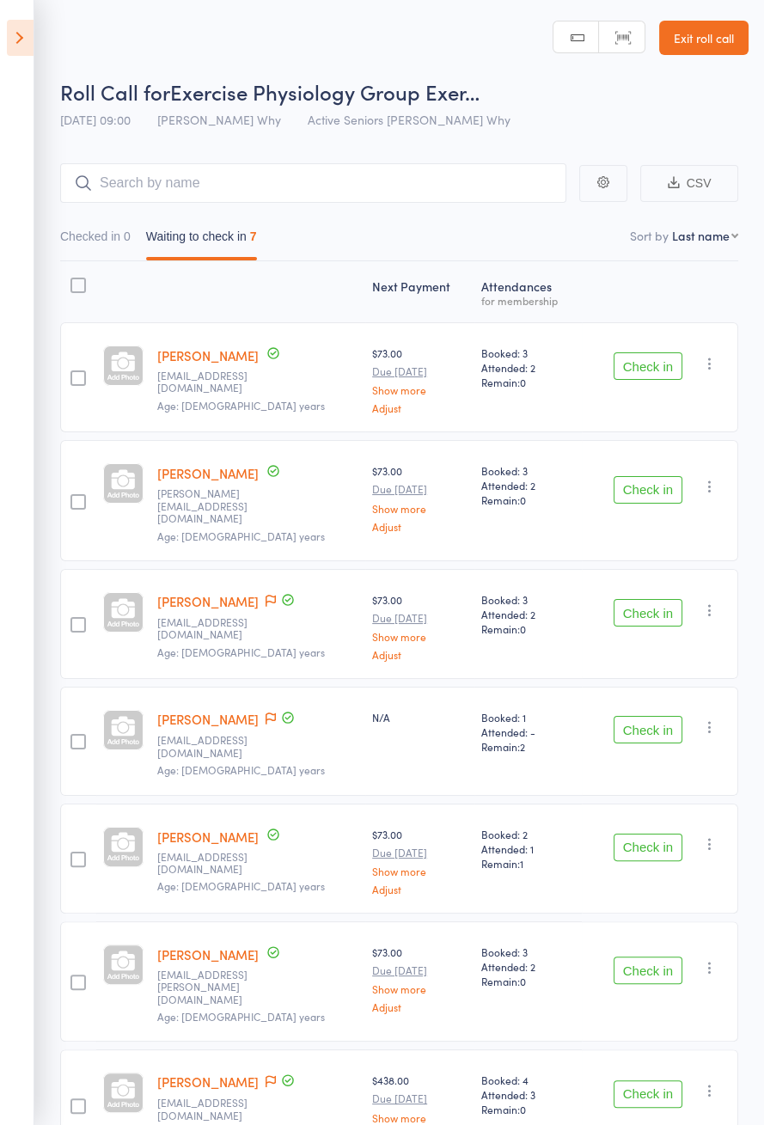
click at [29, 41] on icon at bounding box center [20, 38] width 27 height 36
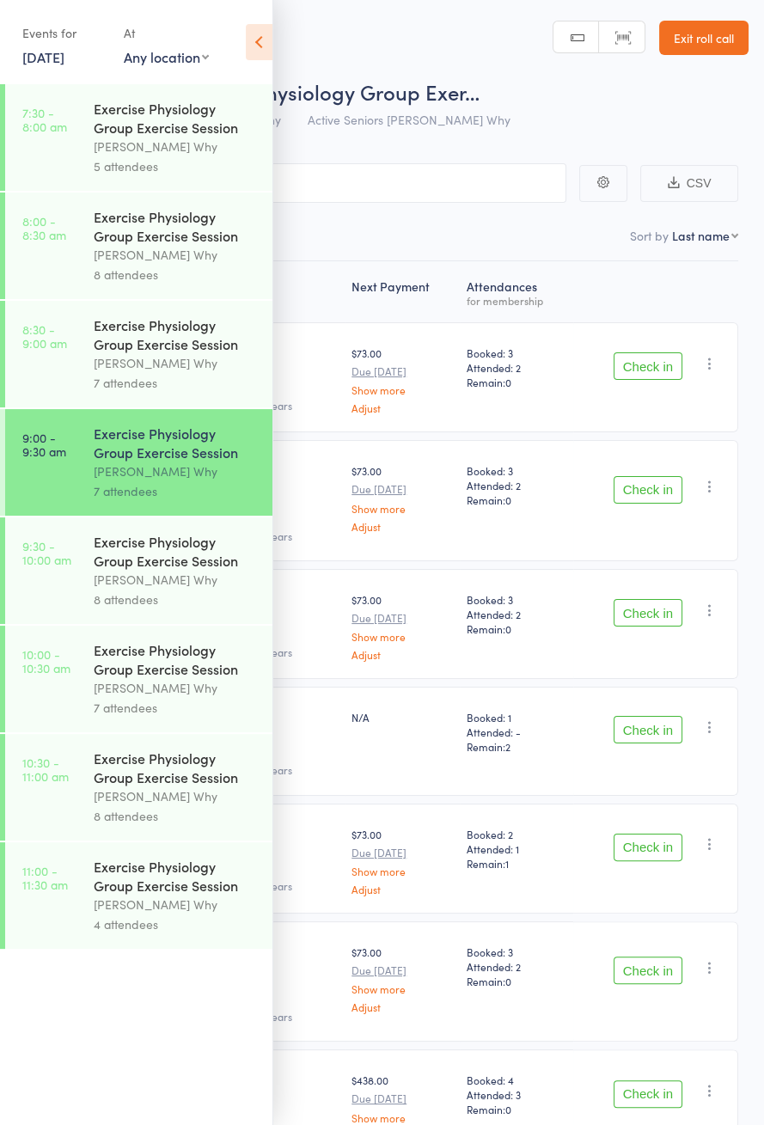
click at [180, 369] on div "[PERSON_NAME] Why" at bounding box center [176, 363] width 164 height 20
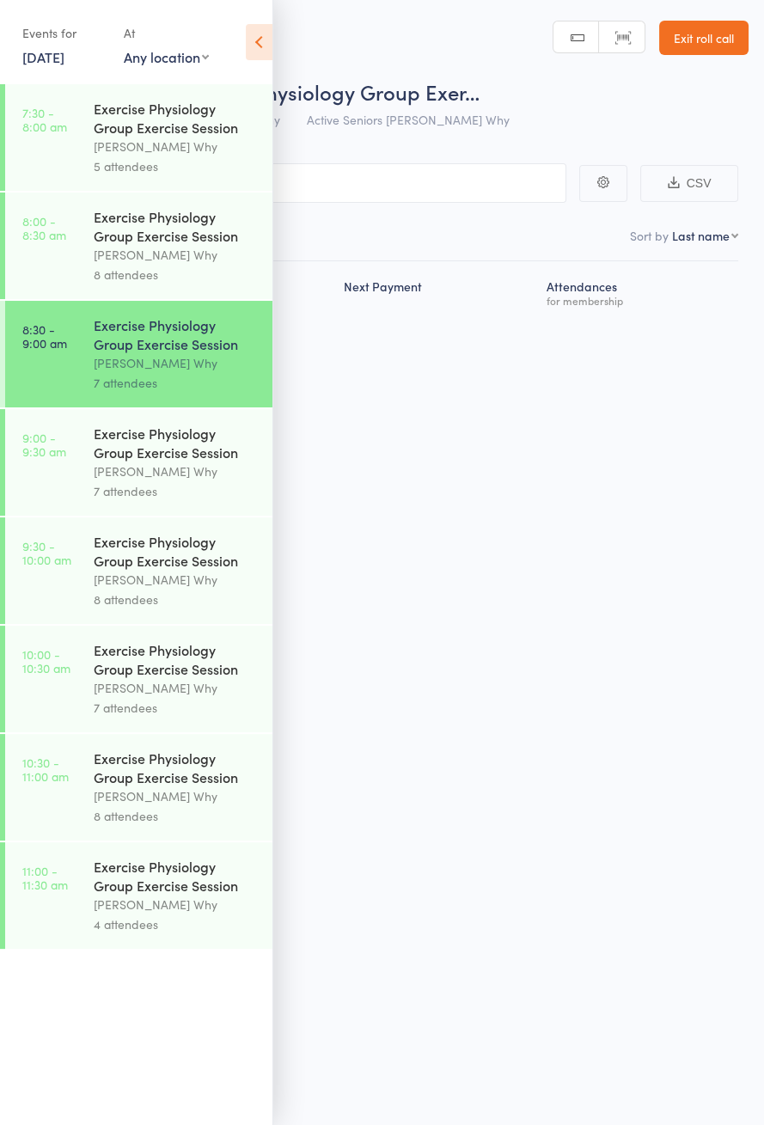
click at [271, 31] on icon at bounding box center [259, 42] width 27 height 36
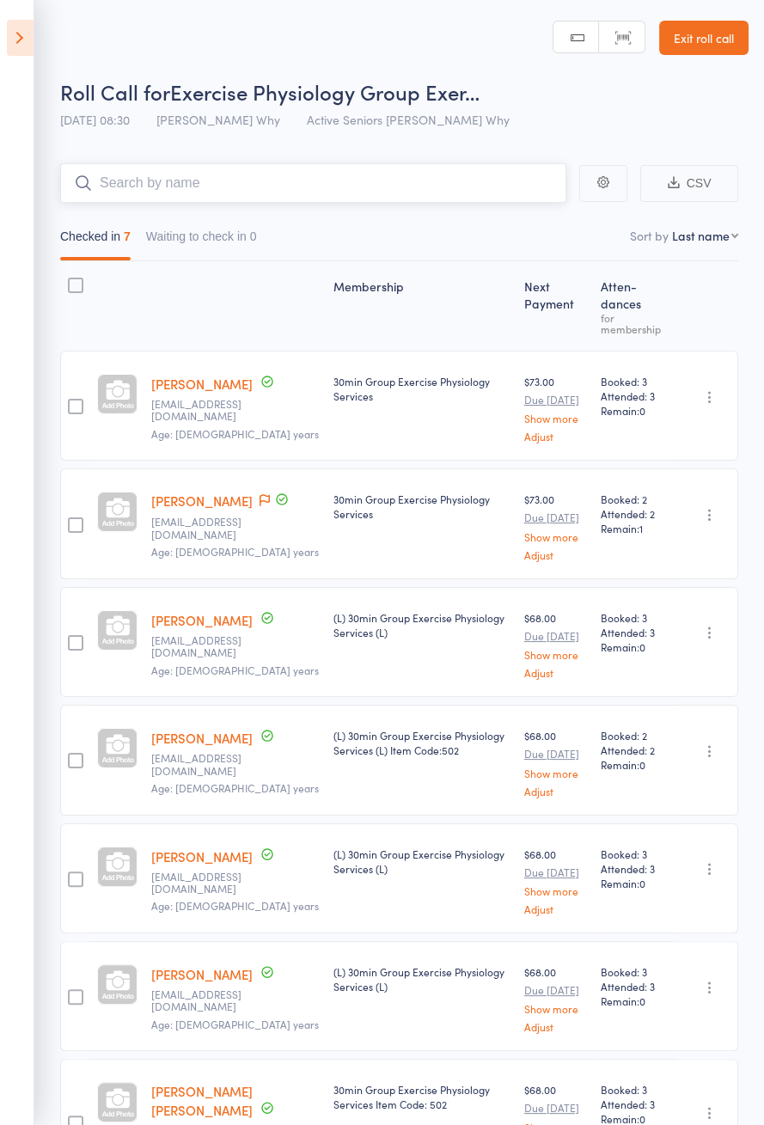
click at [341, 180] on input "search" at bounding box center [313, 183] width 506 height 40
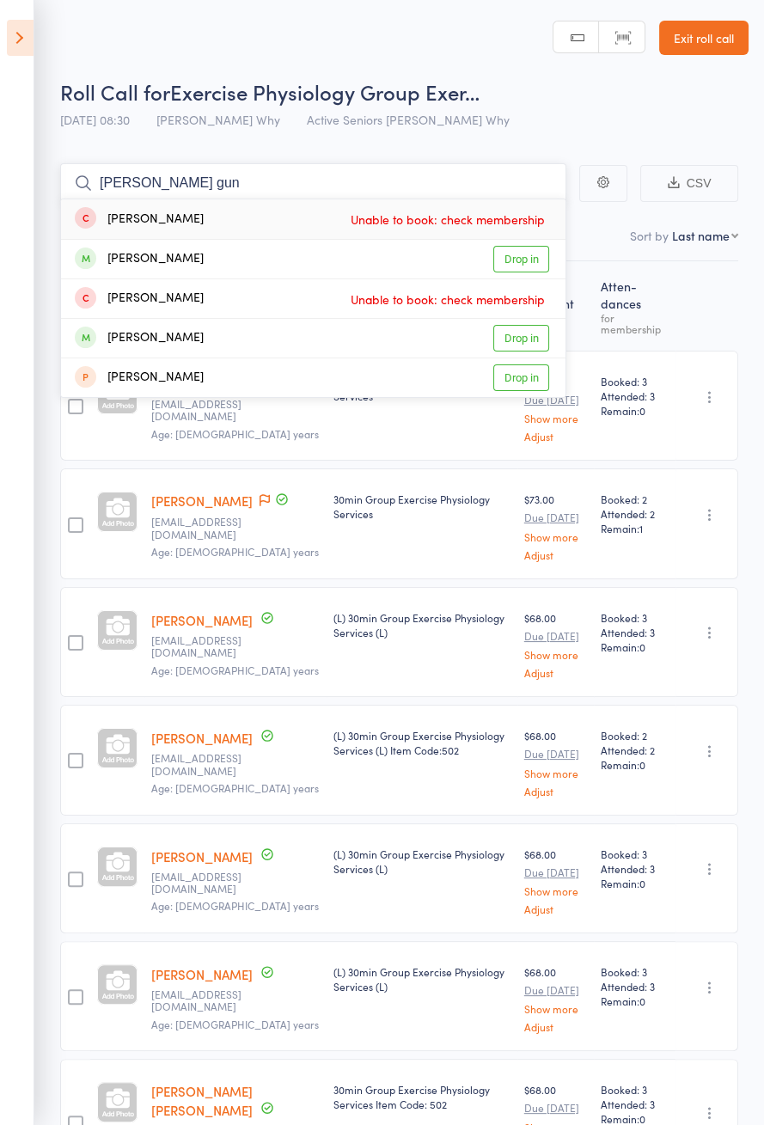
type input "Sharon gun"
click at [525, 262] on link "Drop in" at bounding box center [521, 259] width 56 height 27
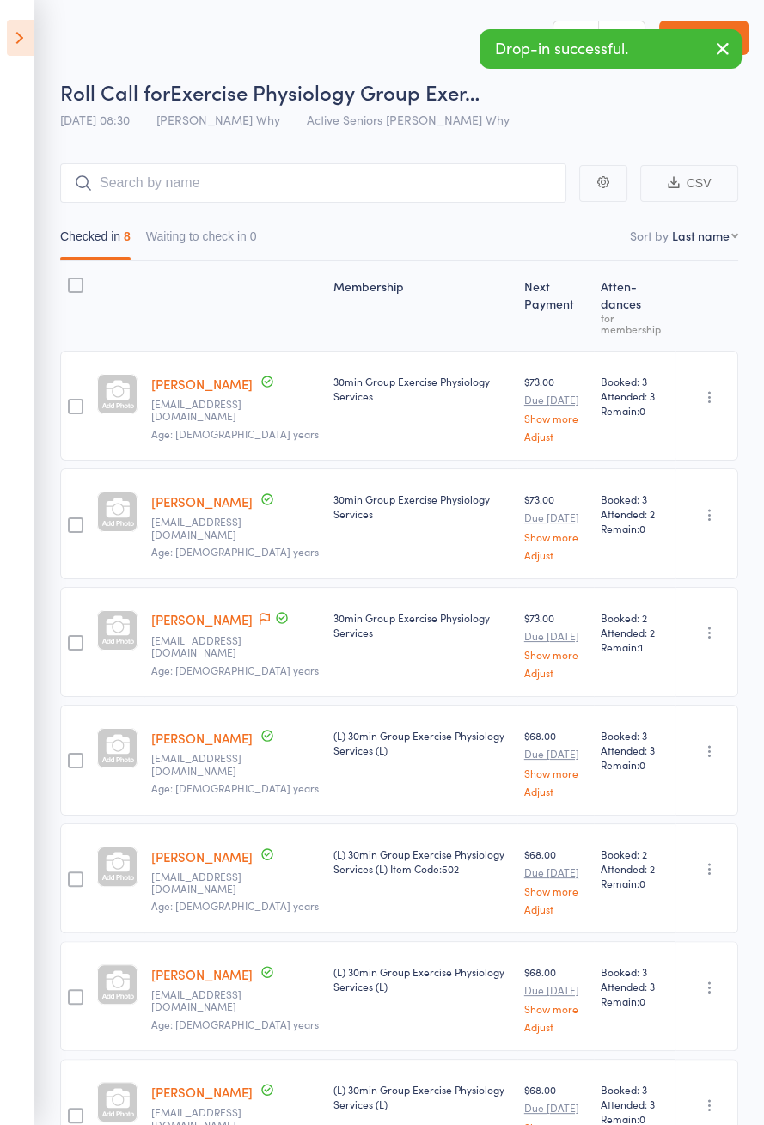
click at [46, 51] on header "Roll Call for Exercise Physiology Group Exer… 13 Sep 08:30 Dee Why Active Senio…" at bounding box center [382, 69] width 764 height 138
click at [21, 39] on icon at bounding box center [20, 38] width 27 height 36
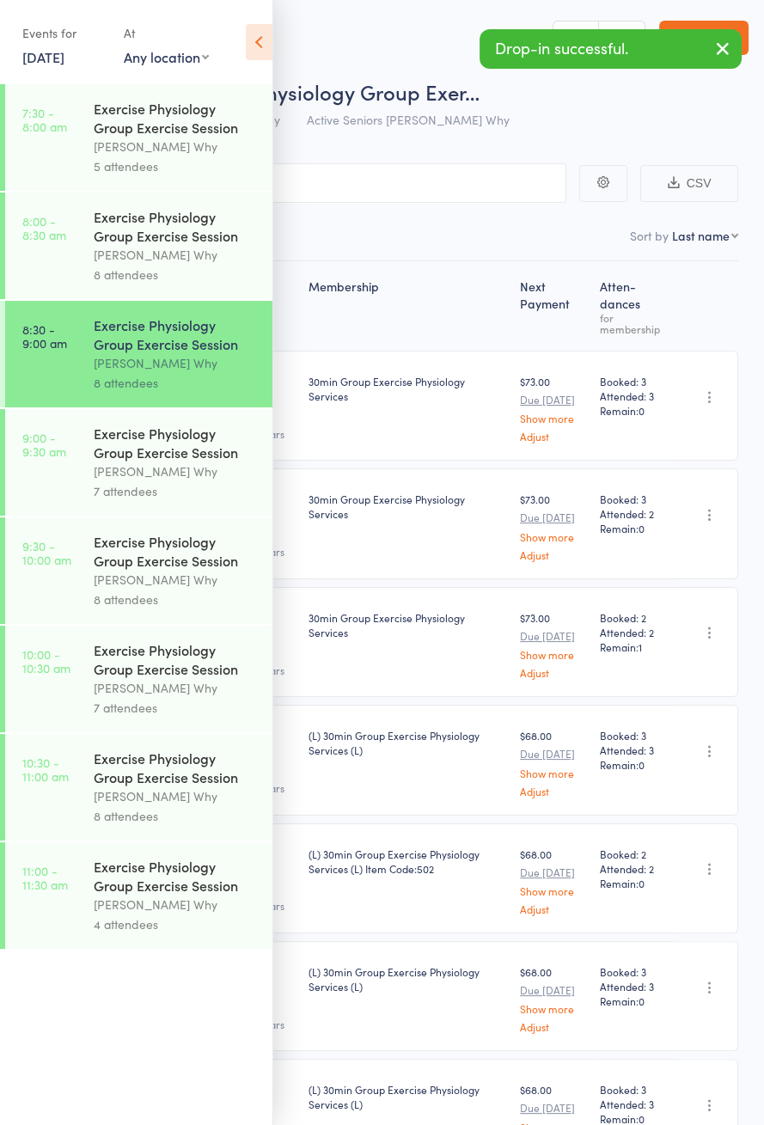
click at [188, 476] on div "[PERSON_NAME] Why" at bounding box center [176, 472] width 164 height 20
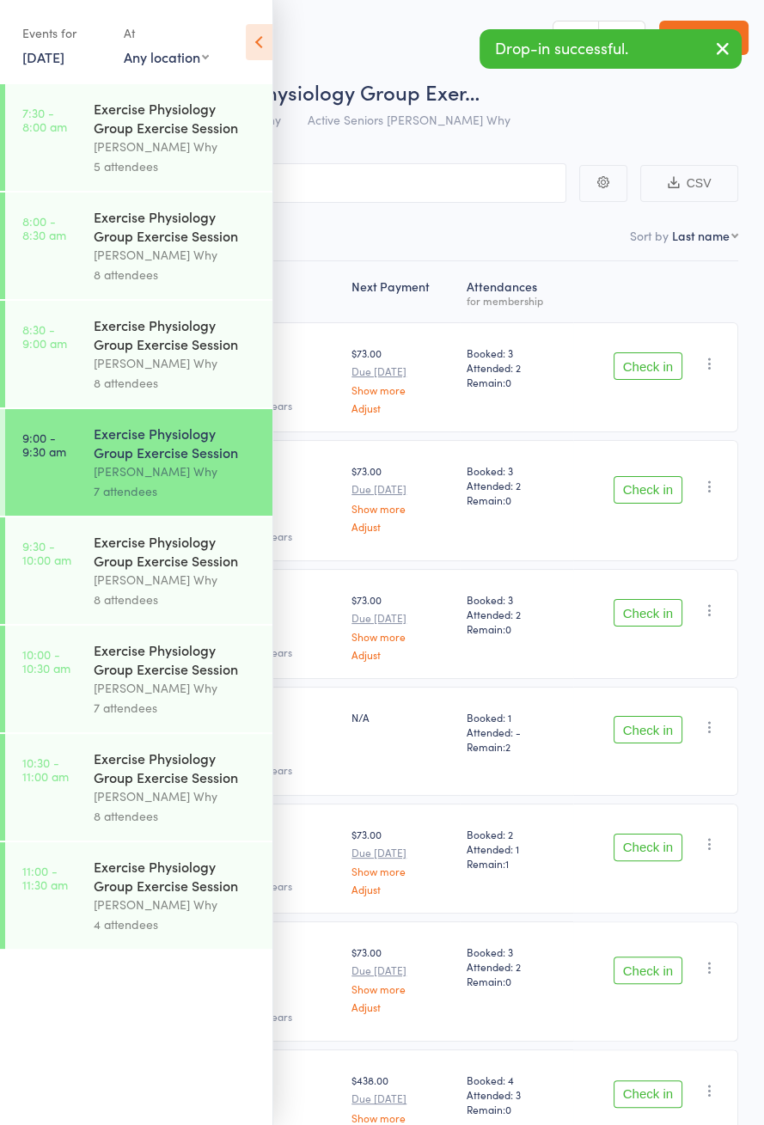
click at [246, 44] on icon at bounding box center [259, 42] width 27 height 36
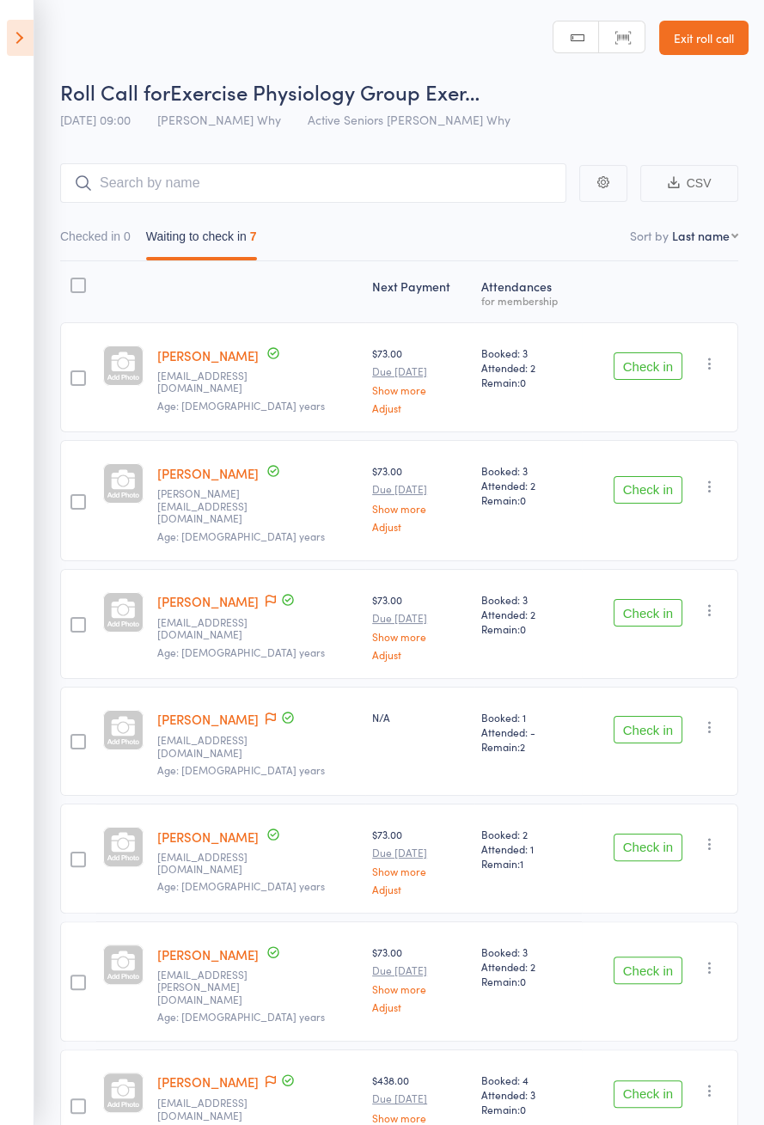
click at [637, 479] on button "Check in" at bounding box center [648, 490] width 69 height 28
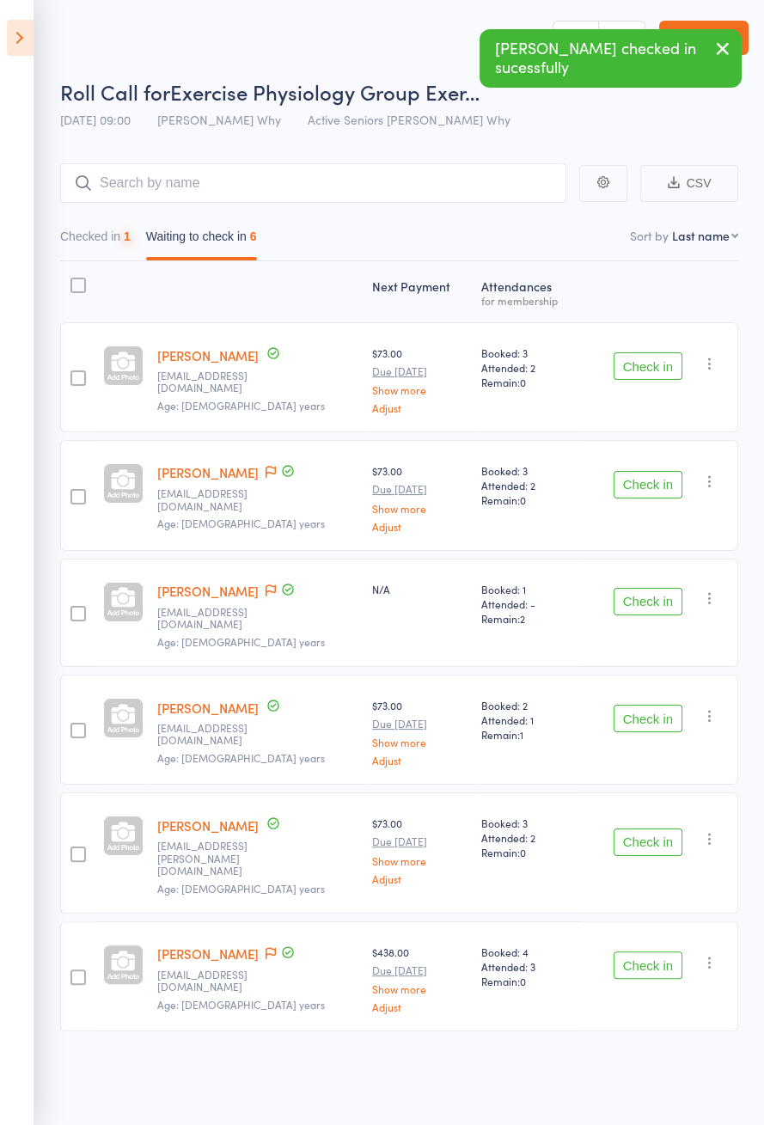
click at [657, 370] on button "Check in" at bounding box center [648, 366] width 69 height 28
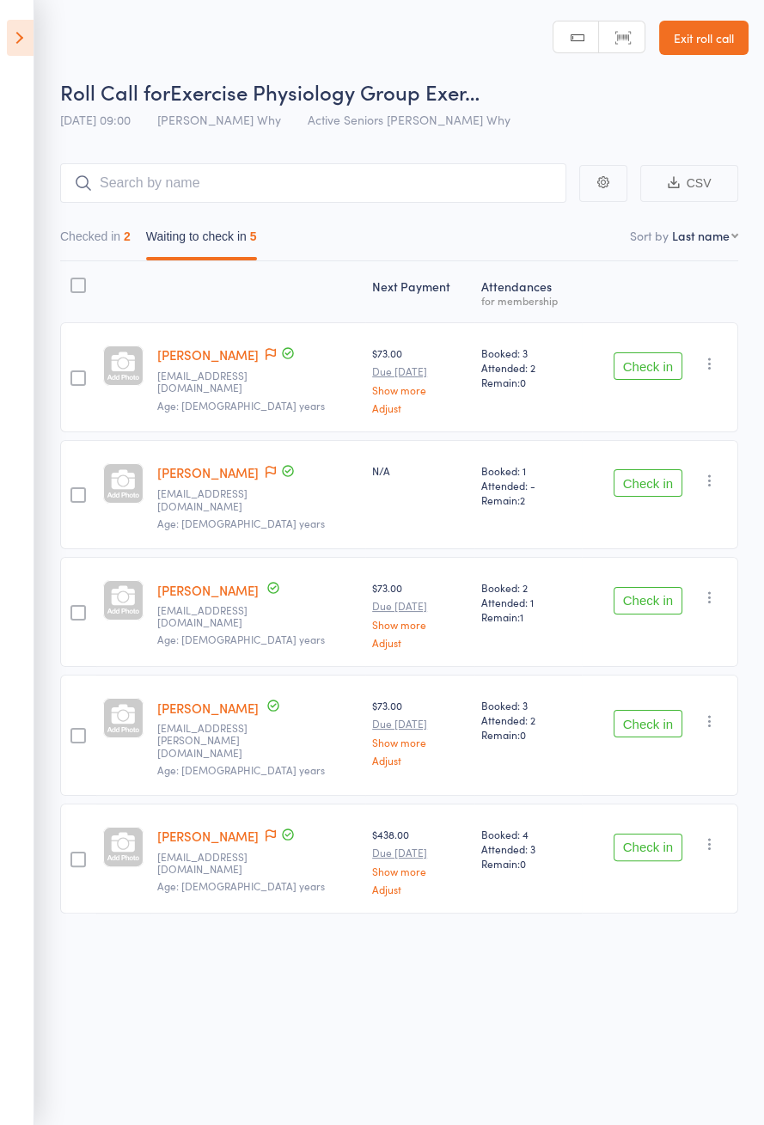
click at [266, 829] on icon at bounding box center [271, 835] width 10 height 12
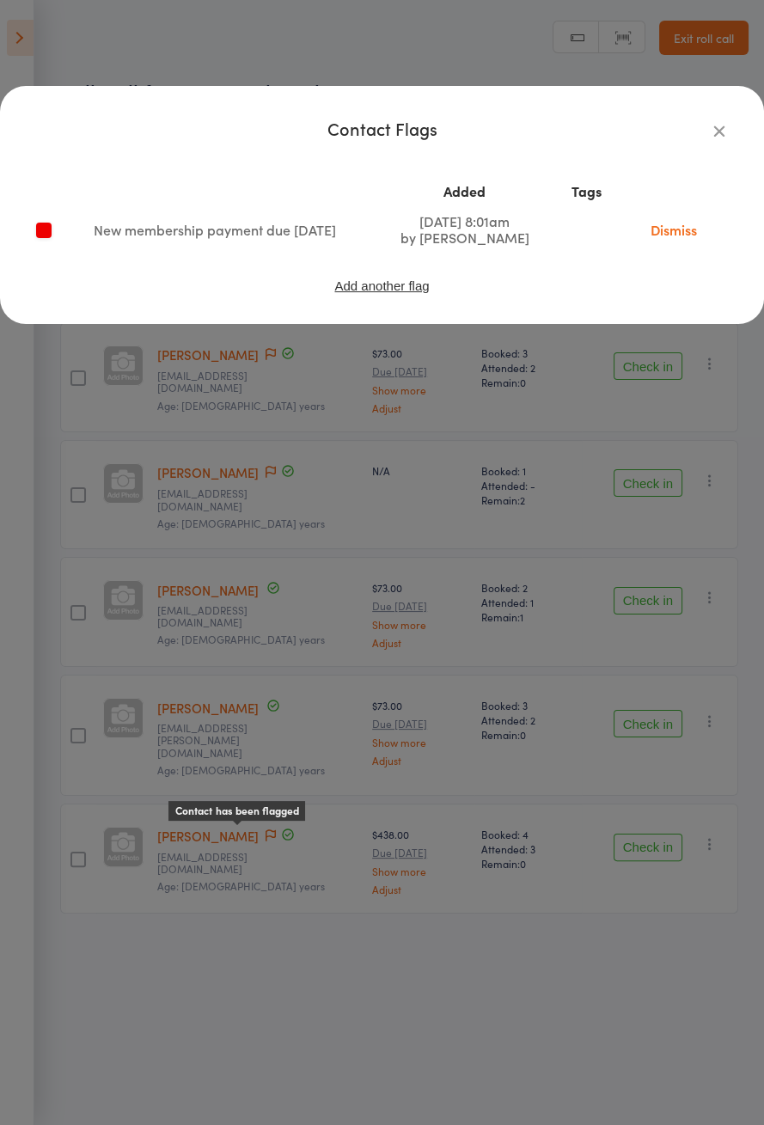
click at [724, 125] on icon "button" at bounding box center [719, 130] width 19 height 19
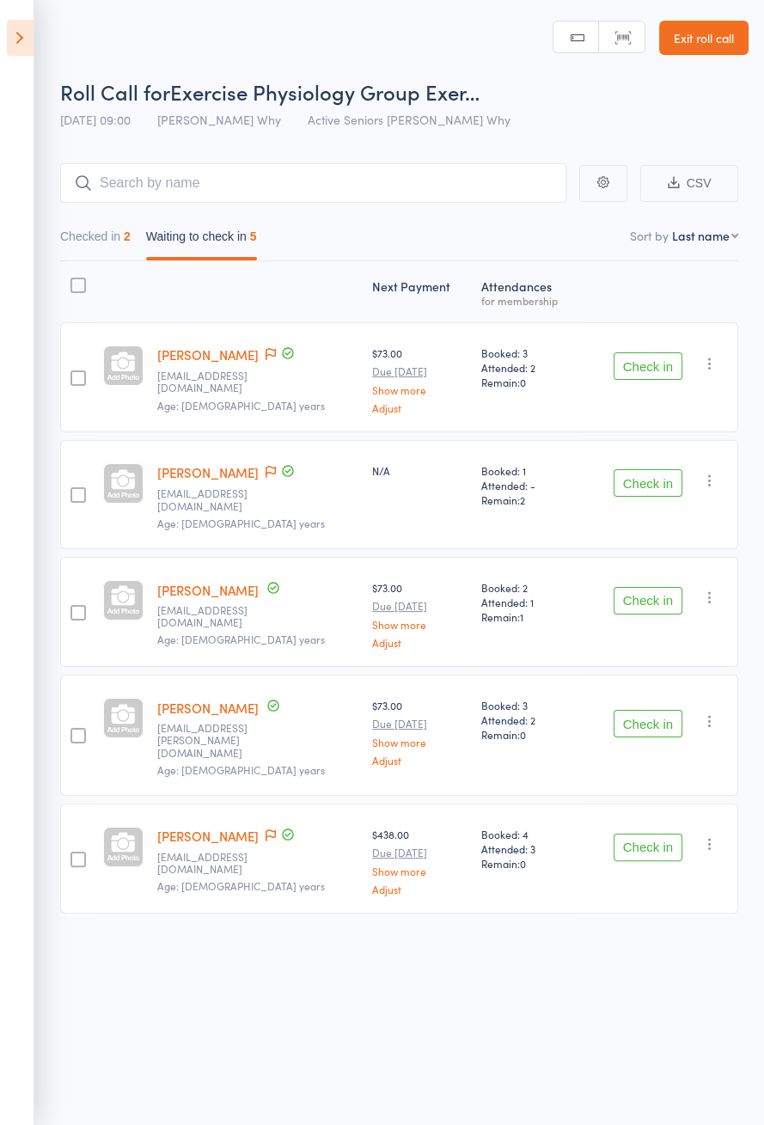
click at [639, 834] on button "Check in" at bounding box center [648, 848] width 69 height 28
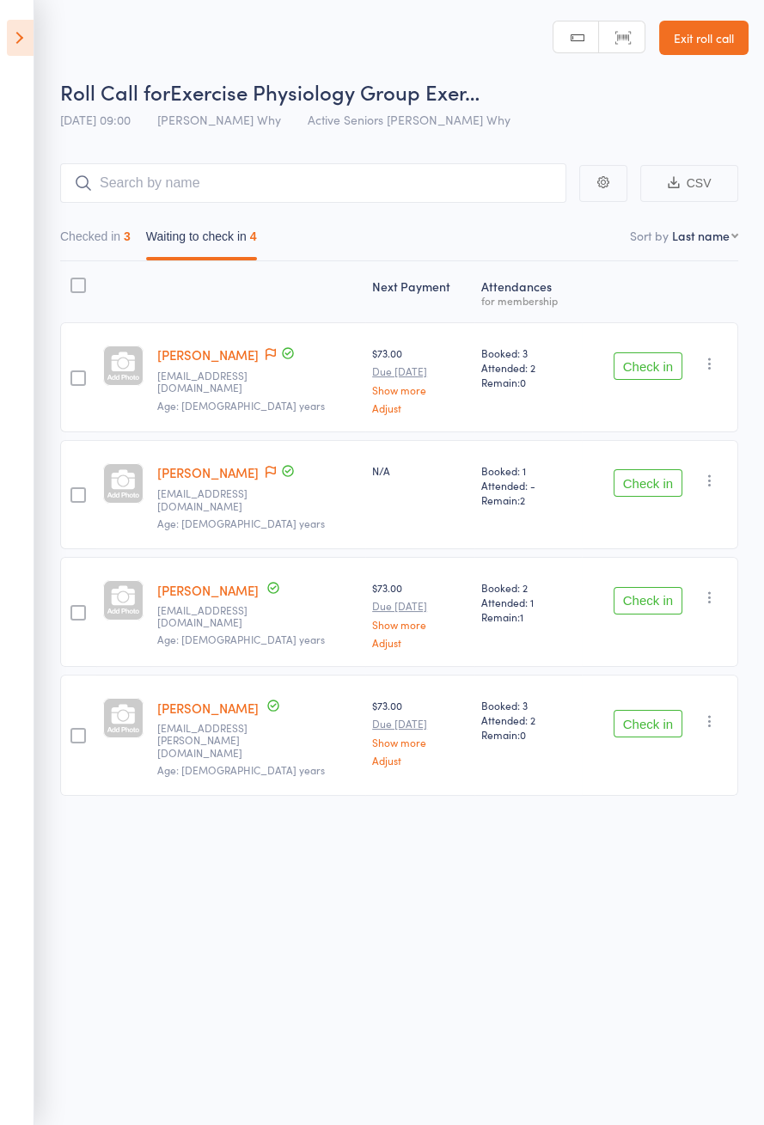
click at [651, 371] on button "Check in" at bounding box center [648, 366] width 69 height 28
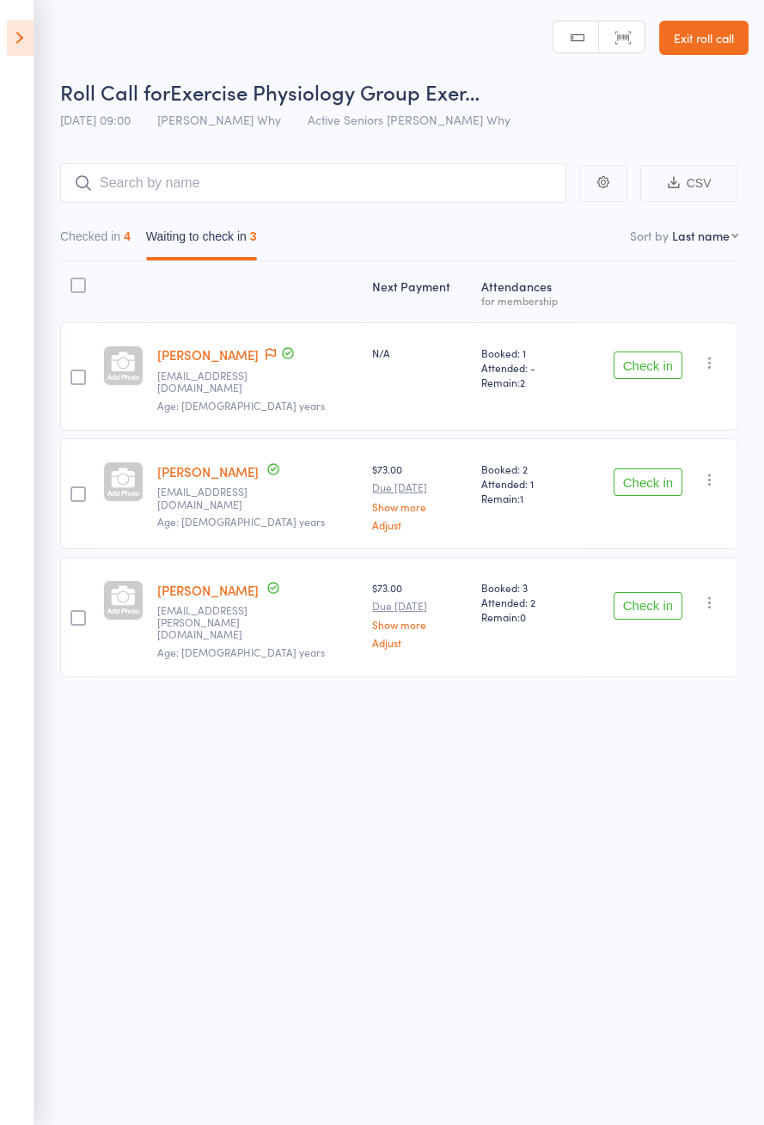
click at [644, 370] on button "Check in" at bounding box center [648, 366] width 69 height 28
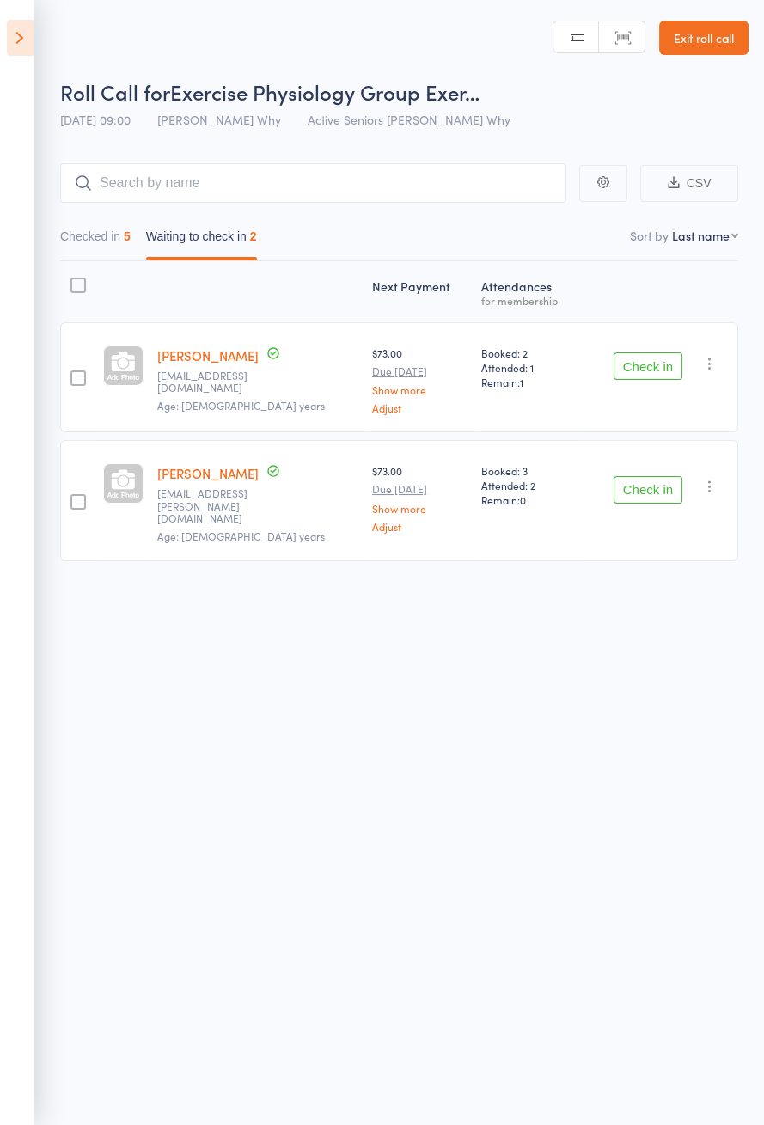
click at [663, 376] on button "Check in" at bounding box center [648, 366] width 69 height 28
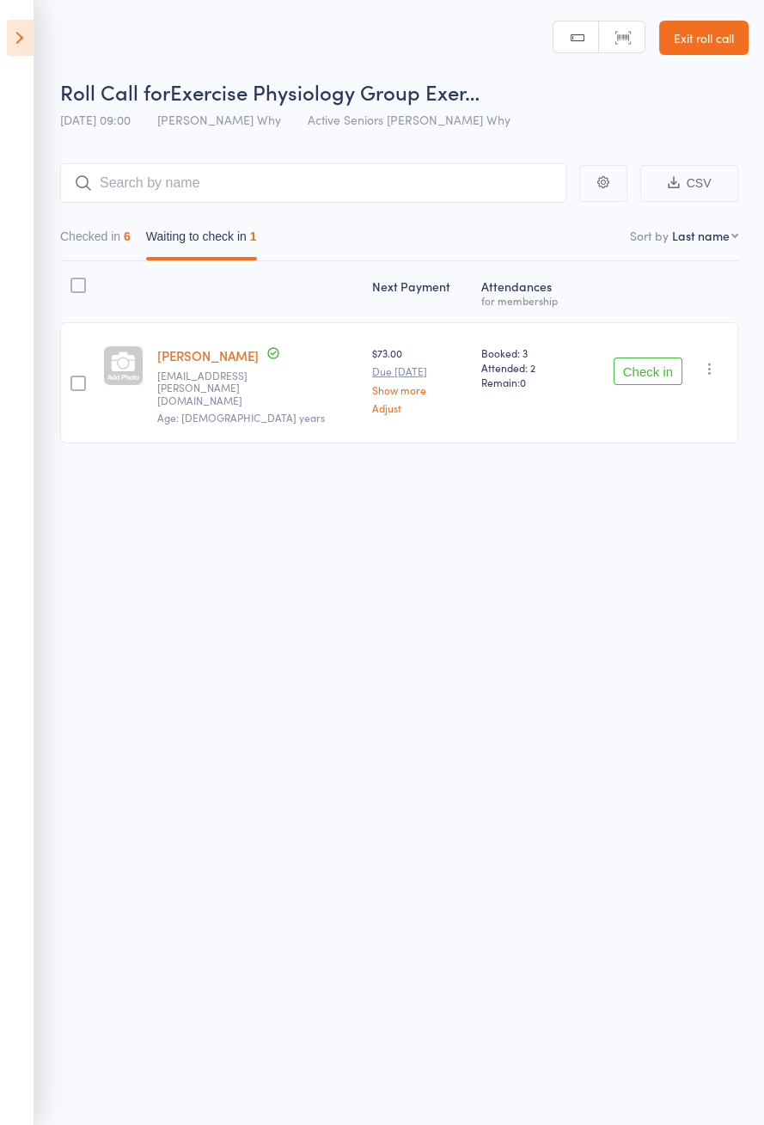
click at [581, 513] on div "Roll Call for Exercise Physiology Group Exer… 13 Sep 09:00 Dee Why Active Senio…" at bounding box center [382, 562] width 764 height 1125
click at [645, 370] on button "Check in" at bounding box center [648, 372] width 69 height 28
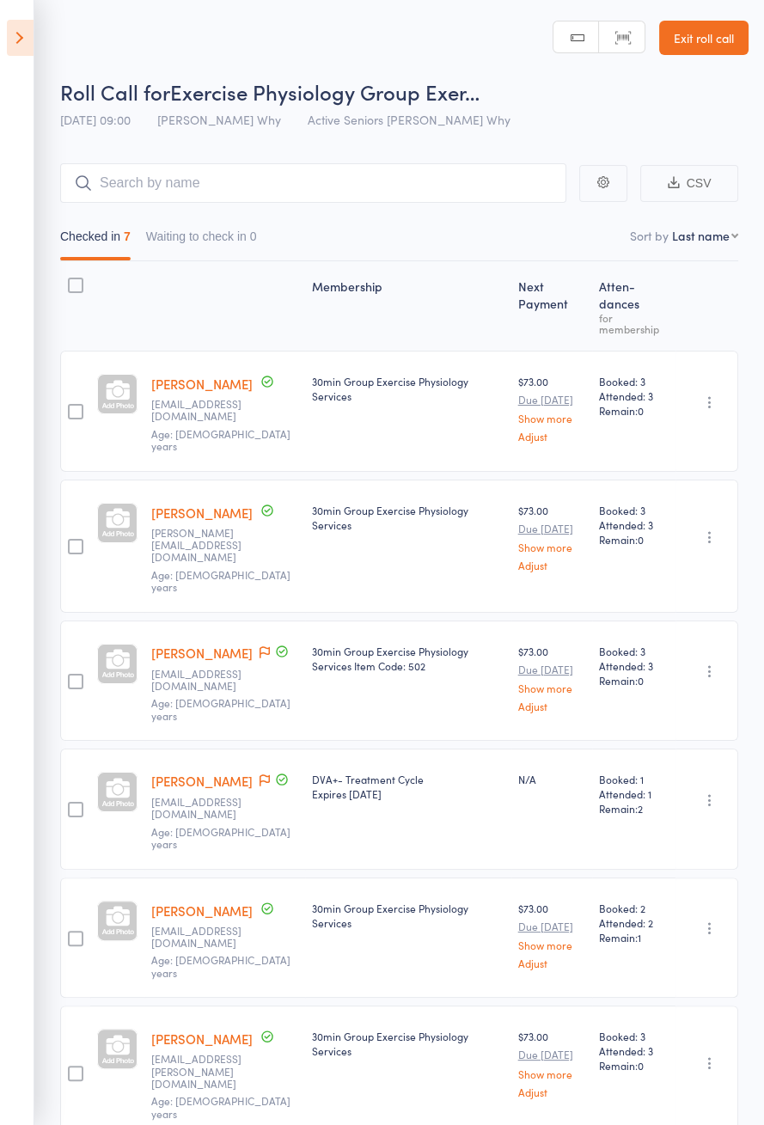
click at [31, 44] on icon at bounding box center [20, 38] width 27 height 36
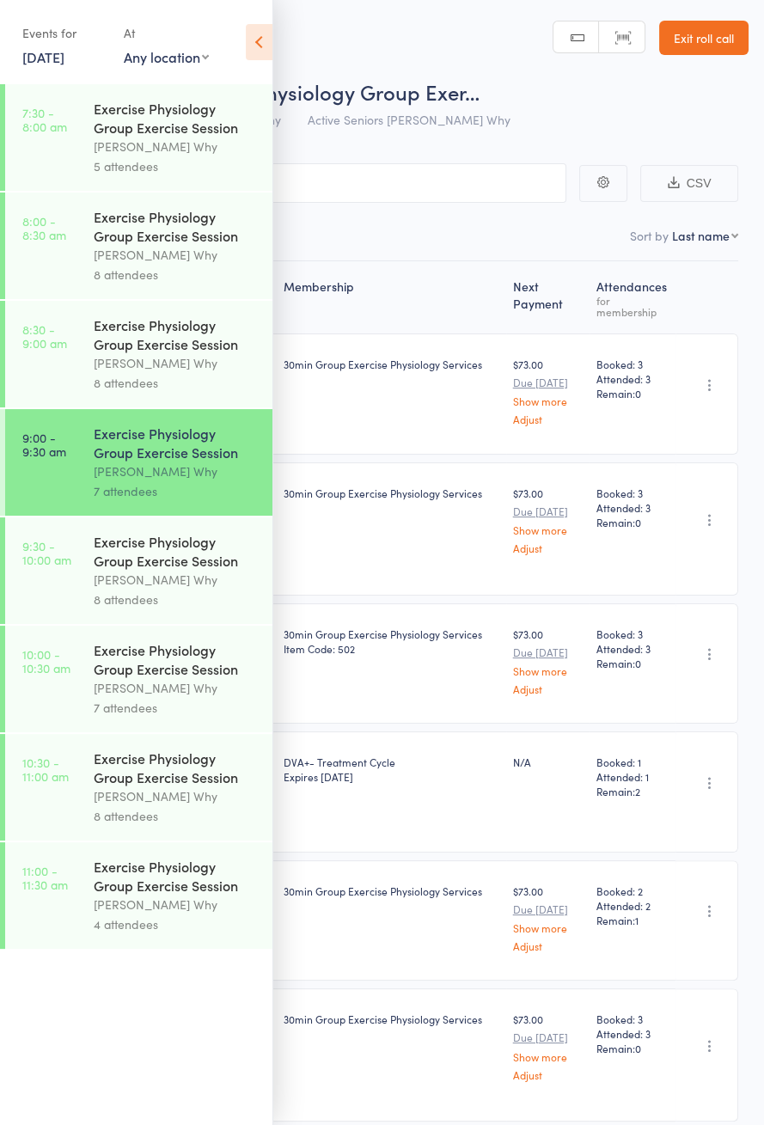
click at [181, 559] on div "Exercise Physiology Group Exercise Session" at bounding box center [176, 551] width 164 height 38
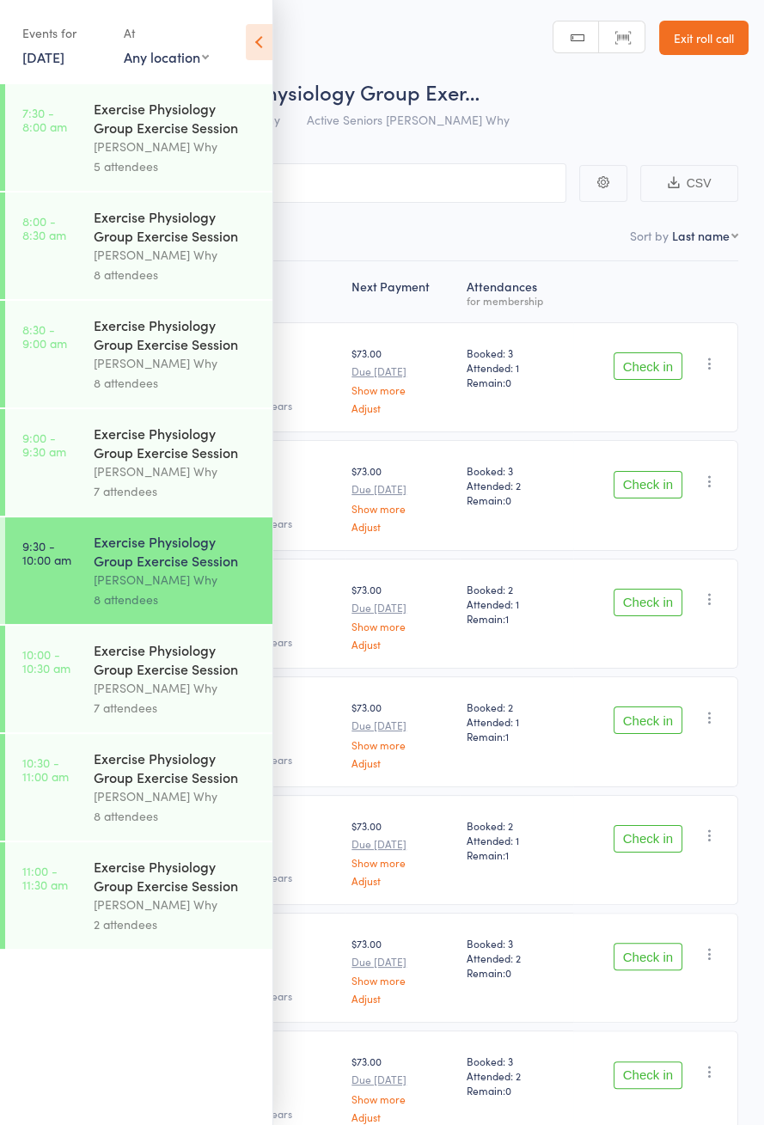
click at [267, 58] on icon at bounding box center [259, 42] width 27 height 36
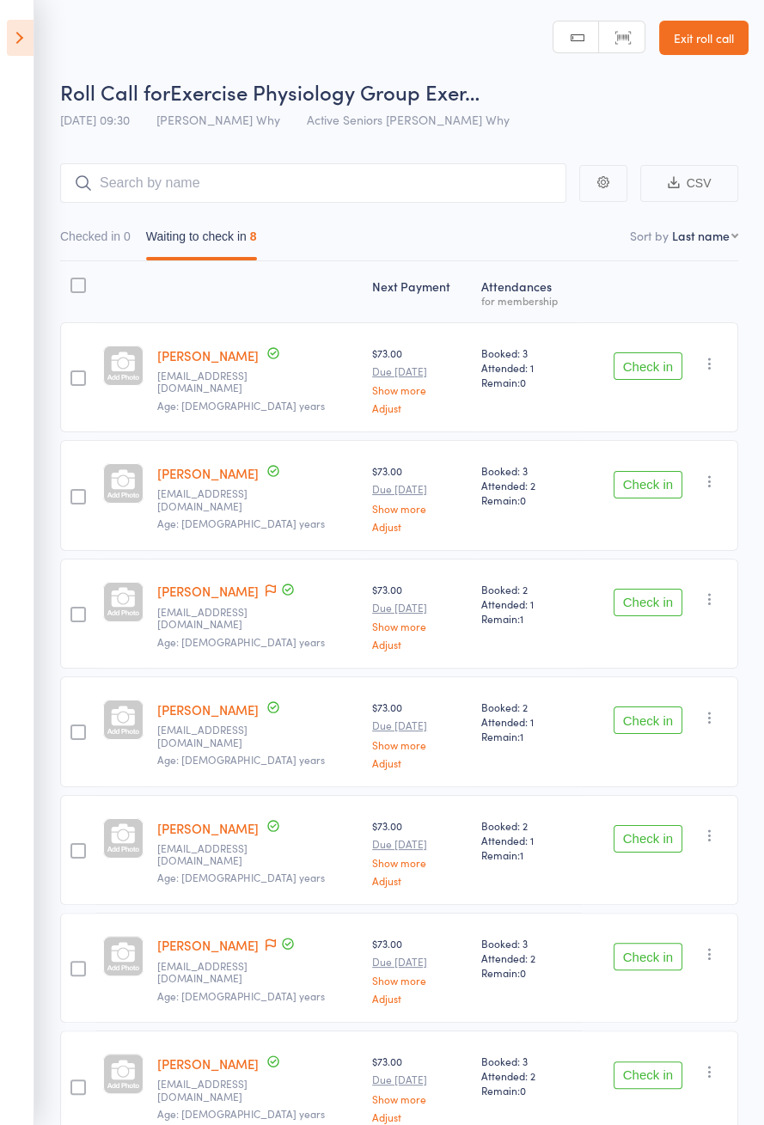
click at [663, 370] on button "Check in" at bounding box center [648, 366] width 69 height 28
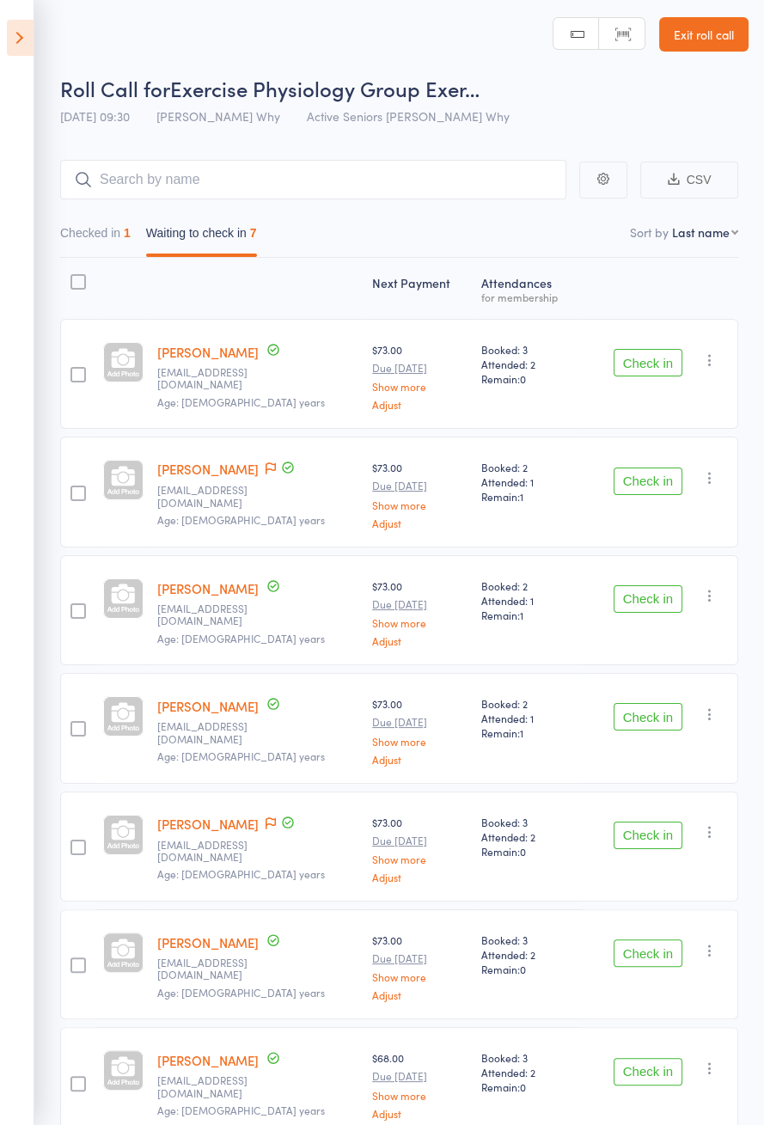
click at [653, 715] on button "Check in" at bounding box center [648, 717] width 69 height 28
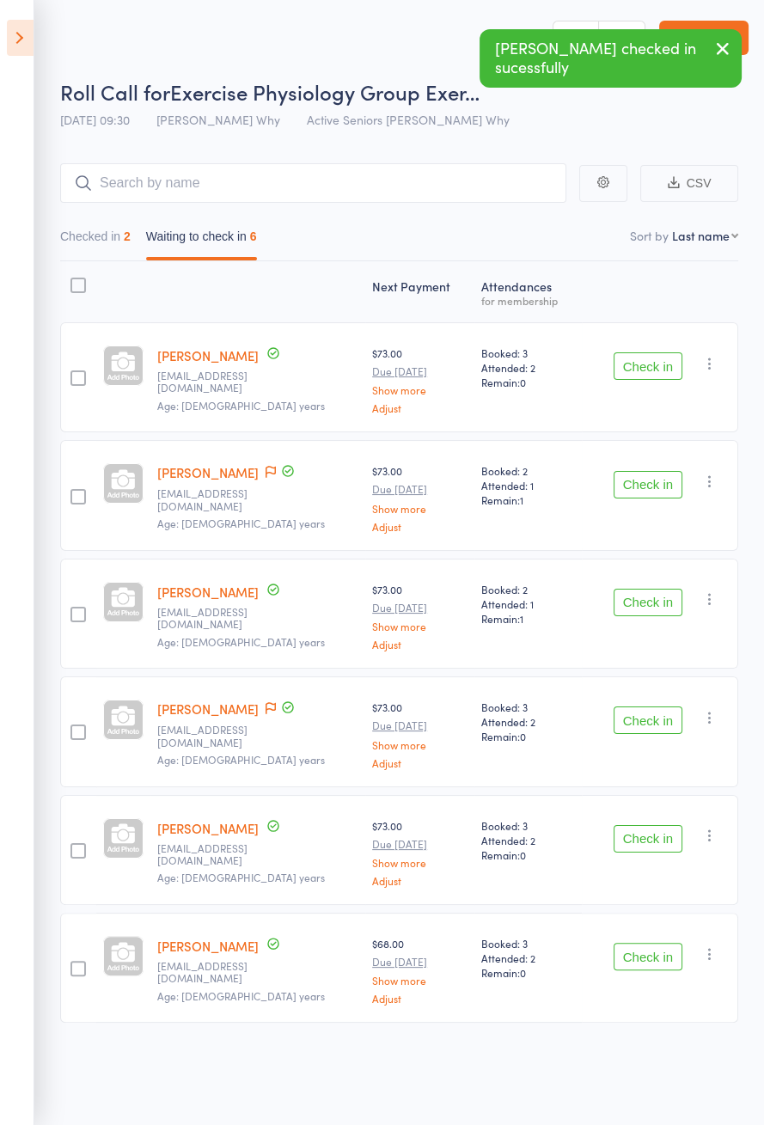
click at [664, 622] on div "Check in Check in Send message Add Note Add Task Add Flag Remove Mark absent" at bounding box center [660, 614] width 156 height 110
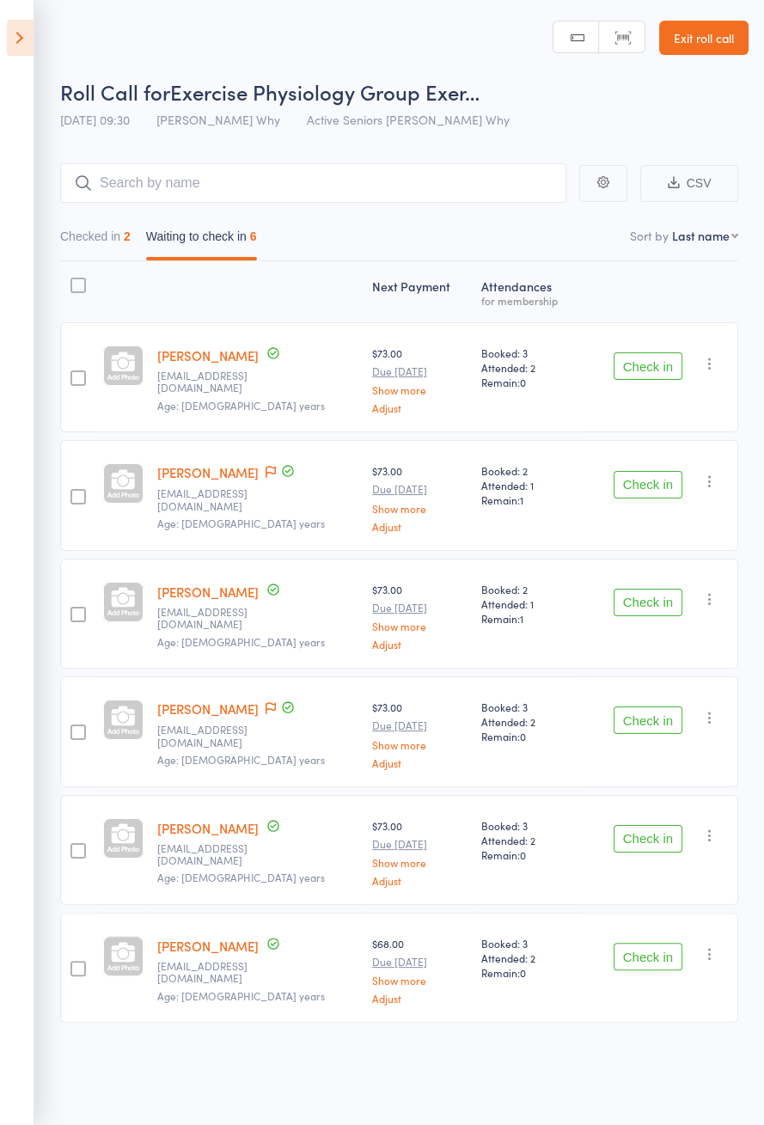
click at [653, 603] on button "Check in" at bounding box center [648, 603] width 69 height 28
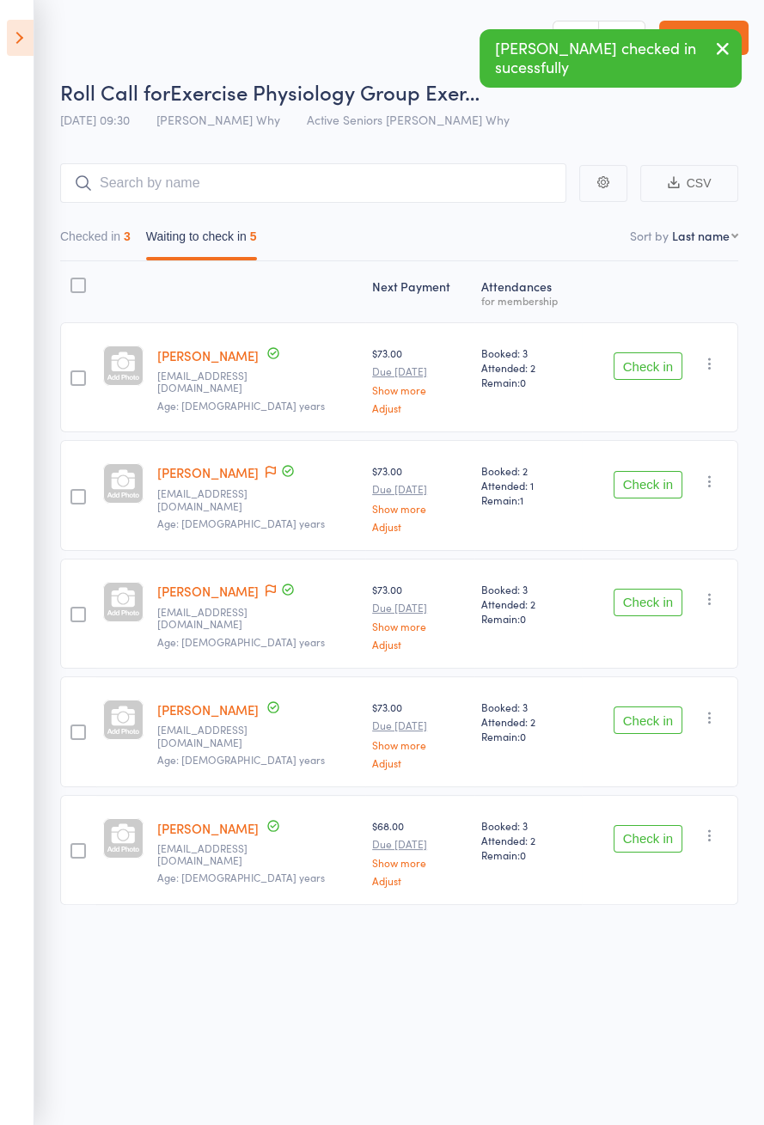
click at [266, 471] on icon at bounding box center [271, 473] width 10 height 12
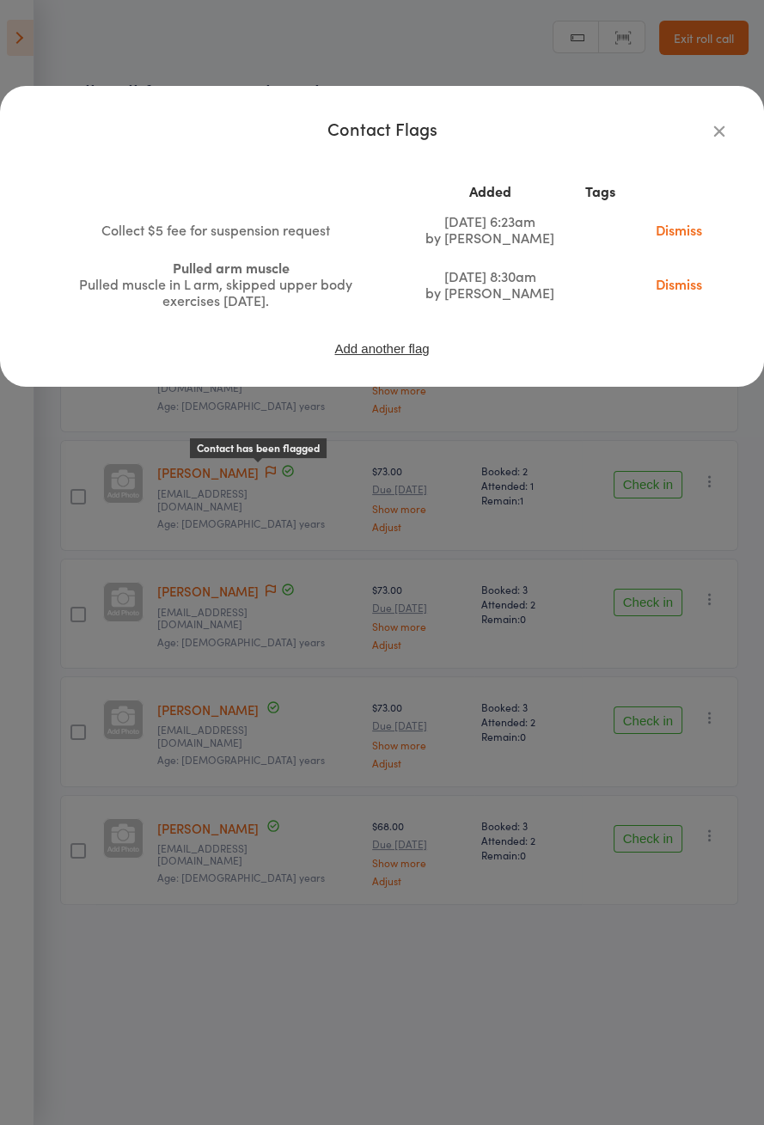
click at [718, 136] on icon "button" at bounding box center [719, 130] width 19 height 19
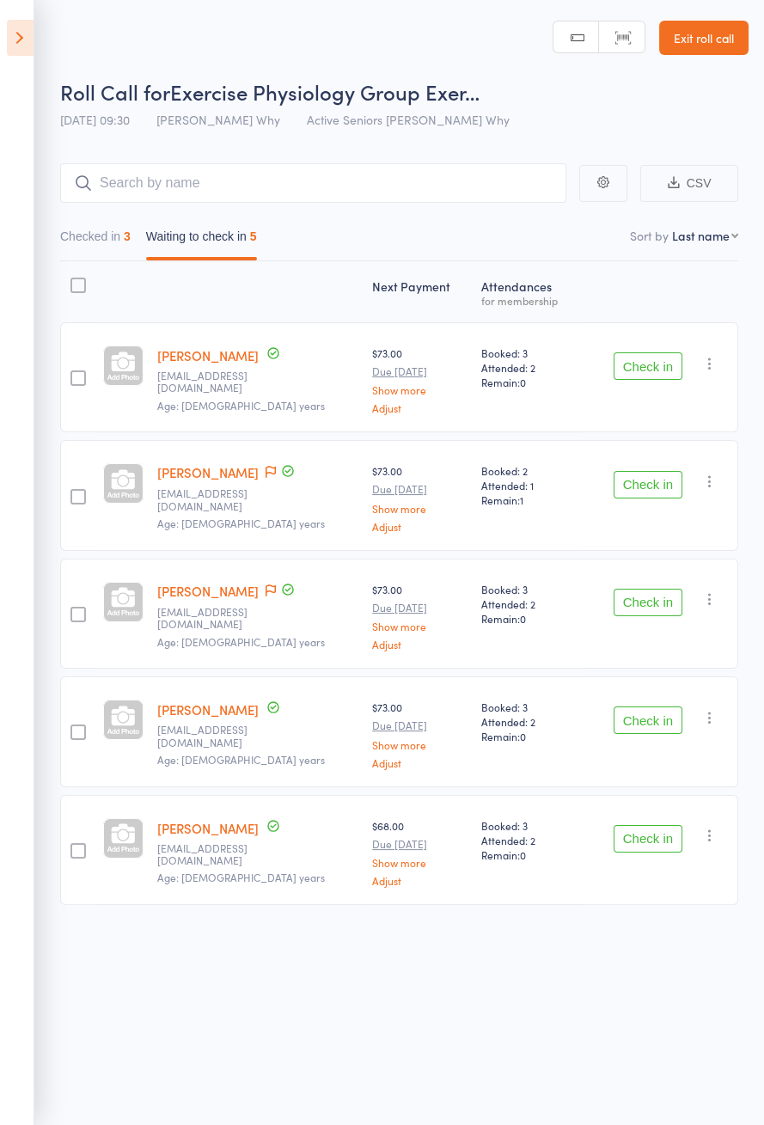
click at [636, 487] on button "Check in" at bounding box center [648, 485] width 69 height 28
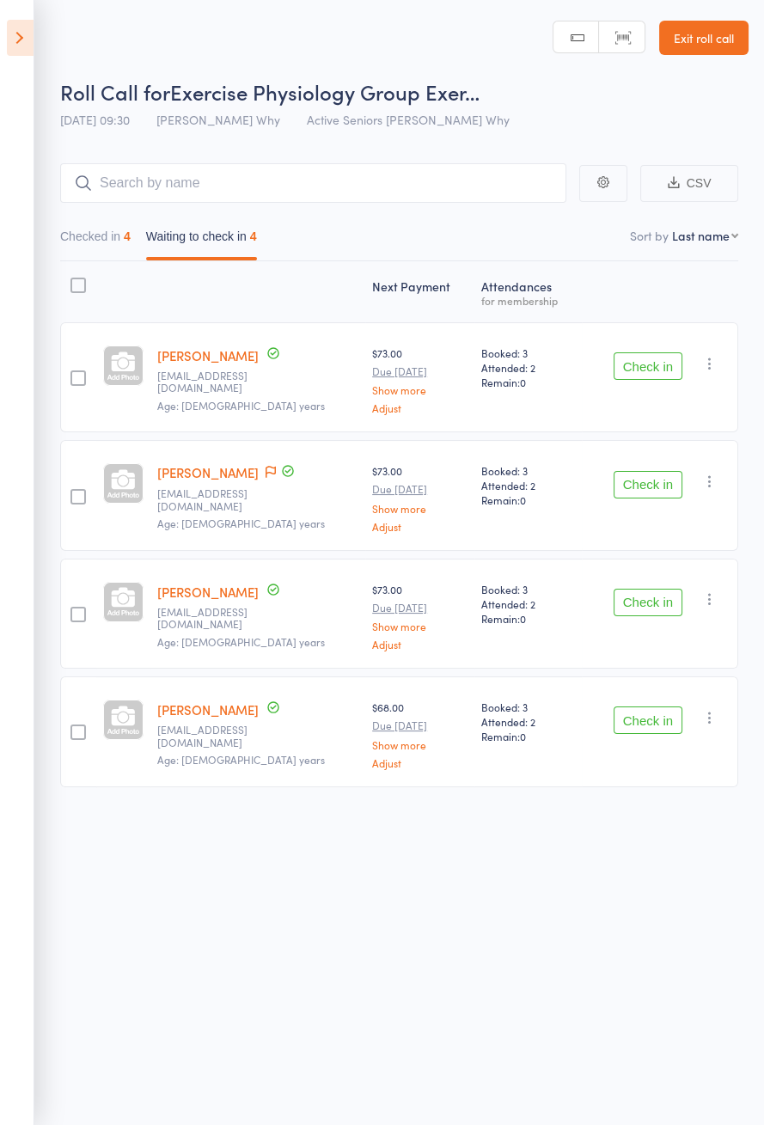
click at [15, 51] on icon at bounding box center [20, 38] width 27 height 36
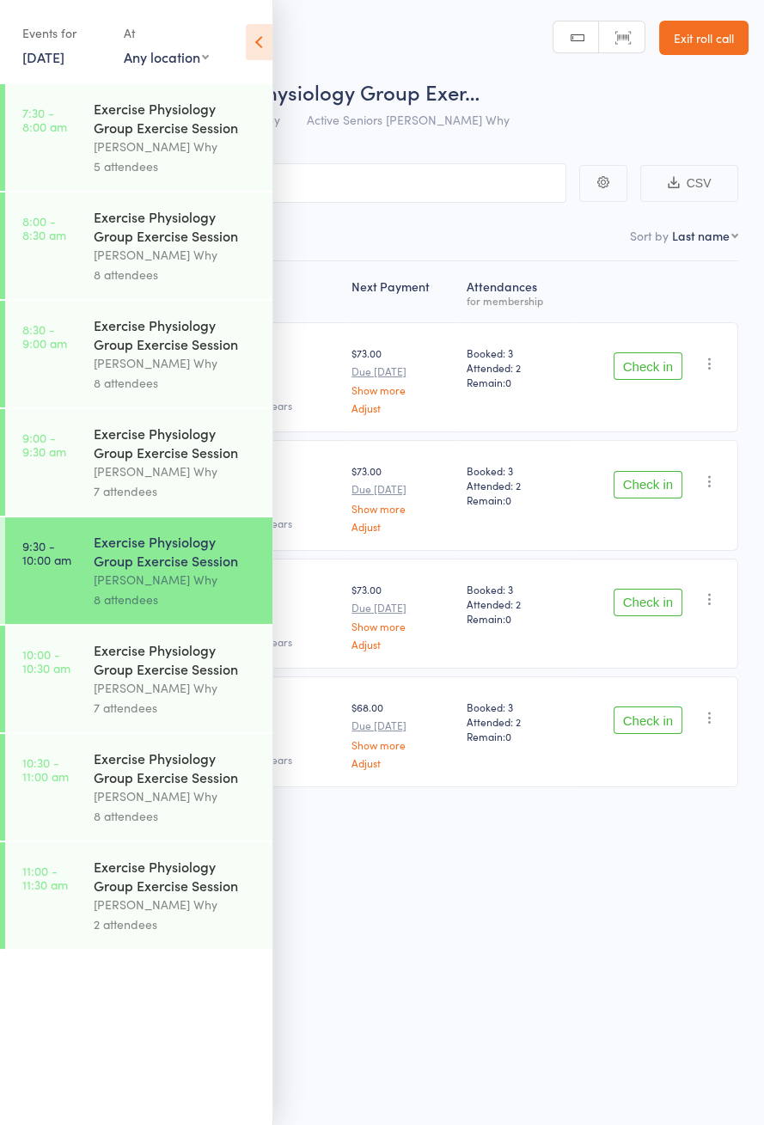
click at [250, 52] on icon at bounding box center [259, 42] width 27 height 36
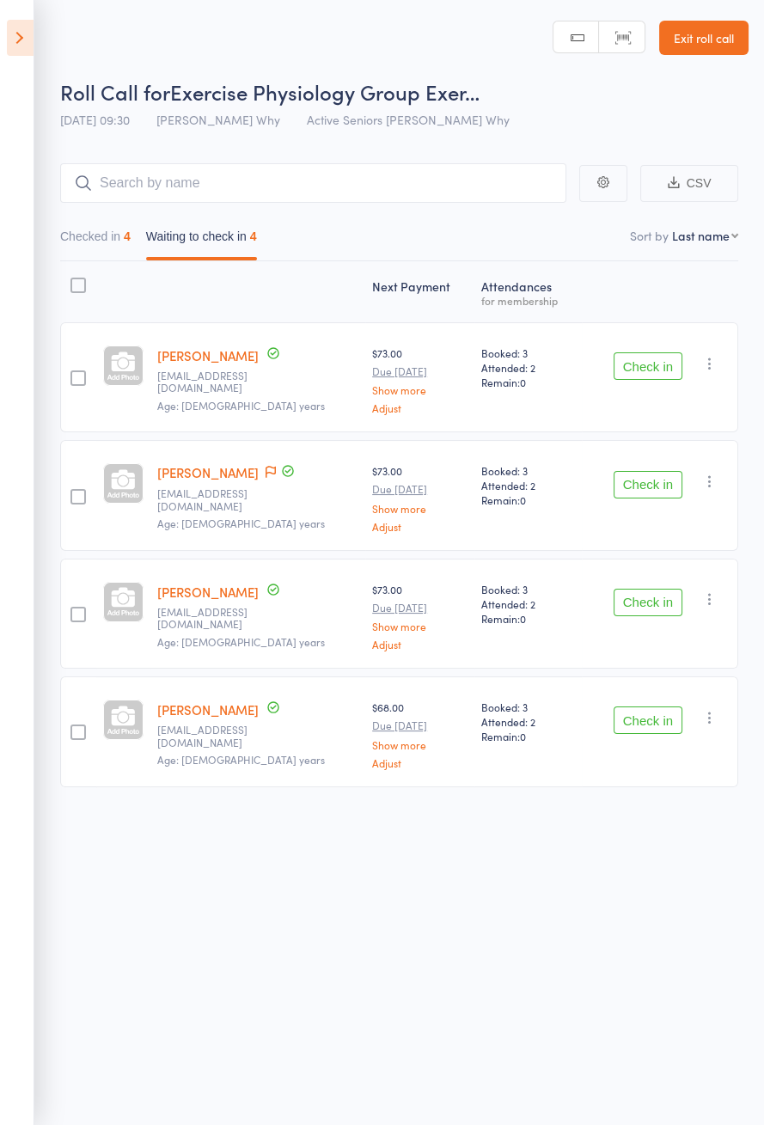
click at [660, 369] on button "Check in" at bounding box center [648, 366] width 69 height 28
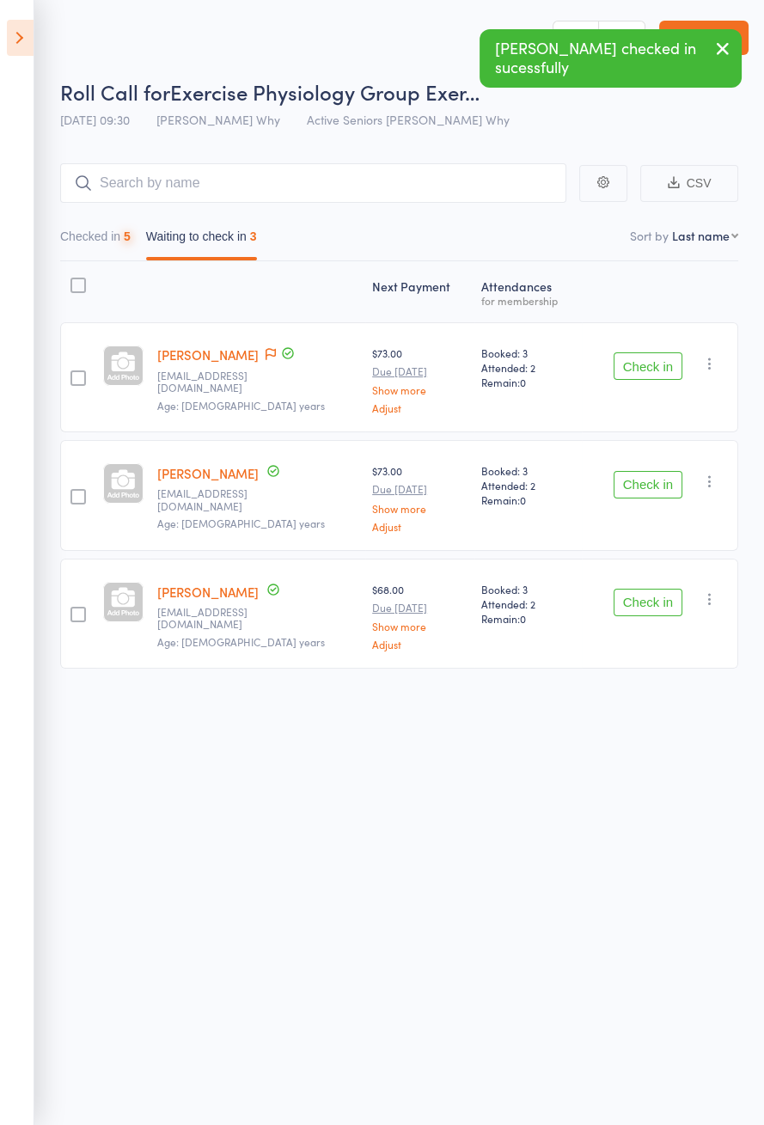
click at [653, 372] on button "Check in" at bounding box center [648, 366] width 69 height 28
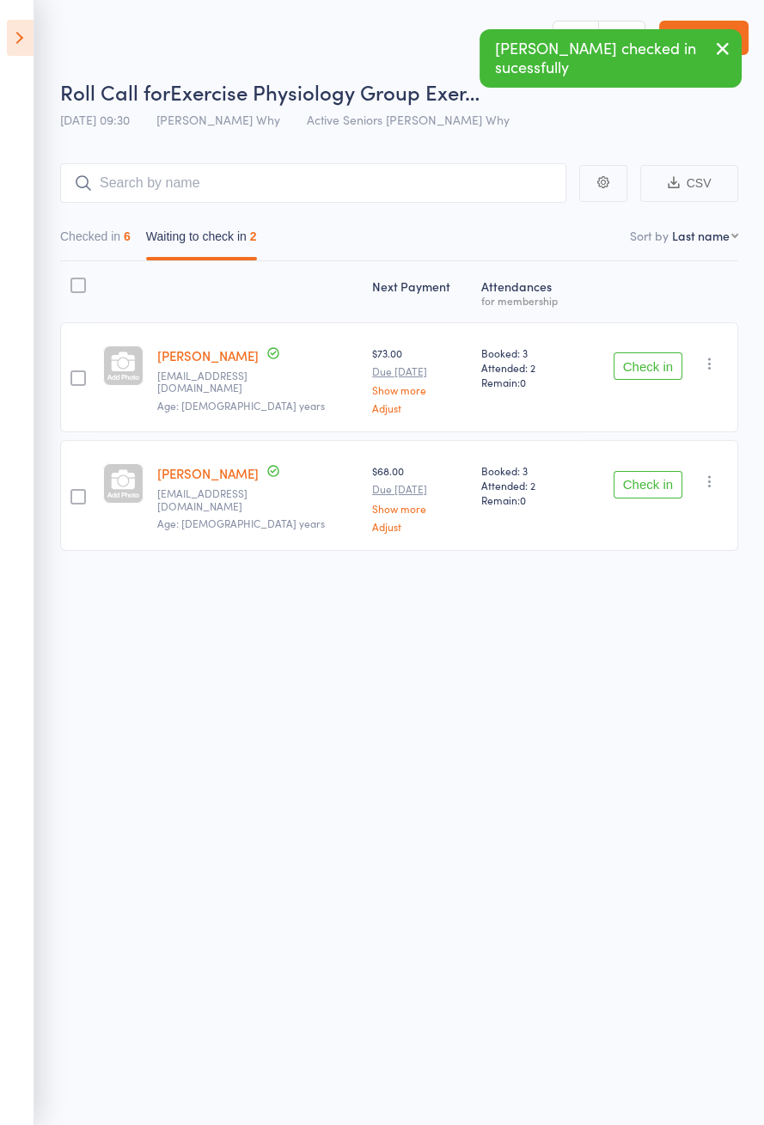
click at [663, 367] on button "Check in" at bounding box center [648, 366] width 69 height 28
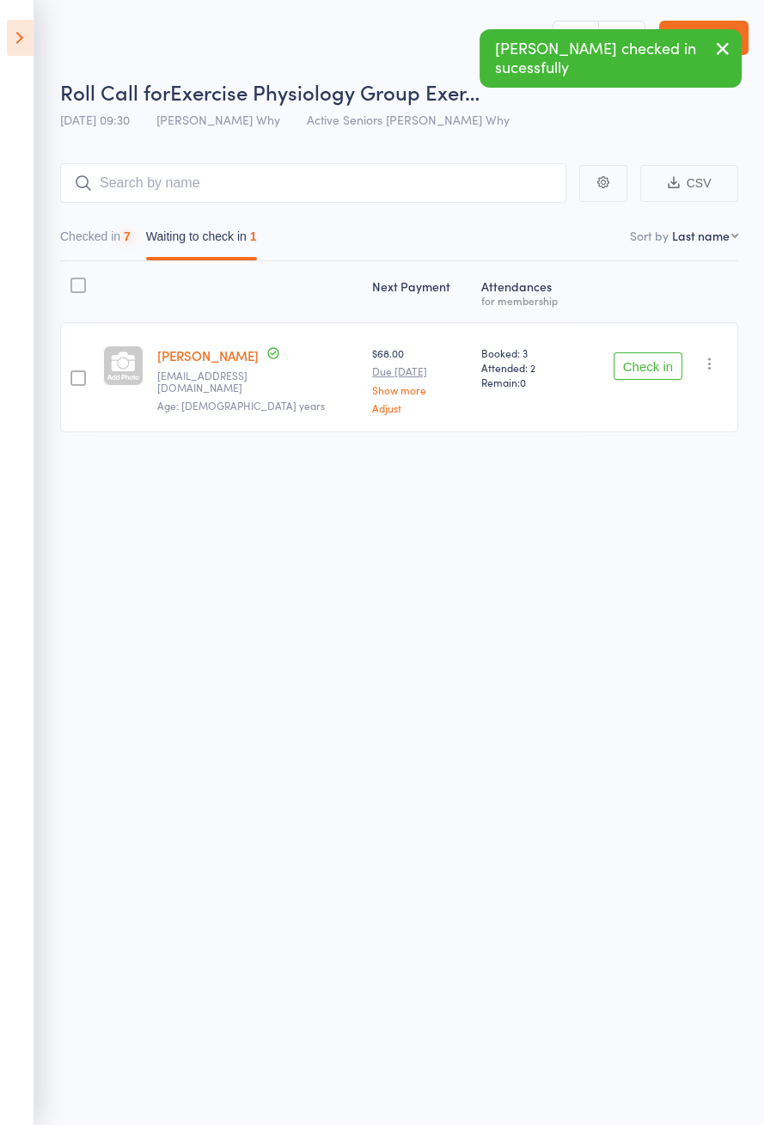
click at [15, 53] on icon at bounding box center [20, 38] width 27 height 36
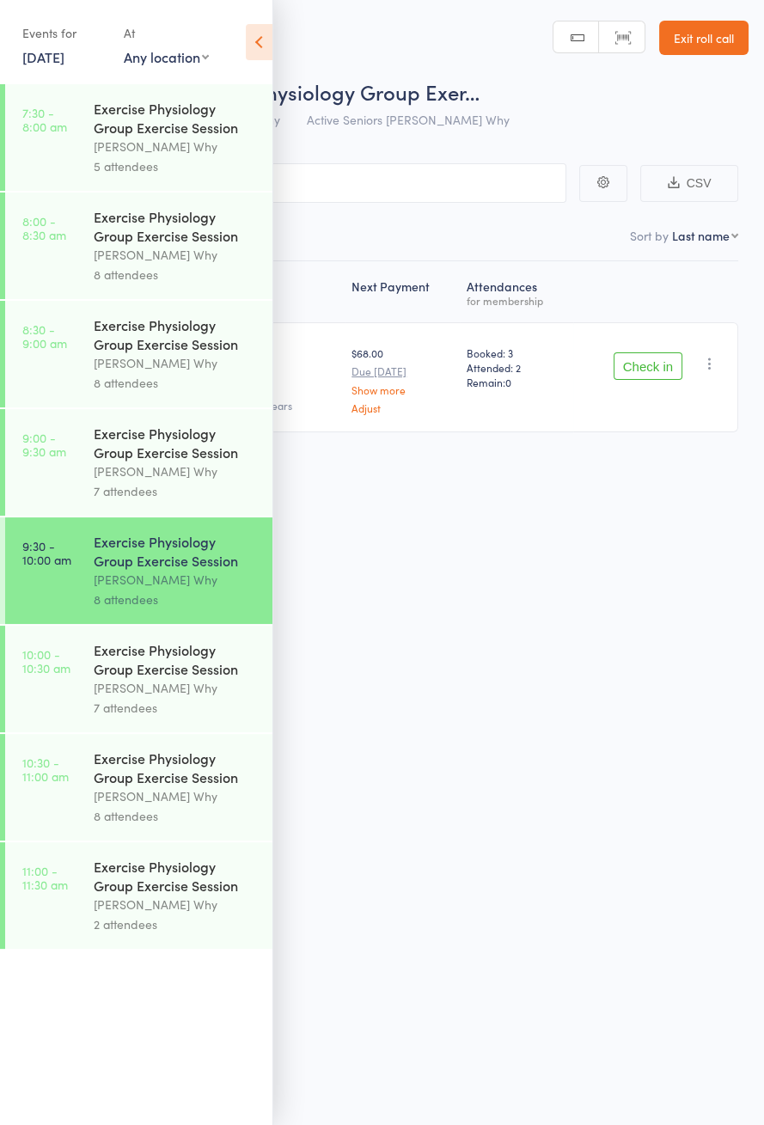
click at [265, 44] on icon at bounding box center [259, 42] width 27 height 36
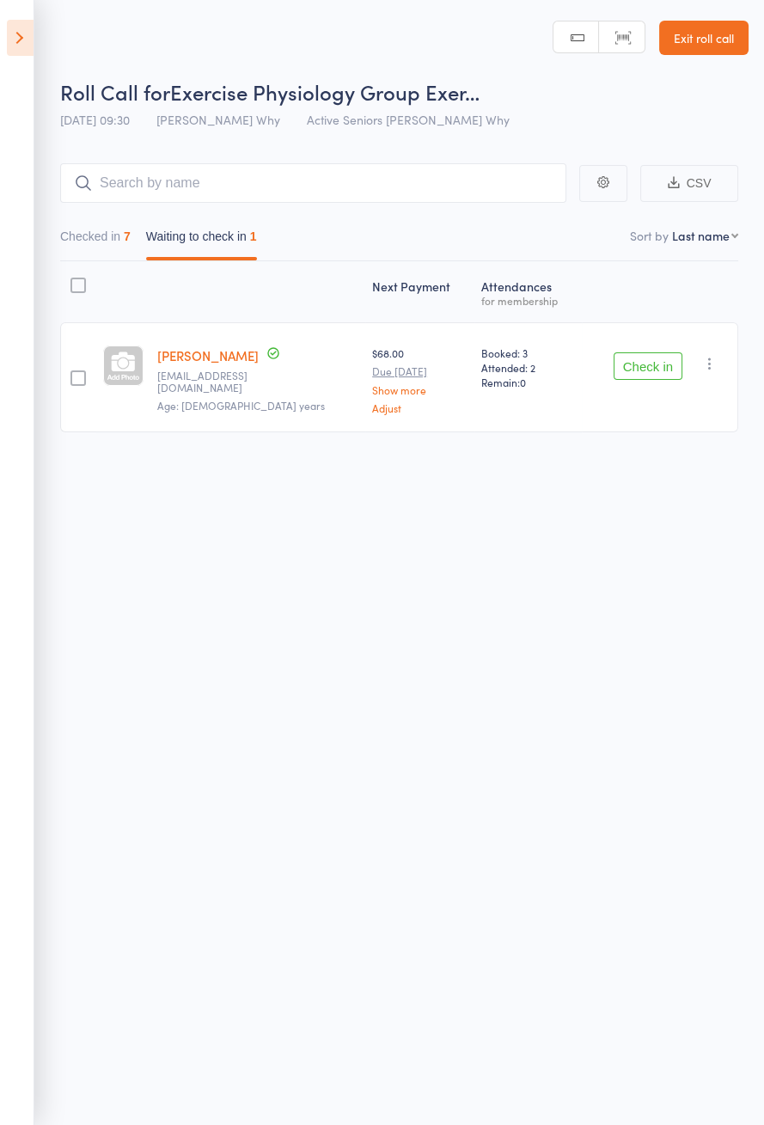
click at [651, 370] on button "Check in" at bounding box center [648, 366] width 69 height 28
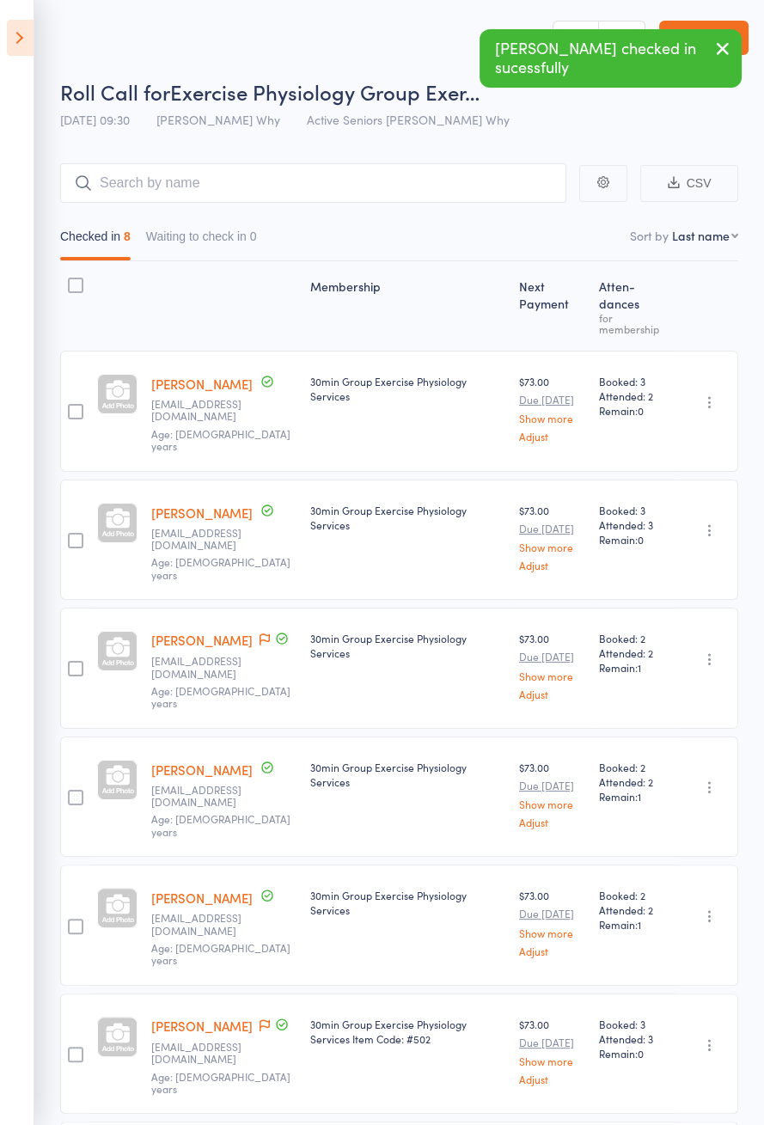
click at [15, 52] on icon at bounding box center [20, 38] width 27 height 36
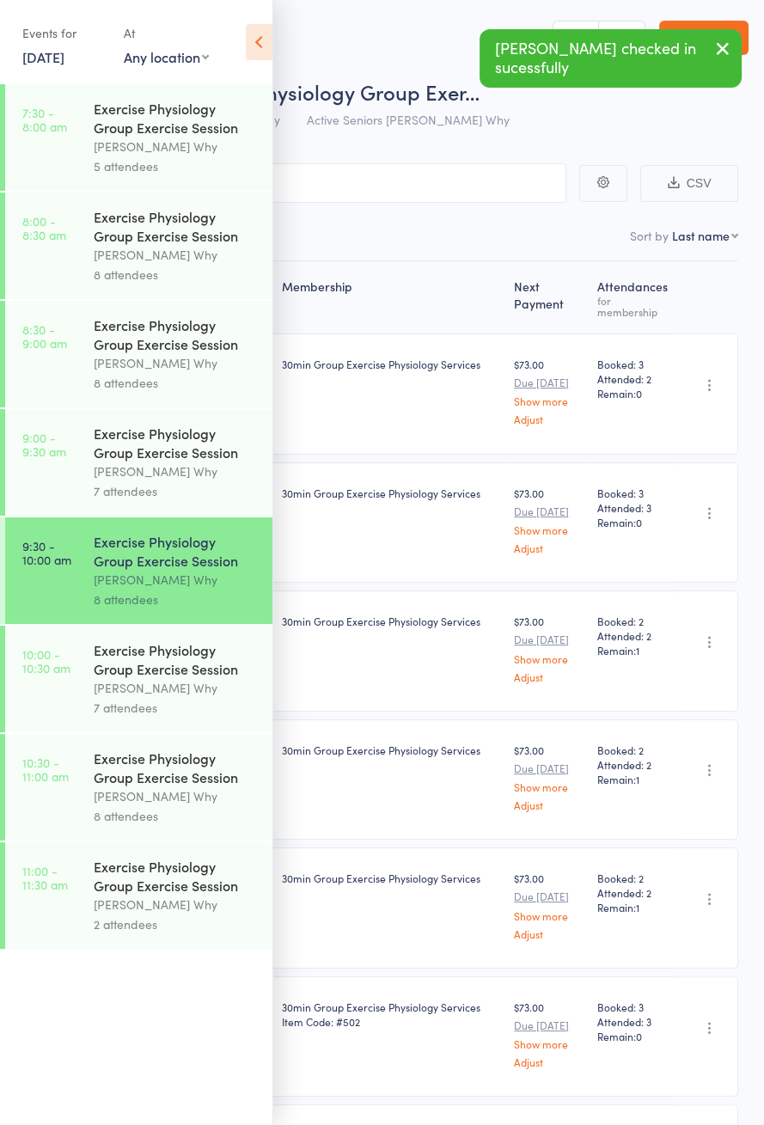
click at [94, 698] on div "[PERSON_NAME] Why" at bounding box center [176, 688] width 164 height 20
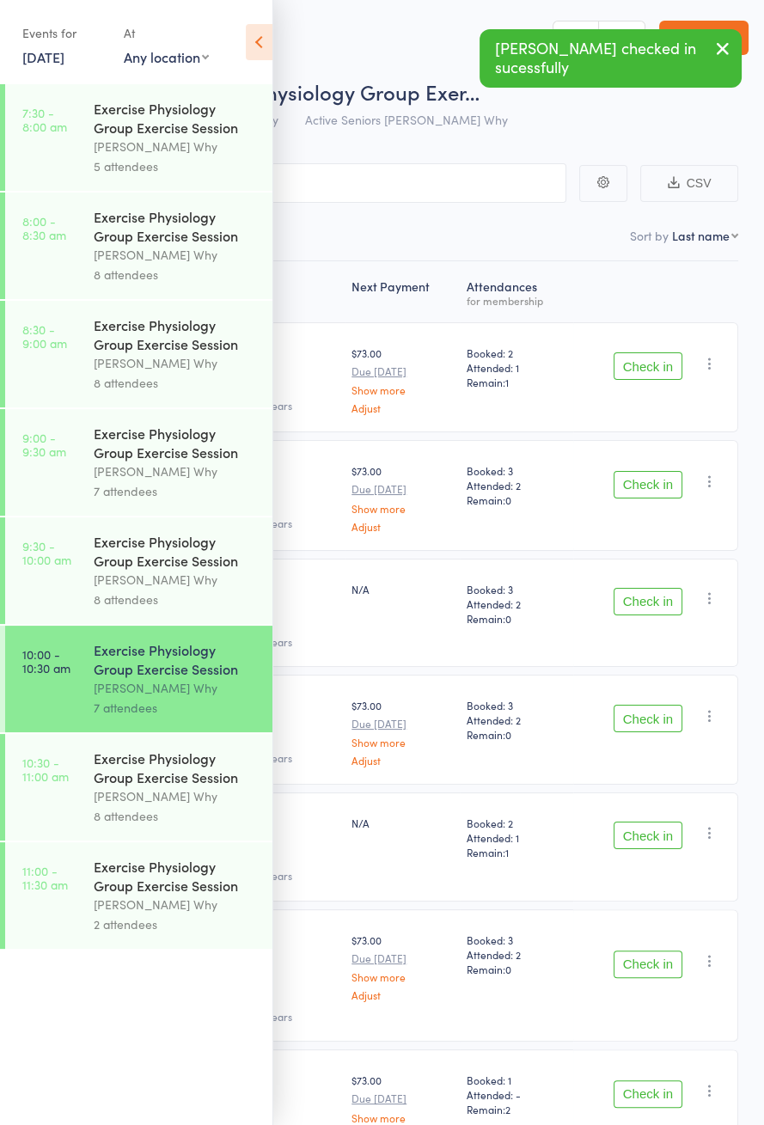
click at [249, 53] on icon at bounding box center [259, 42] width 27 height 36
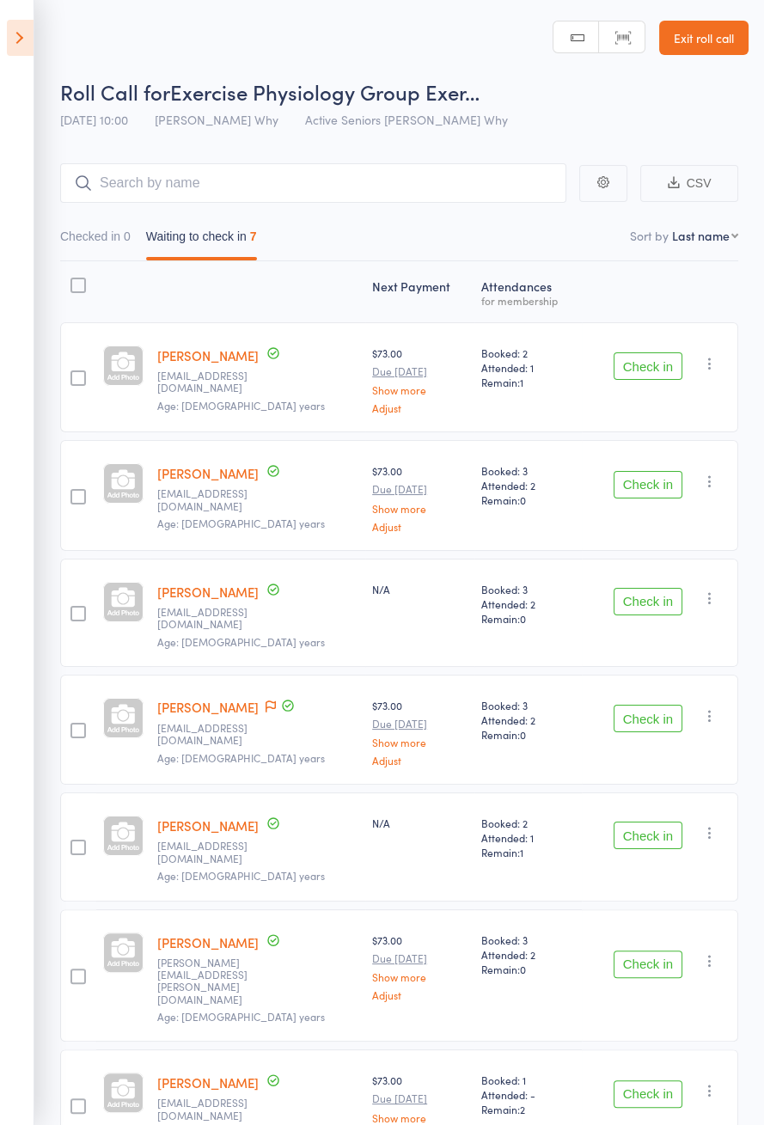
click at [15, 51] on icon at bounding box center [20, 38] width 27 height 36
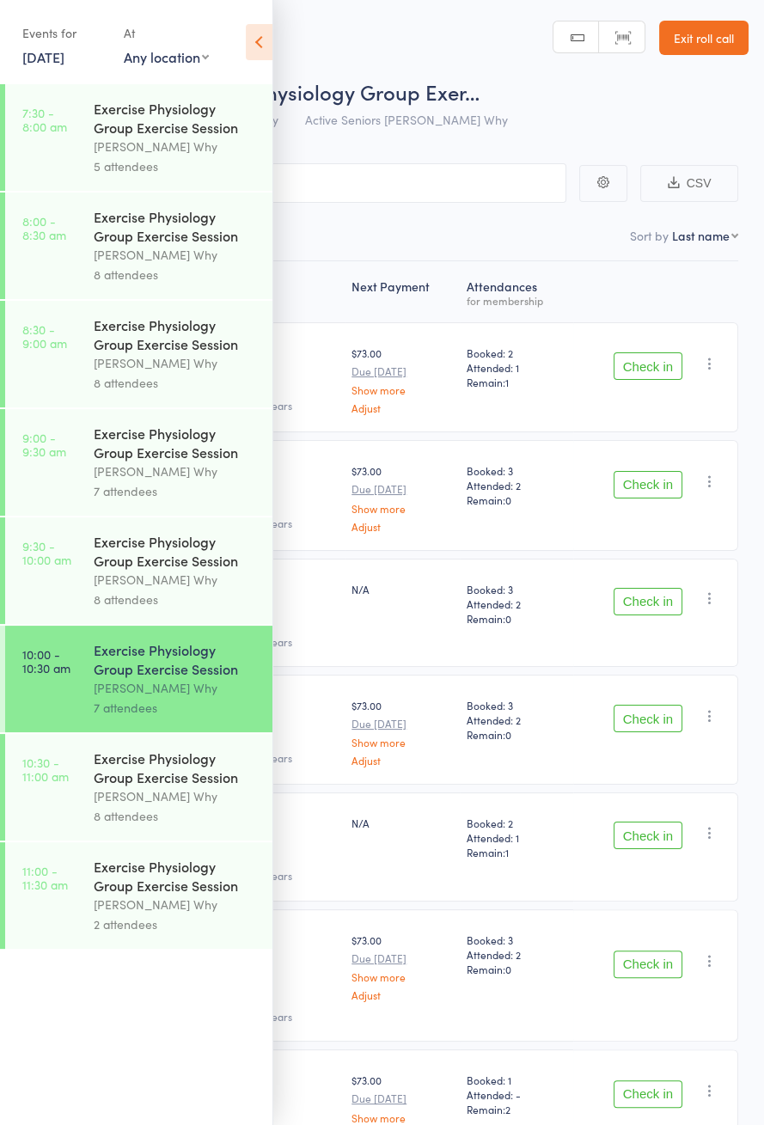
click at [261, 46] on icon at bounding box center [259, 42] width 27 height 36
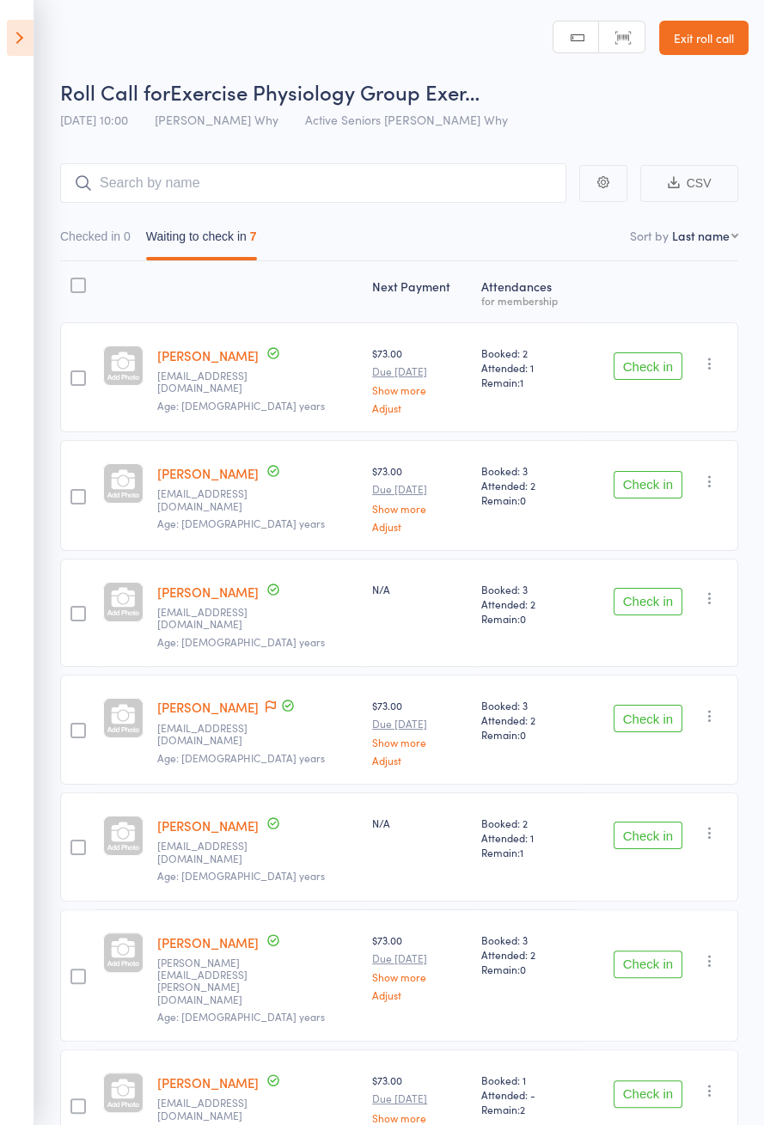
click at [684, 507] on div "Check in Check in Send message Add Note Add Task Add Flag Remove Mark absent" at bounding box center [660, 495] width 156 height 110
click at [645, 482] on button "Check in" at bounding box center [648, 485] width 69 height 28
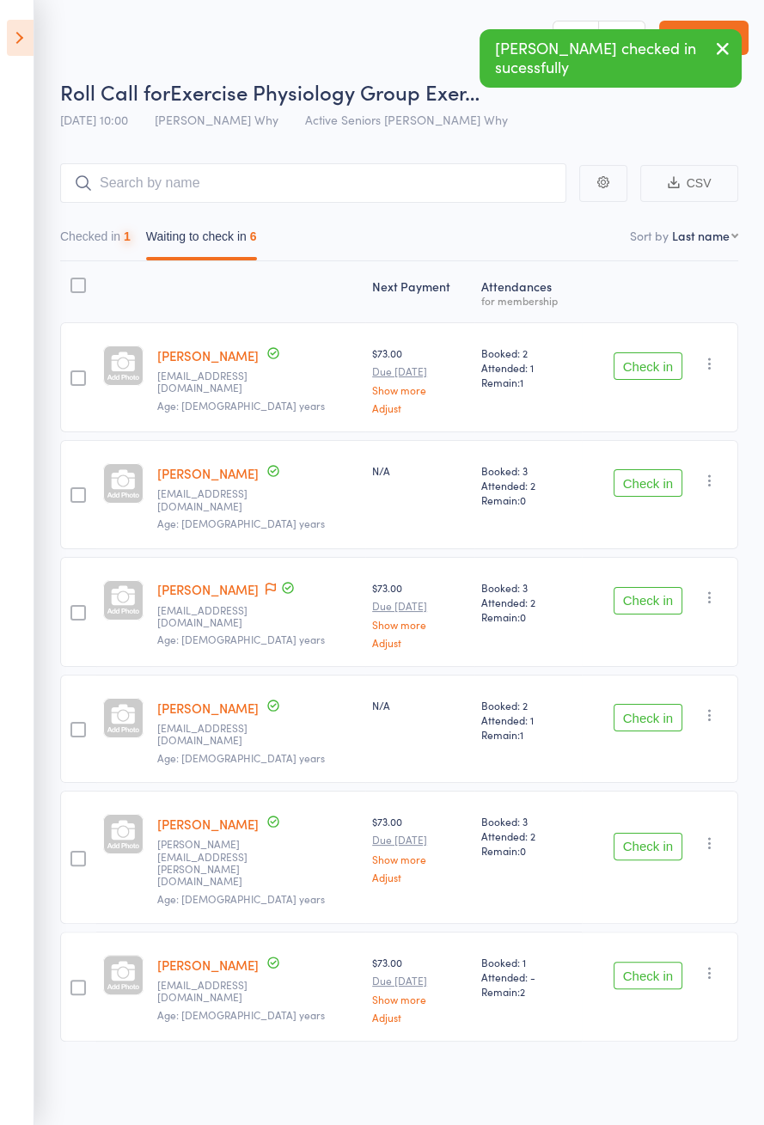
click at [660, 361] on button "Check in" at bounding box center [648, 366] width 69 height 28
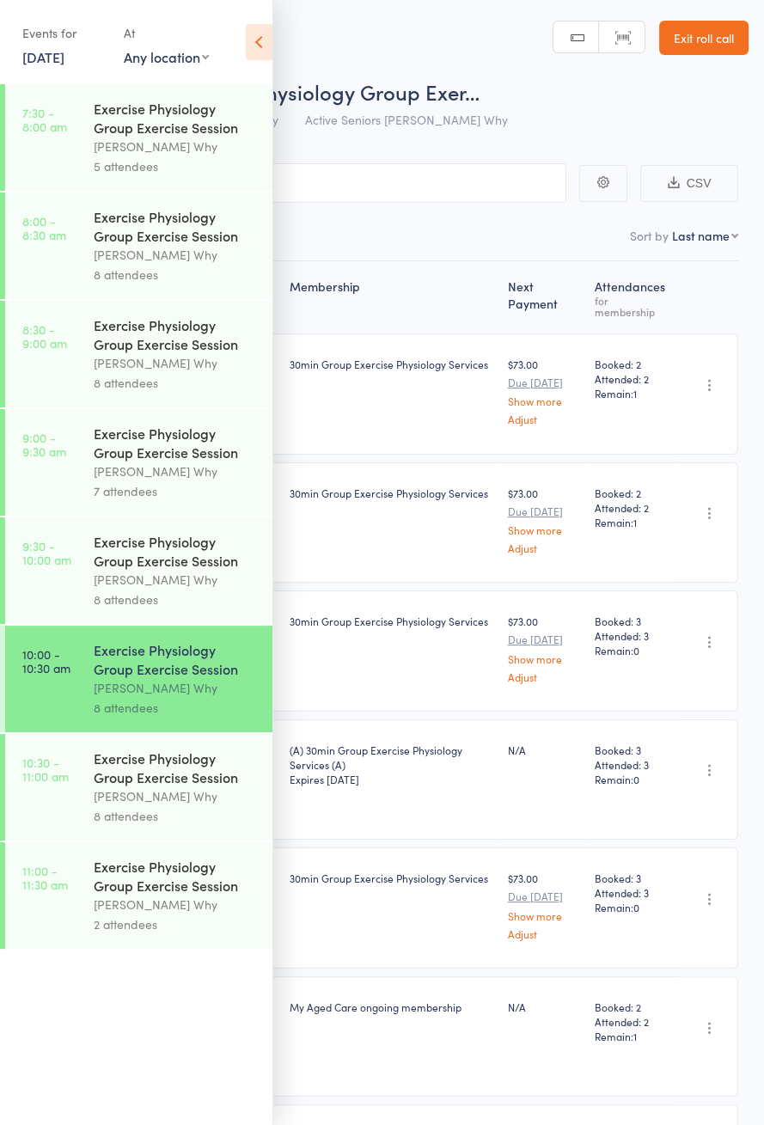
click at [267, 46] on icon at bounding box center [259, 42] width 27 height 36
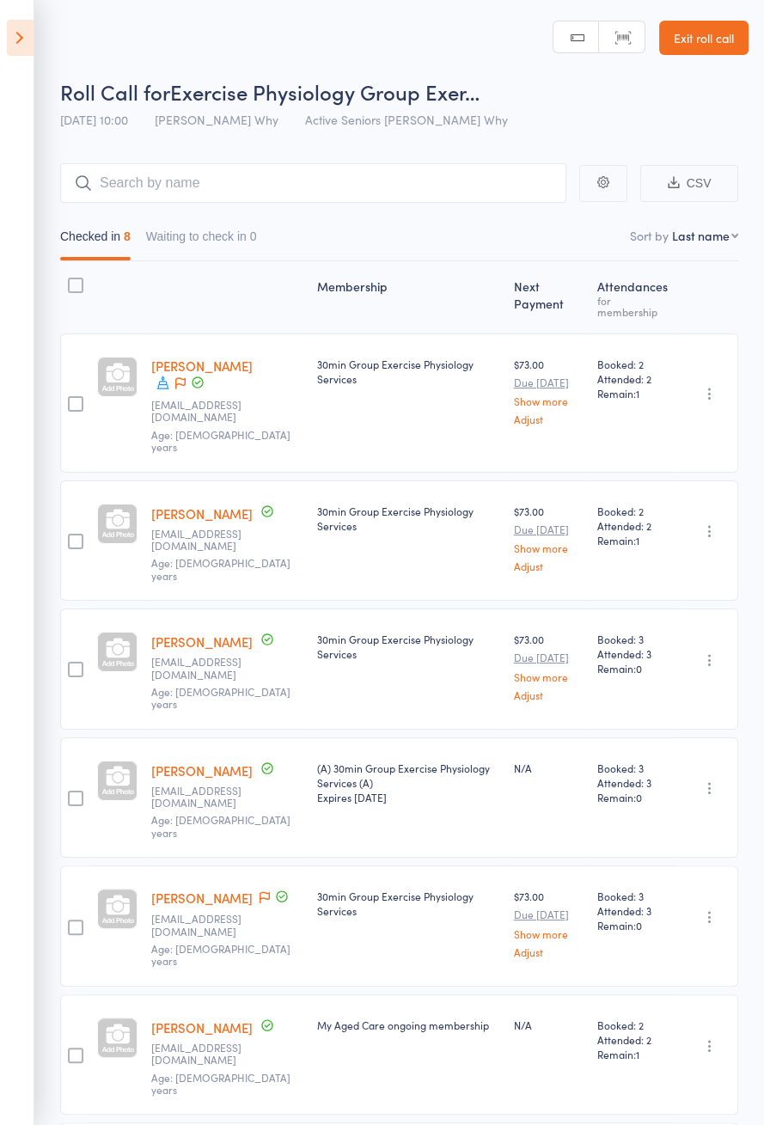
click at [26, 40] on icon at bounding box center [20, 38] width 27 height 36
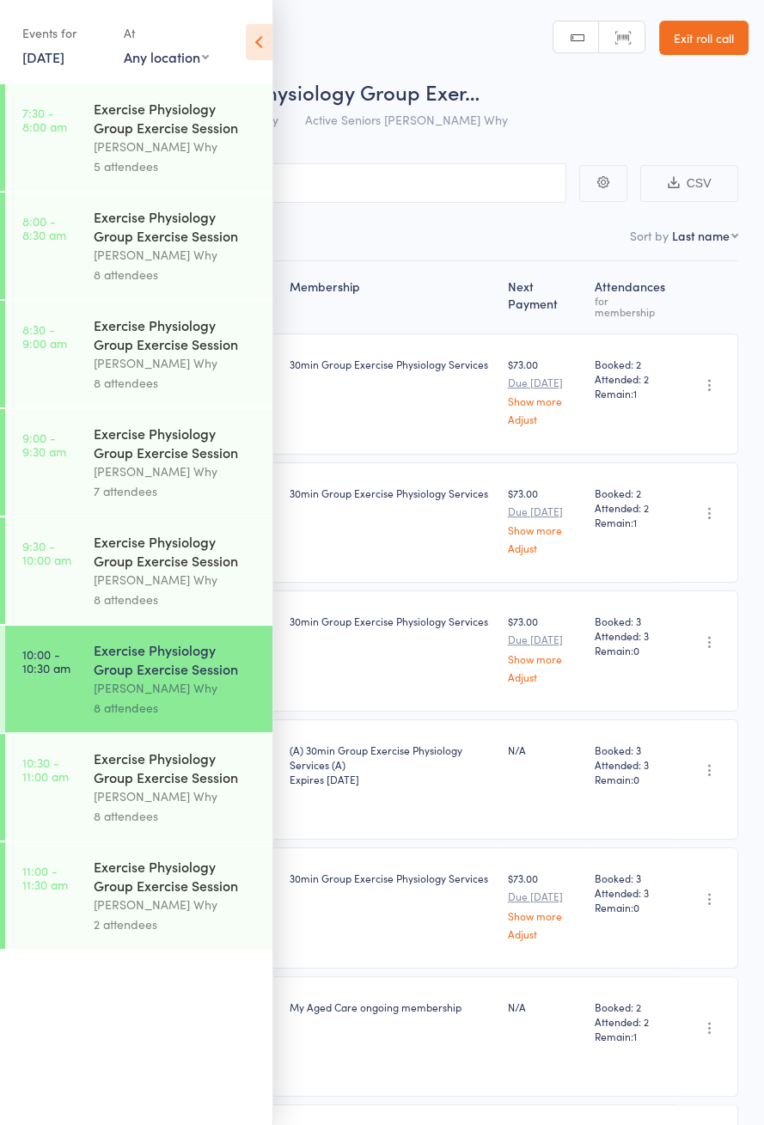
click at [197, 773] on div "Exercise Physiology Group Exercise Session" at bounding box center [176, 768] width 164 height 38
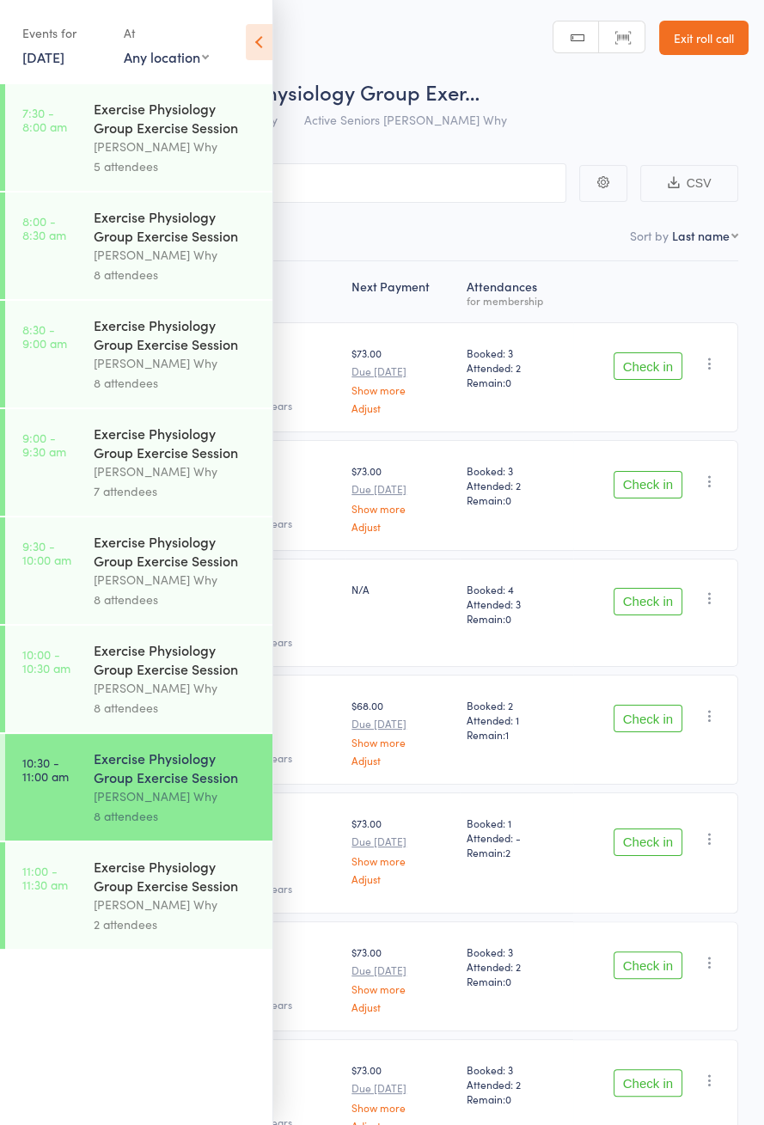
click at [252, 56] on icon at bounding box center [259, 42] width 27 height 36
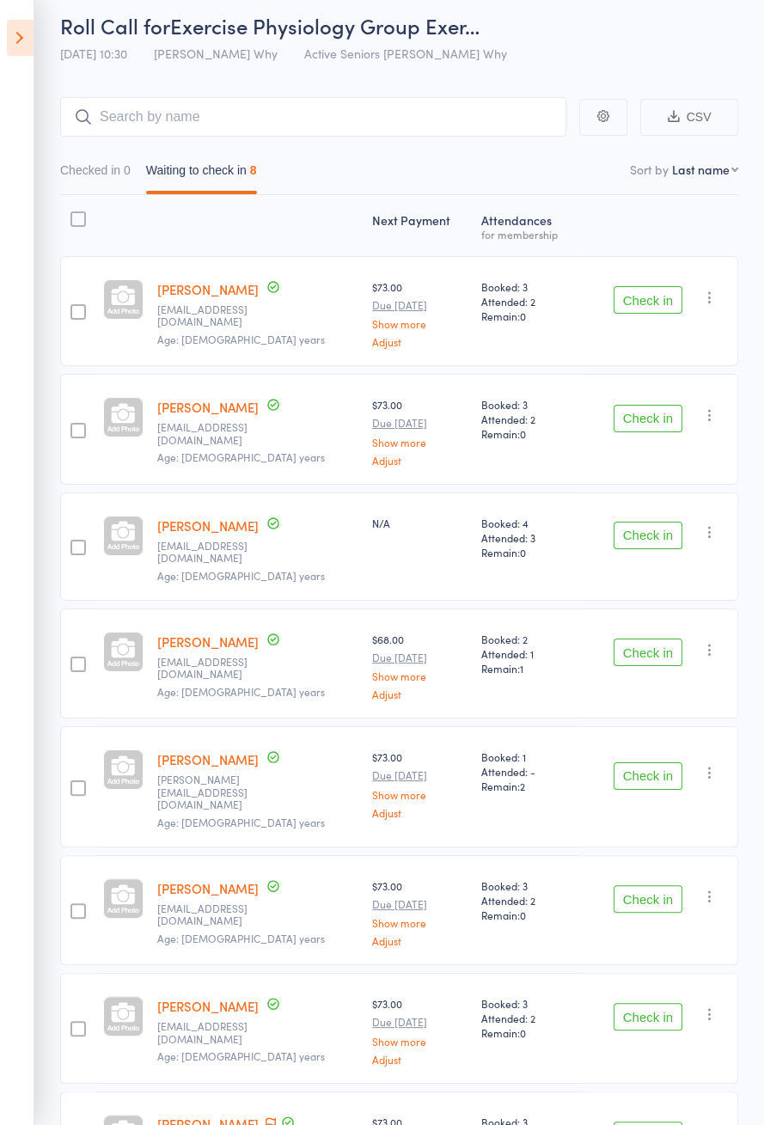
scroll to position [107, 0]
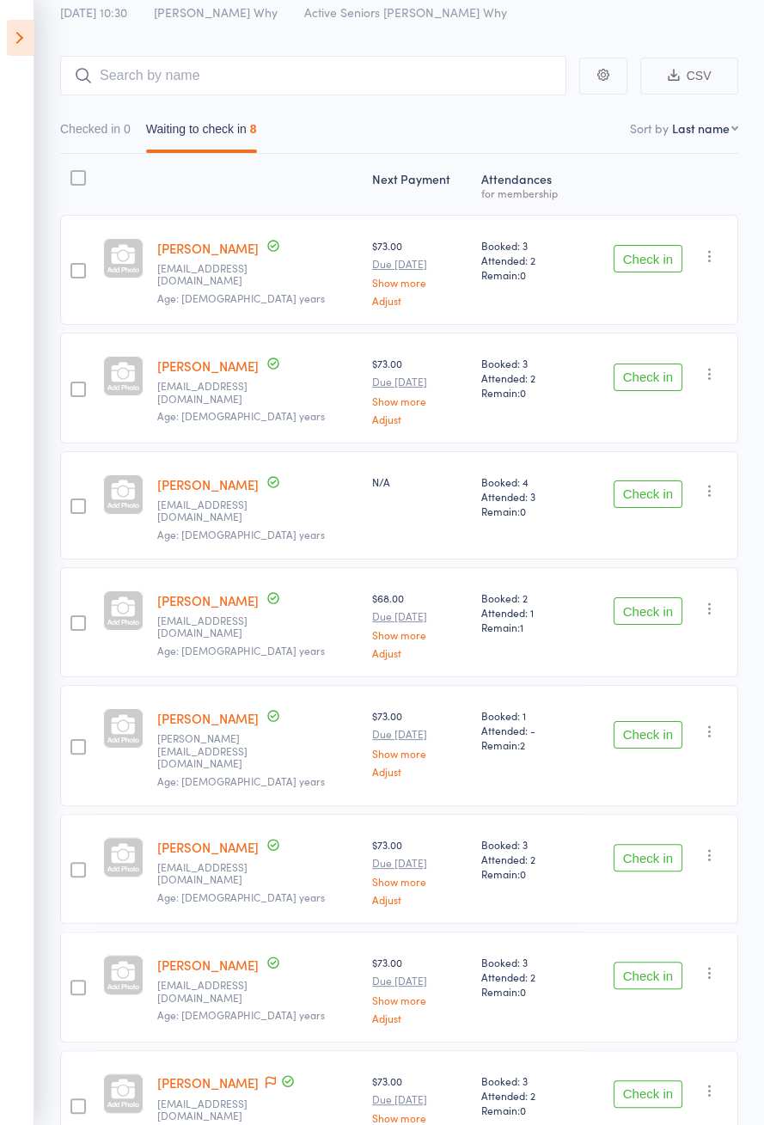
click at [646, 376] on button "Check in" at bounding box center [648, 378] width 69 height 28
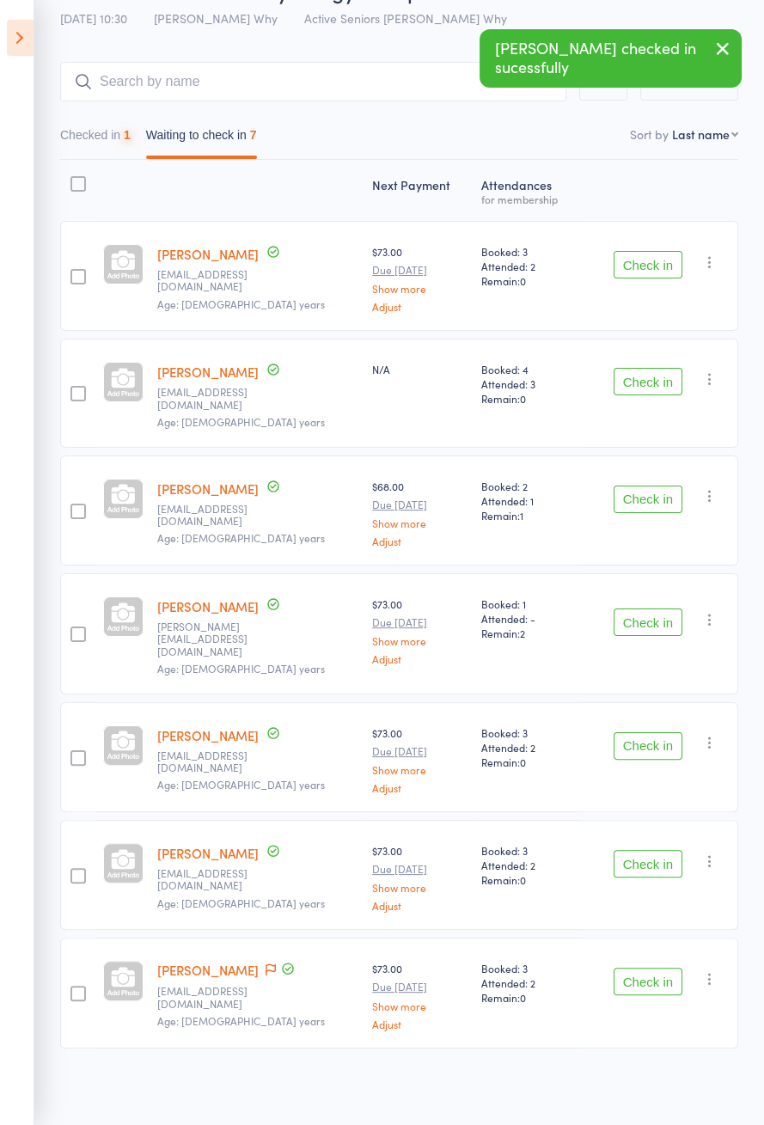
scroll to position [0, 0]
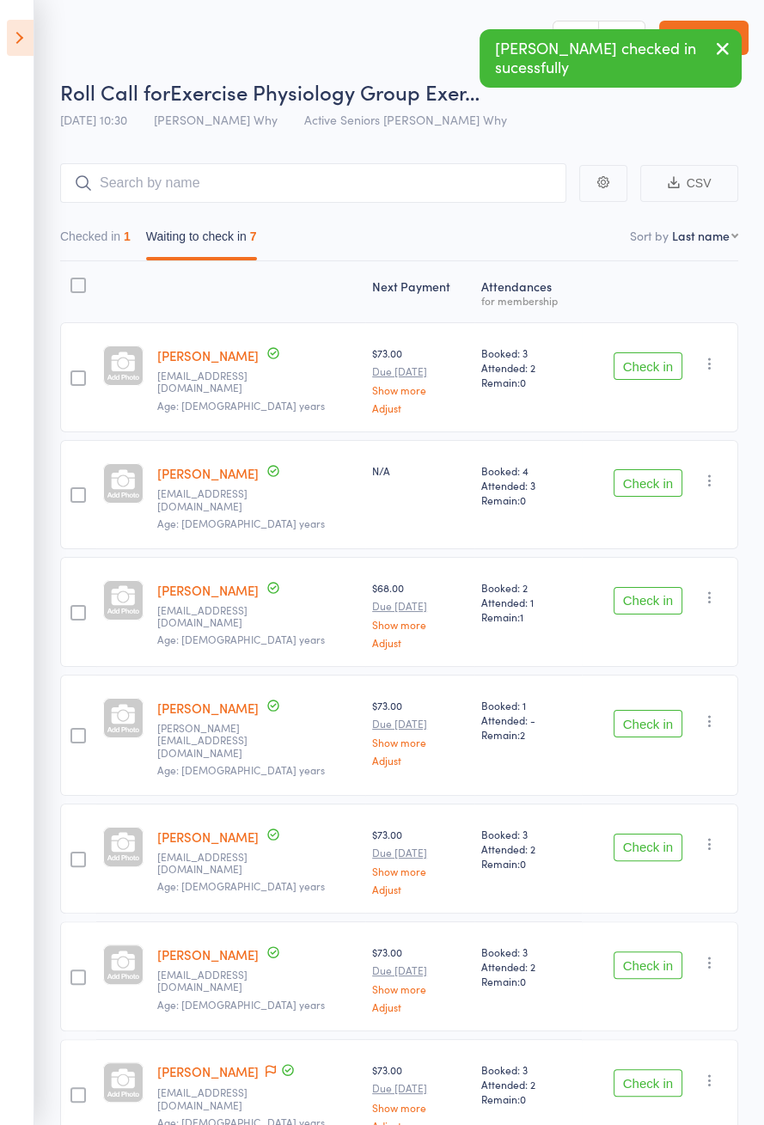
click at [13, 51] on icon at bounding box center [20, 38] width 27 height 36
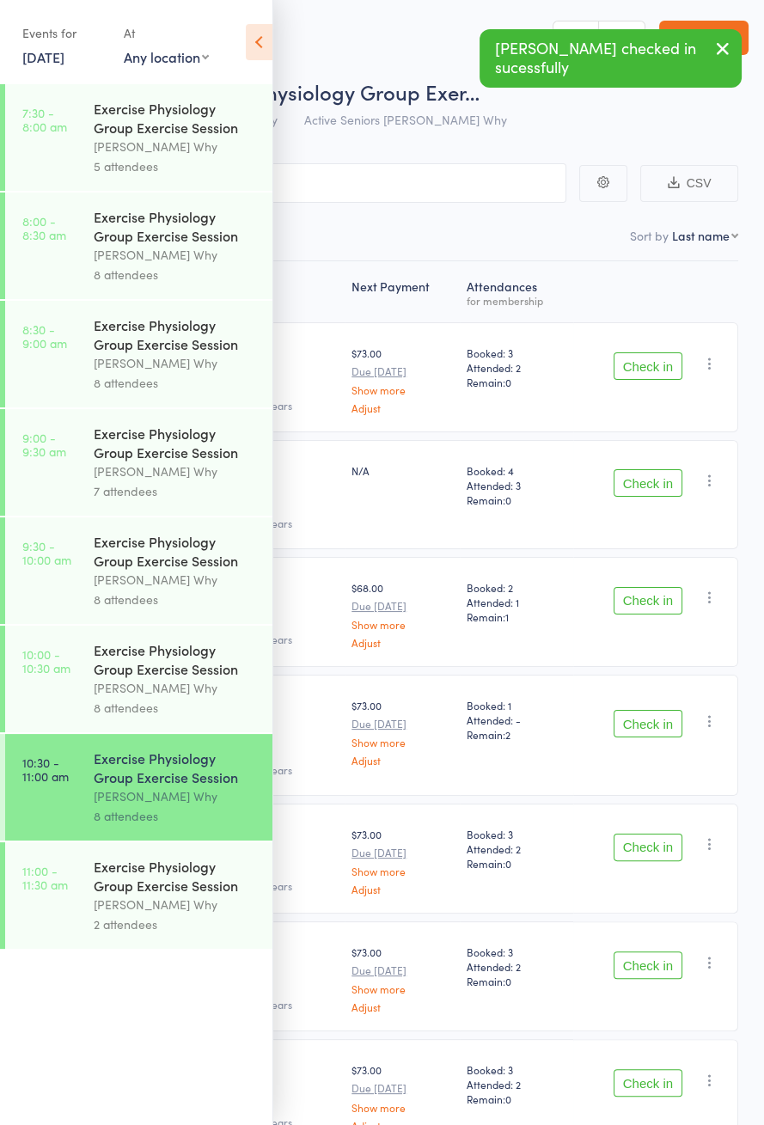
click at [174, 932] on div "2 attendees" at bounding box center [176, 924] width 164 height 20
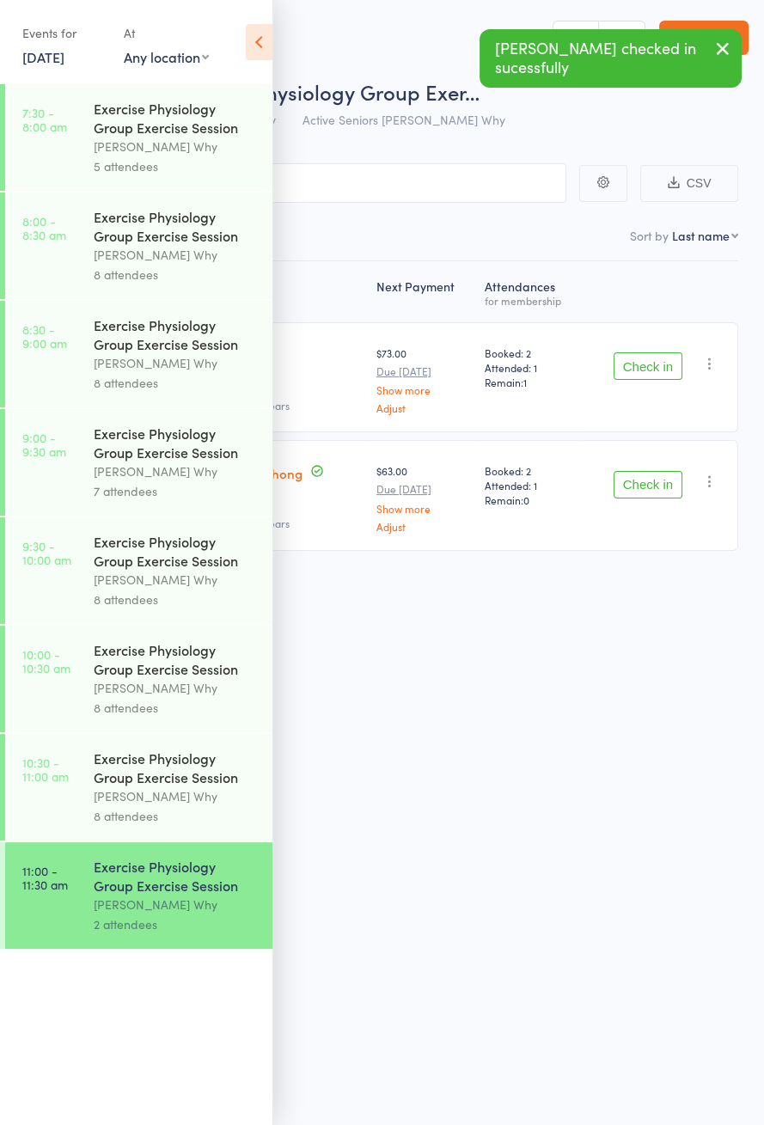
click at [269, 52] on icon at bounding box center [259, 42] width 27 height 36
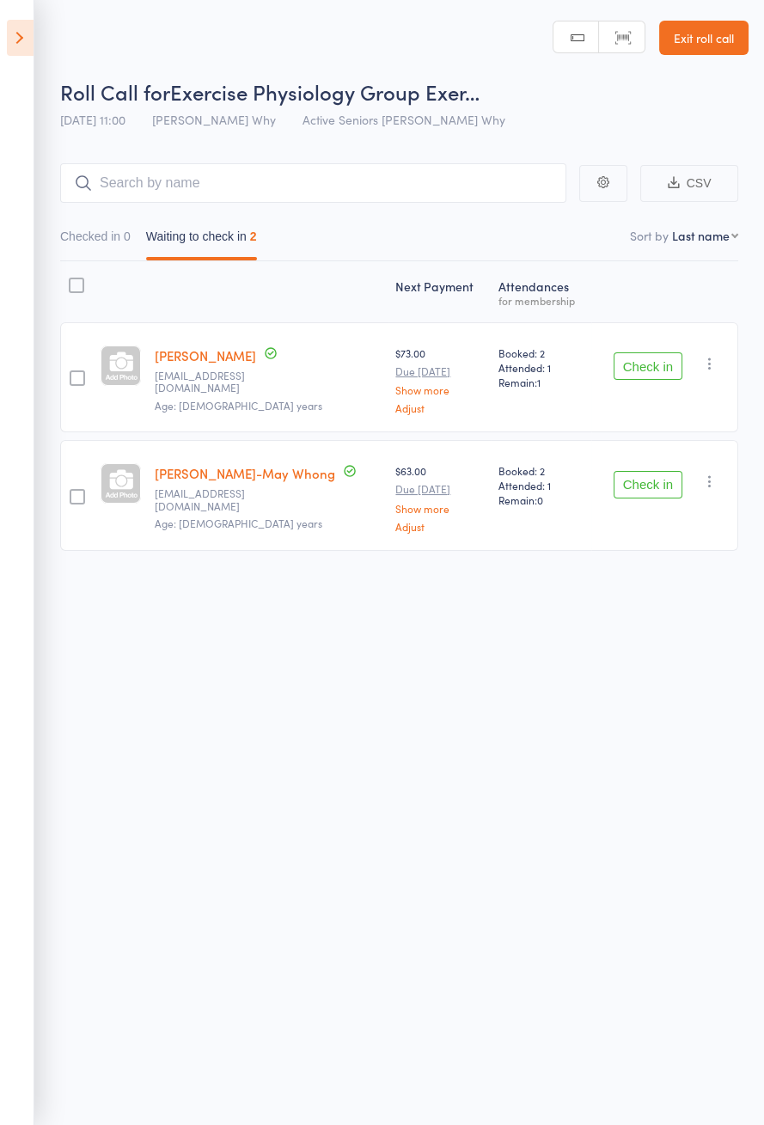
click at [21, 44] on icon at bounding box center [20, 38] width 27 height 36
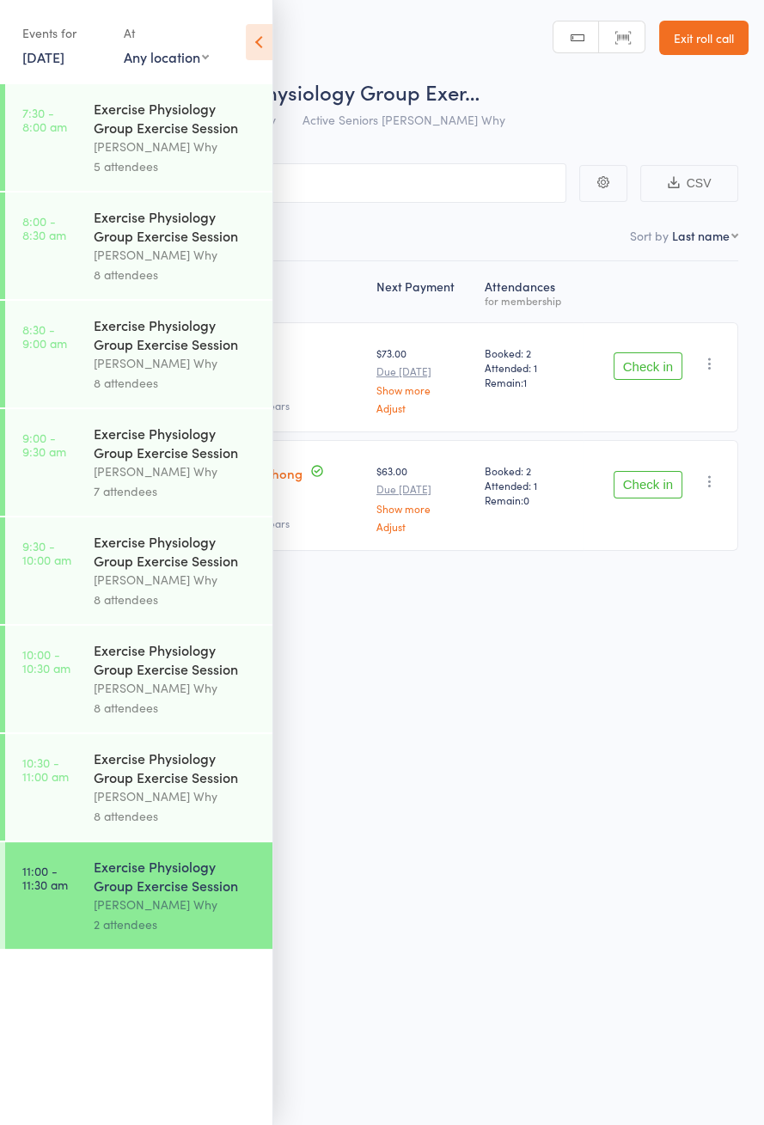
click at [284, 49] on header "Roll Call for Exercise Physiology Group Exer… 13 Sep 11:00 Dee Why Active Senio…" at bounding box center [382, 69] width 764 height 138
click at [263, 27] on icon at bounding box center [259, 42] width 27 height 36
